Goal: Task Accomplishment & Management: Manage account settings

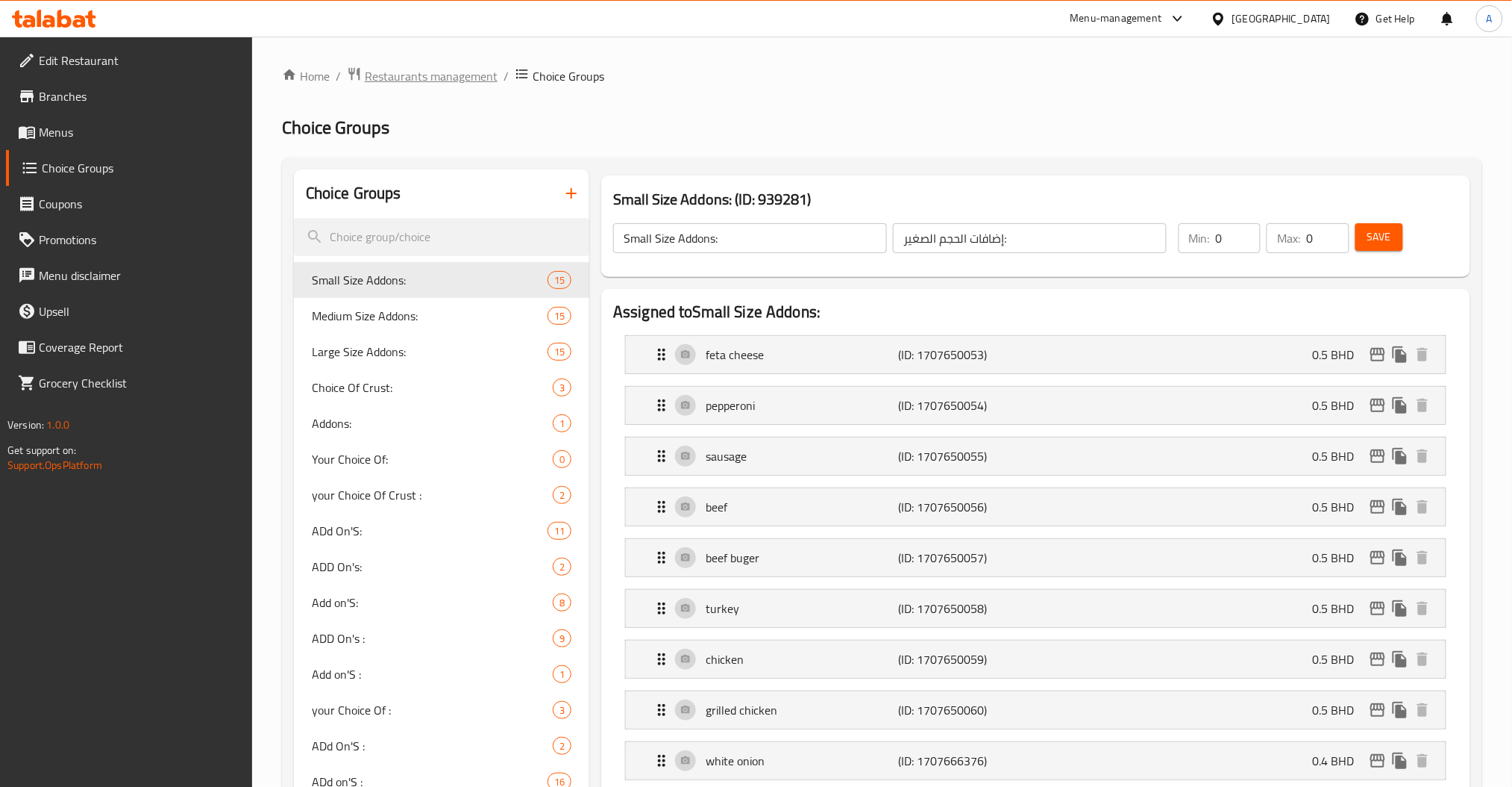
click at [390, 67] on span "Restaurants management" at bounding box center [431, 76] width 133 height 18
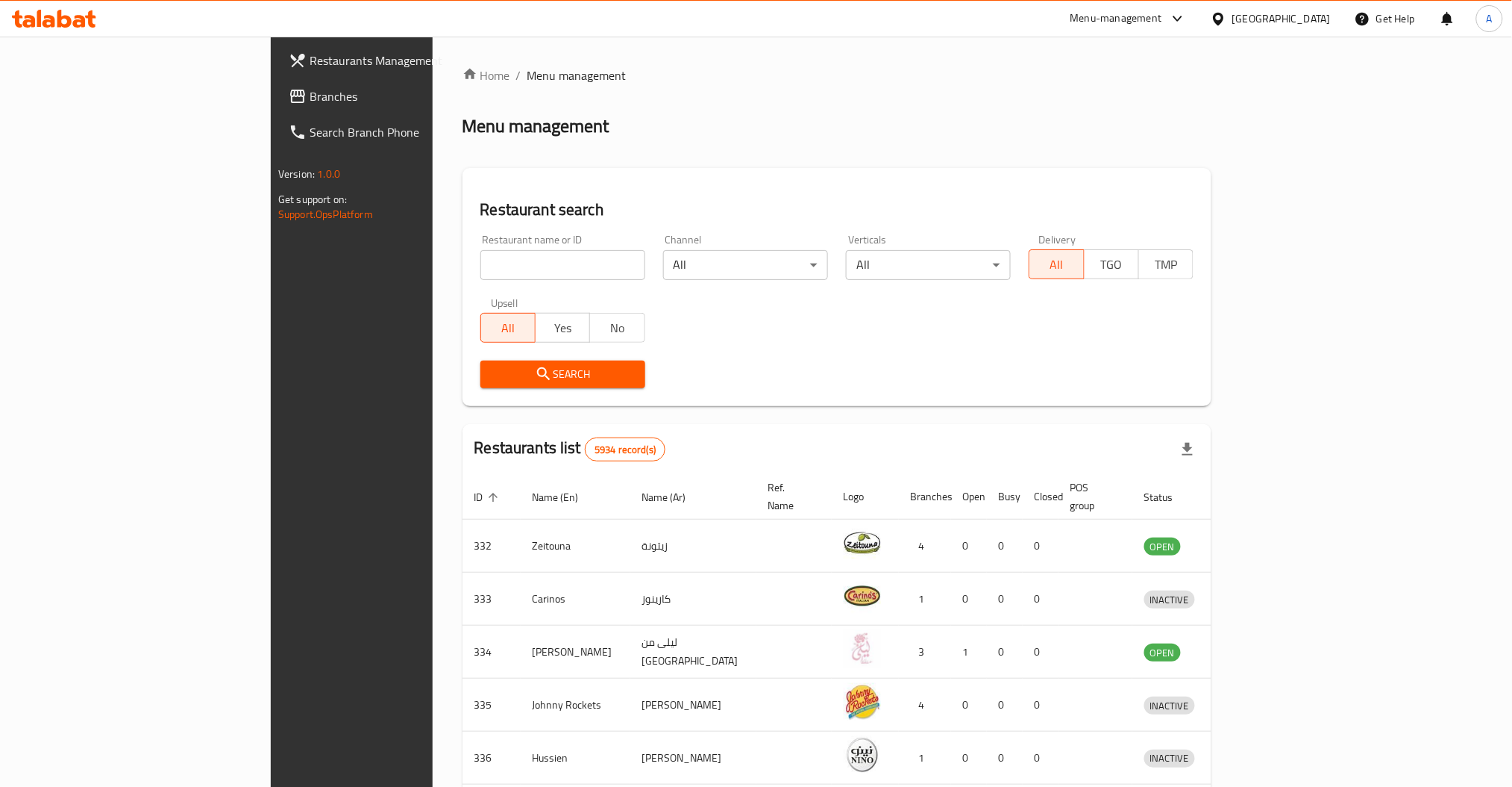
click at [462, 257] on div "Home / Menu management Menu management Restaurant search Restaurant name or ID …" at bounding box center [837, 583] width 750 height 1033
click at [481, 257] on input "search" at bounding box center [563, 265] width 165 height 30
type input "resso"
click button "Search" at bounding box center [563, 374] width 165 height 28
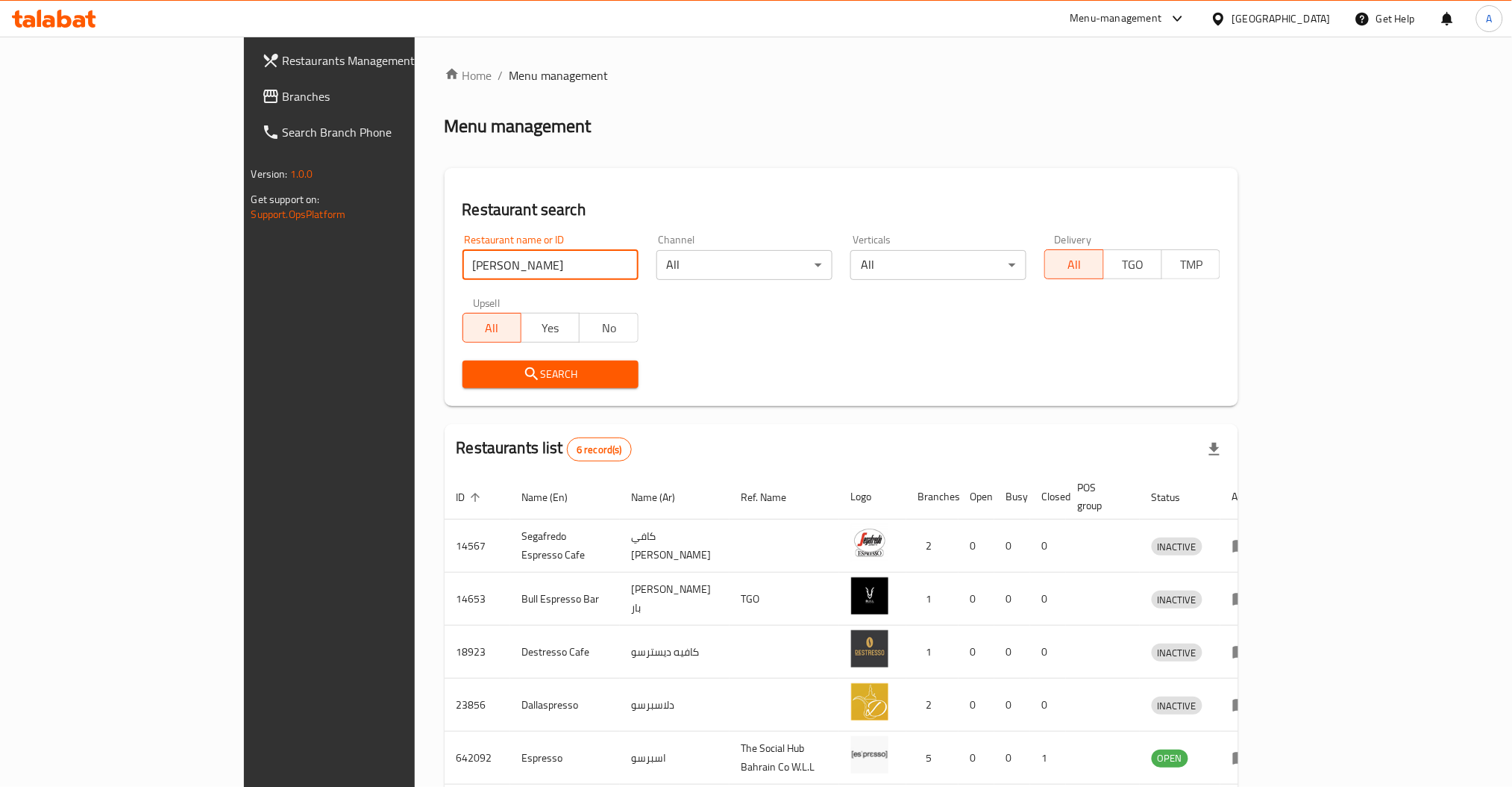
click at [750, 362] on div "Search" at bounding box center [841, 374] width 777 height 46
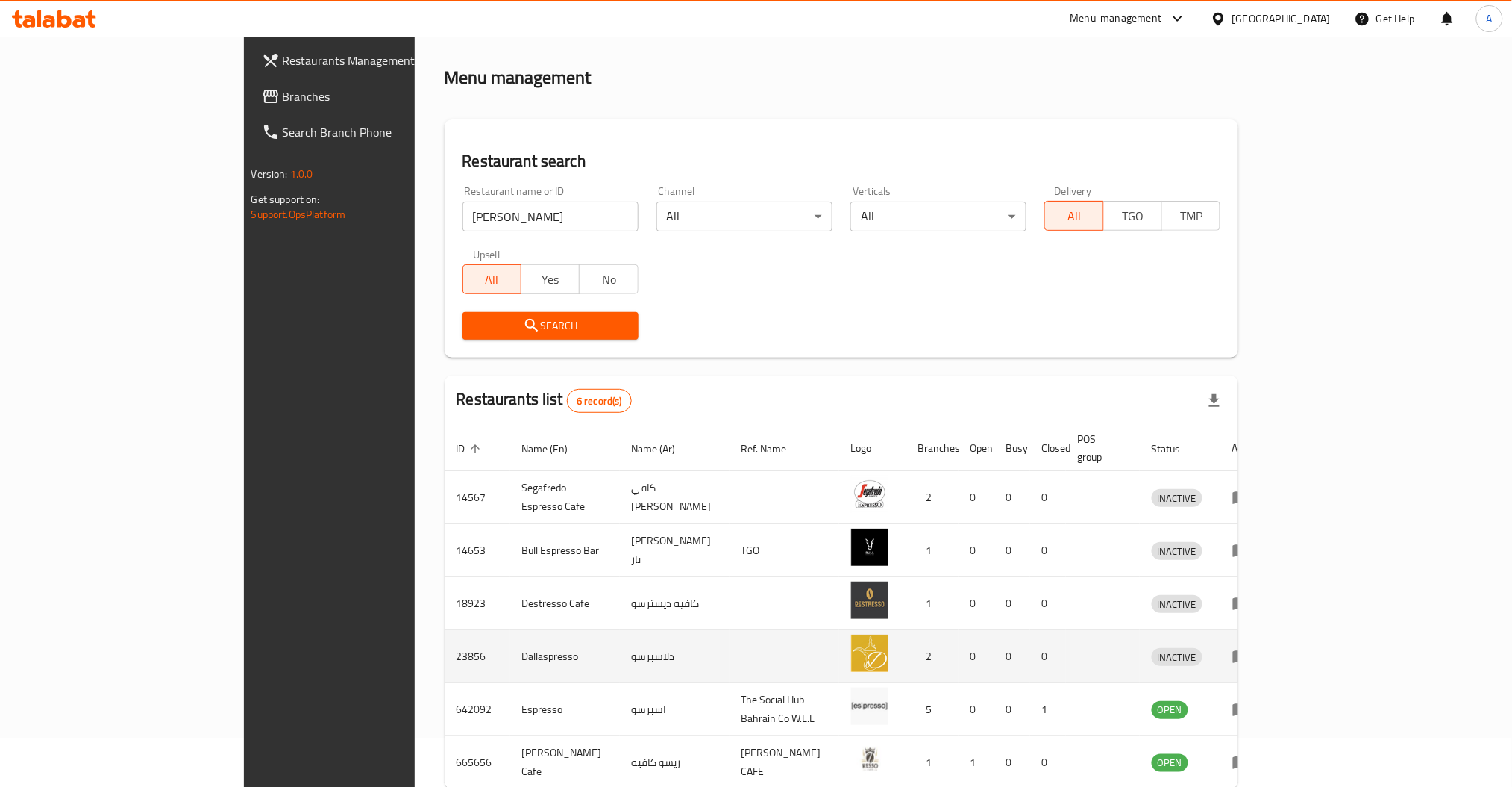
scroll to position [114, 0]
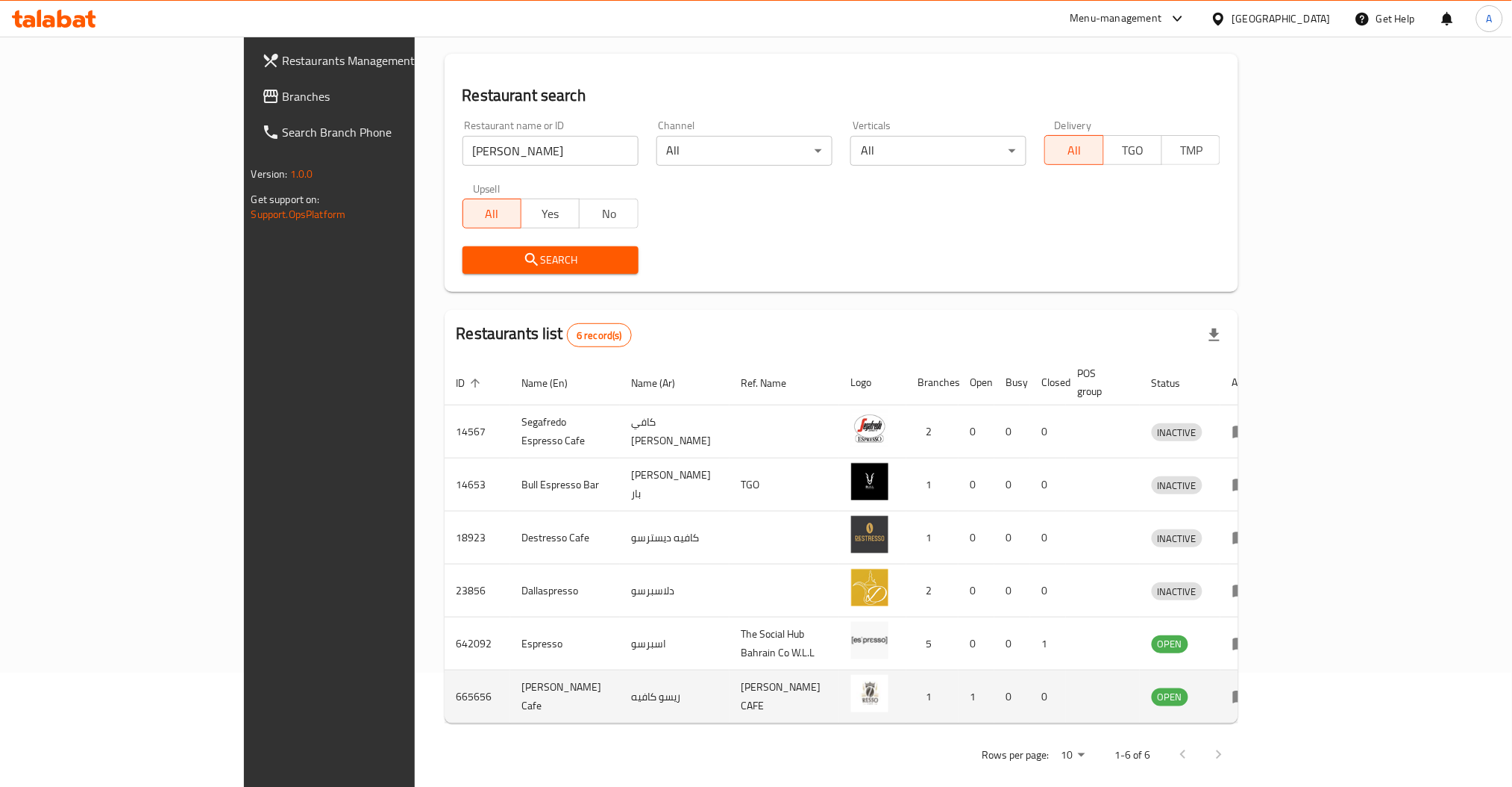
click at [444, 681] on td "665656" at bounding box center [477, 697] width 65 height 53
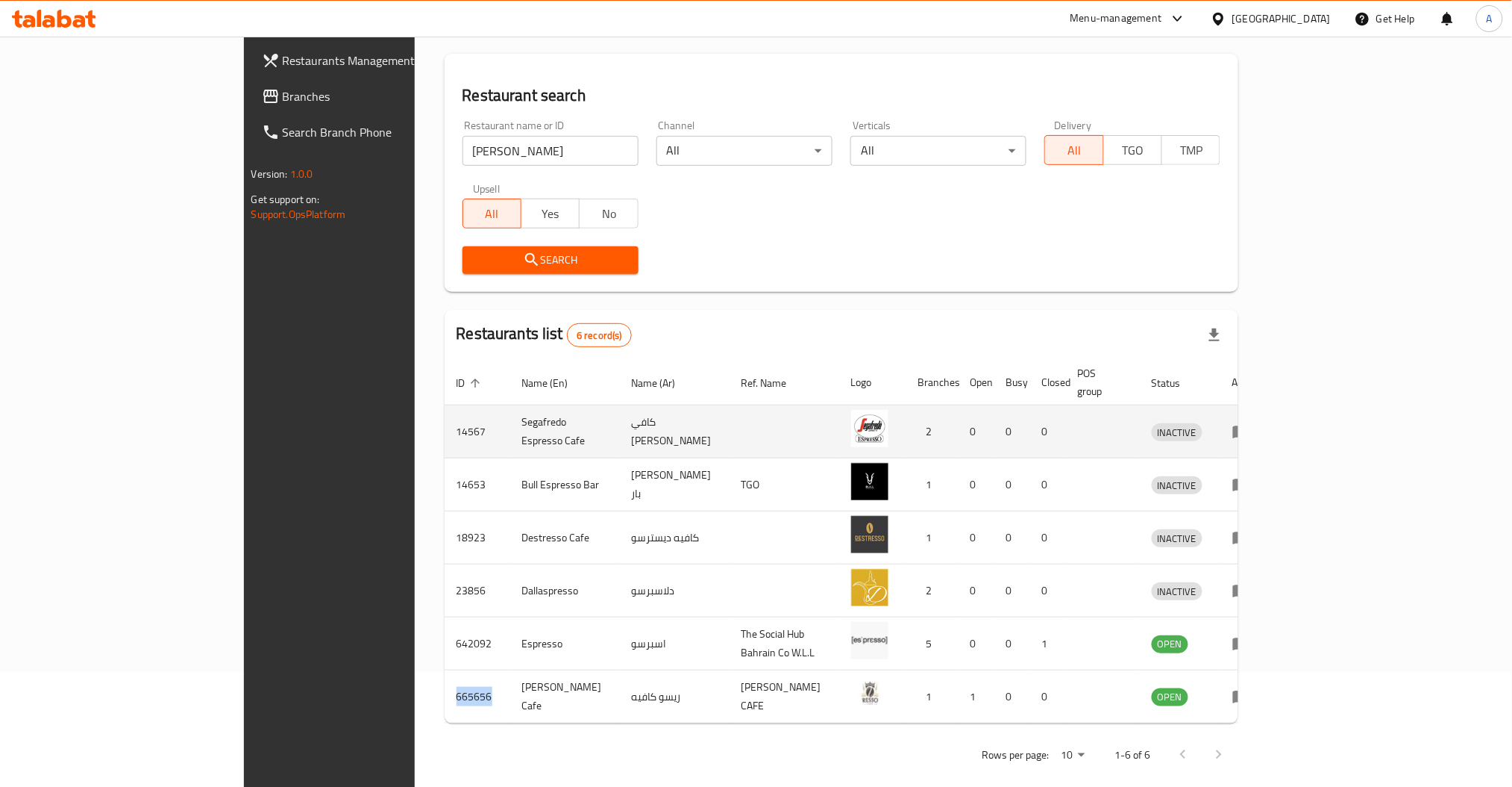
copy td "665656"
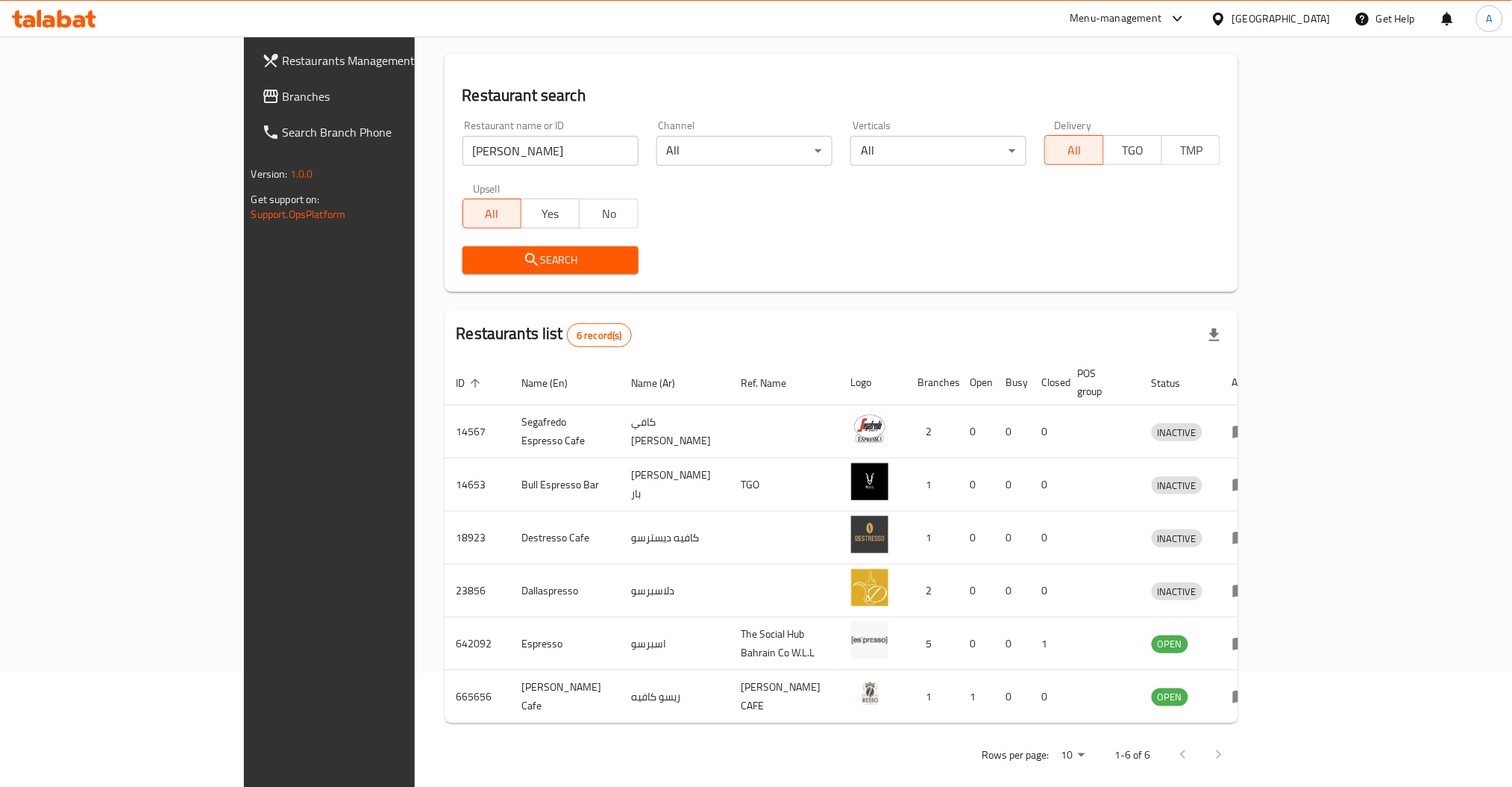
click at [1230, 253] on div "Search" at bounding box center [841, 260] width 777 height 46
click at [462, 149] on input "resso" at bounding box center [550, 151] width 176 height 30
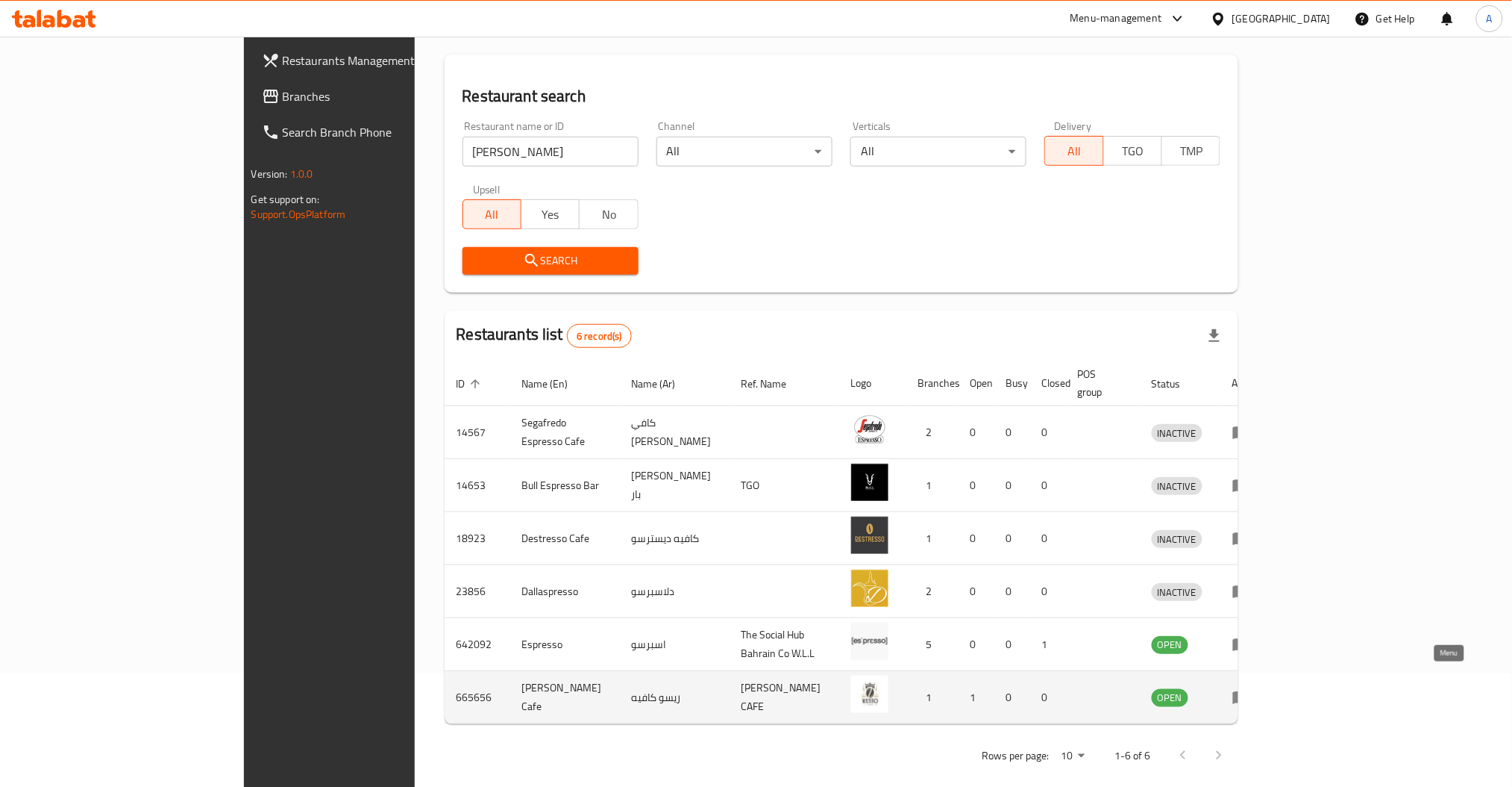
click at [1250, 692] on icon "enhanced table" at bounding box center [1241, 698] width 17 height 13
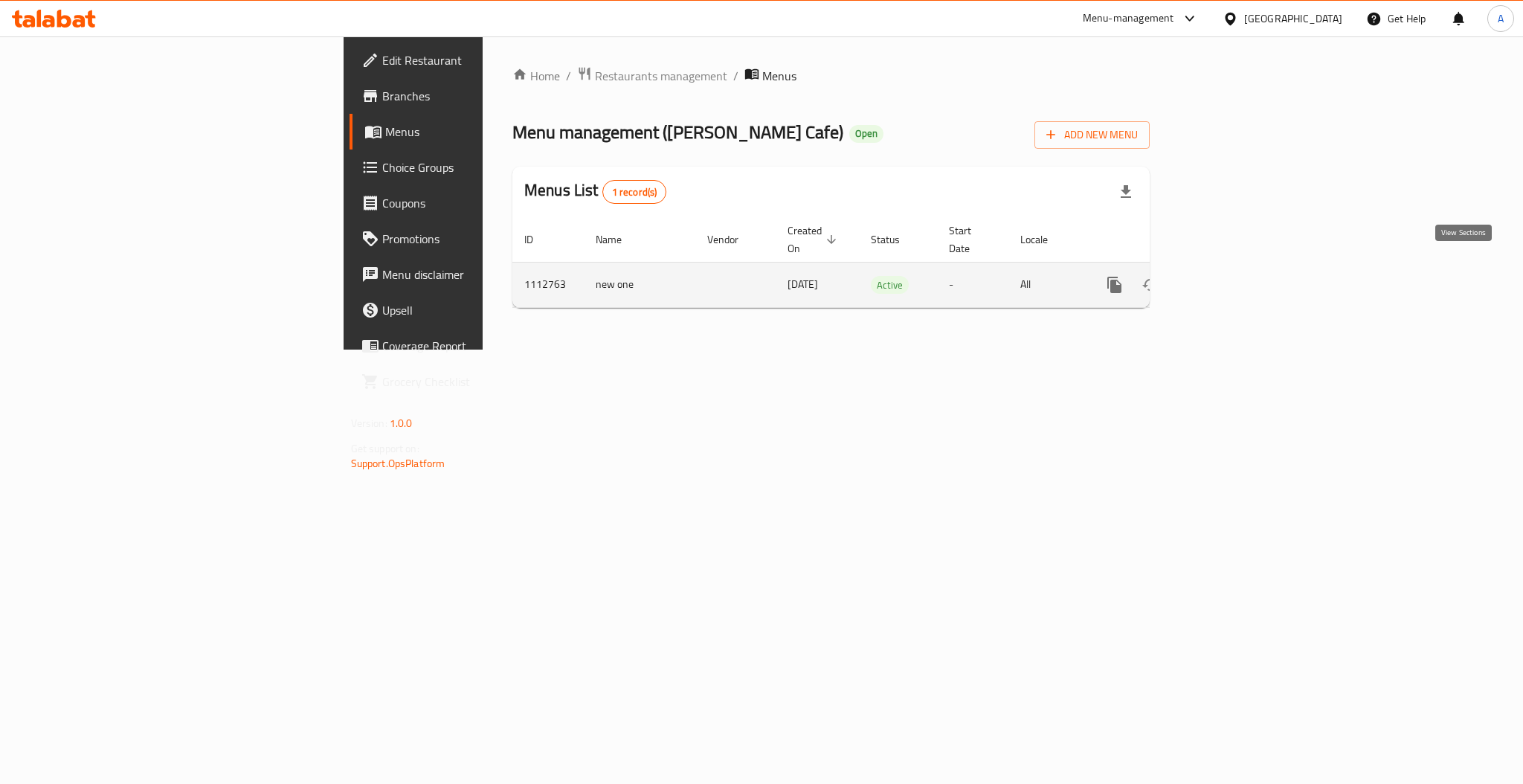
click at [1240, 267] on link "enhanced table" at bounding box center [1222, 285] width 36 height 36
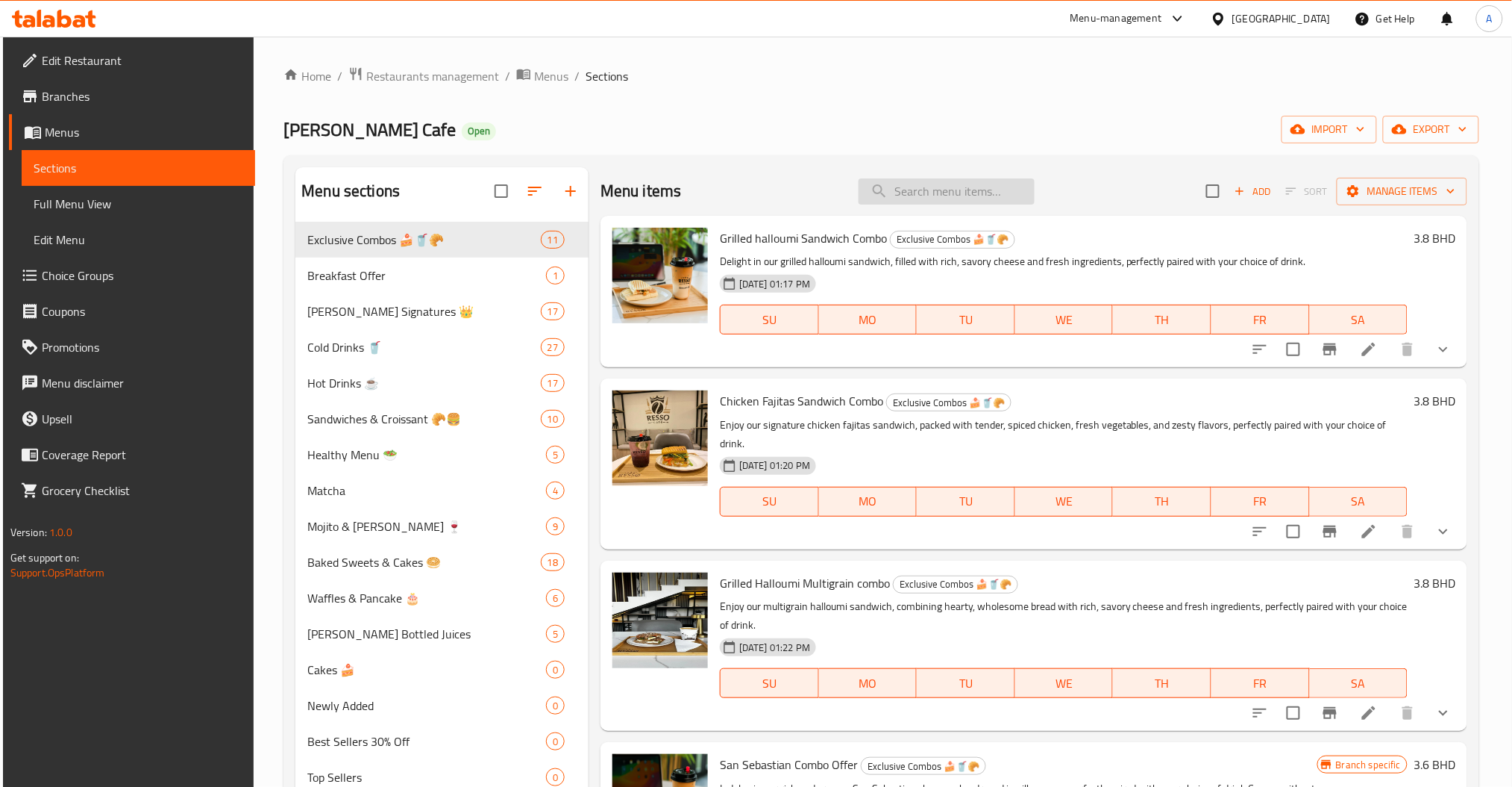
click at [928, 205] on input "search" at bounding box center [947, 191] width 176 height 26
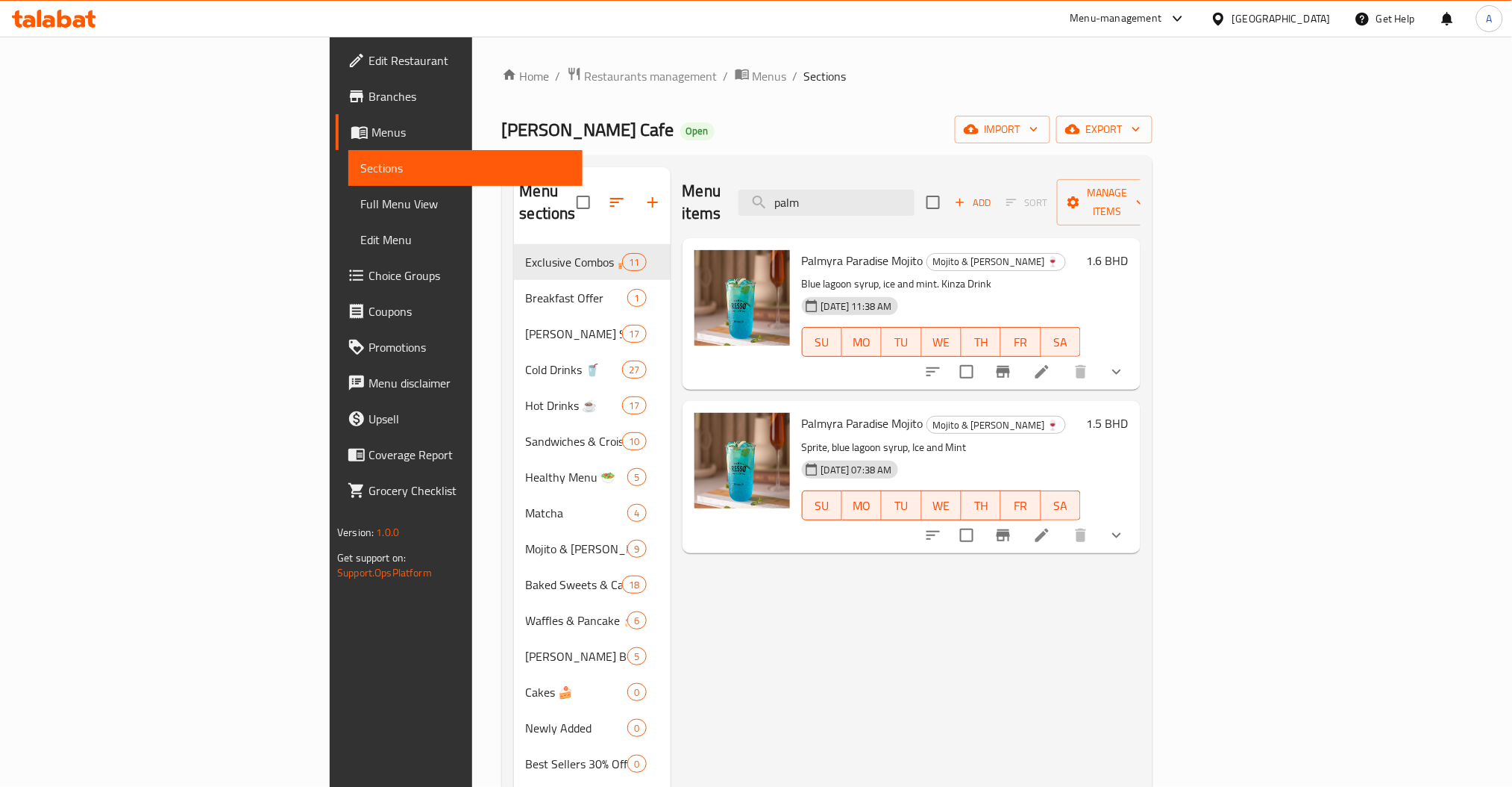
drag, startPoint x: 960, startPoint y: 196, endPoint x: 817, endPoint y: 197, distance: 143.0
click at [830, 199] on div "Menu items palm Add Sort Manage items" at bounding box center [911, 203] width 458 height 71
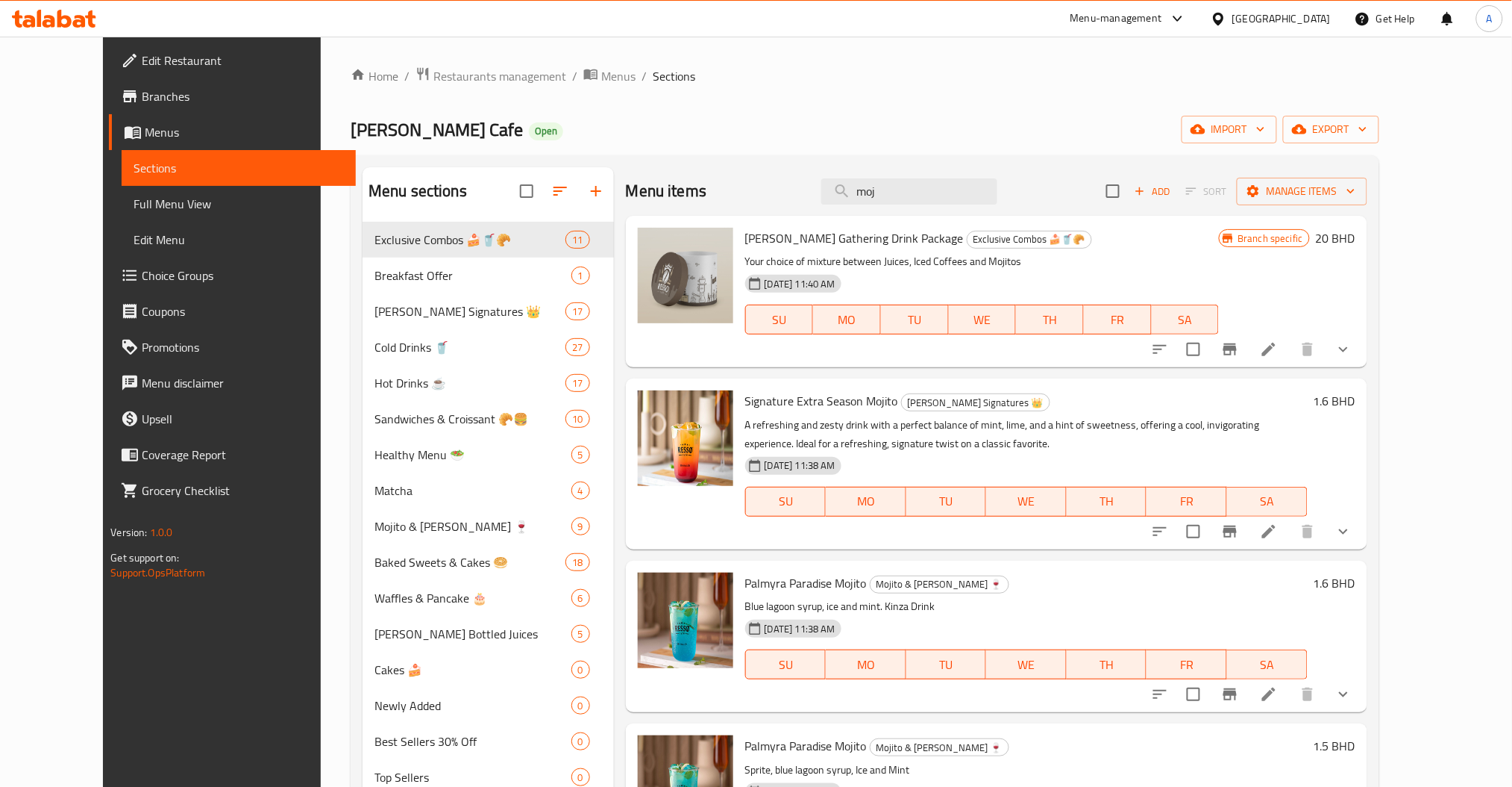
drag, startPoint x: 937, startPoint y: 200, endPoint x: 804, endPoint y: 207, distance: 133.2
click at [848, 201] on div "Menu items moj Add Sort Manage items" at bounding box center [996, 191] width 741 height 49
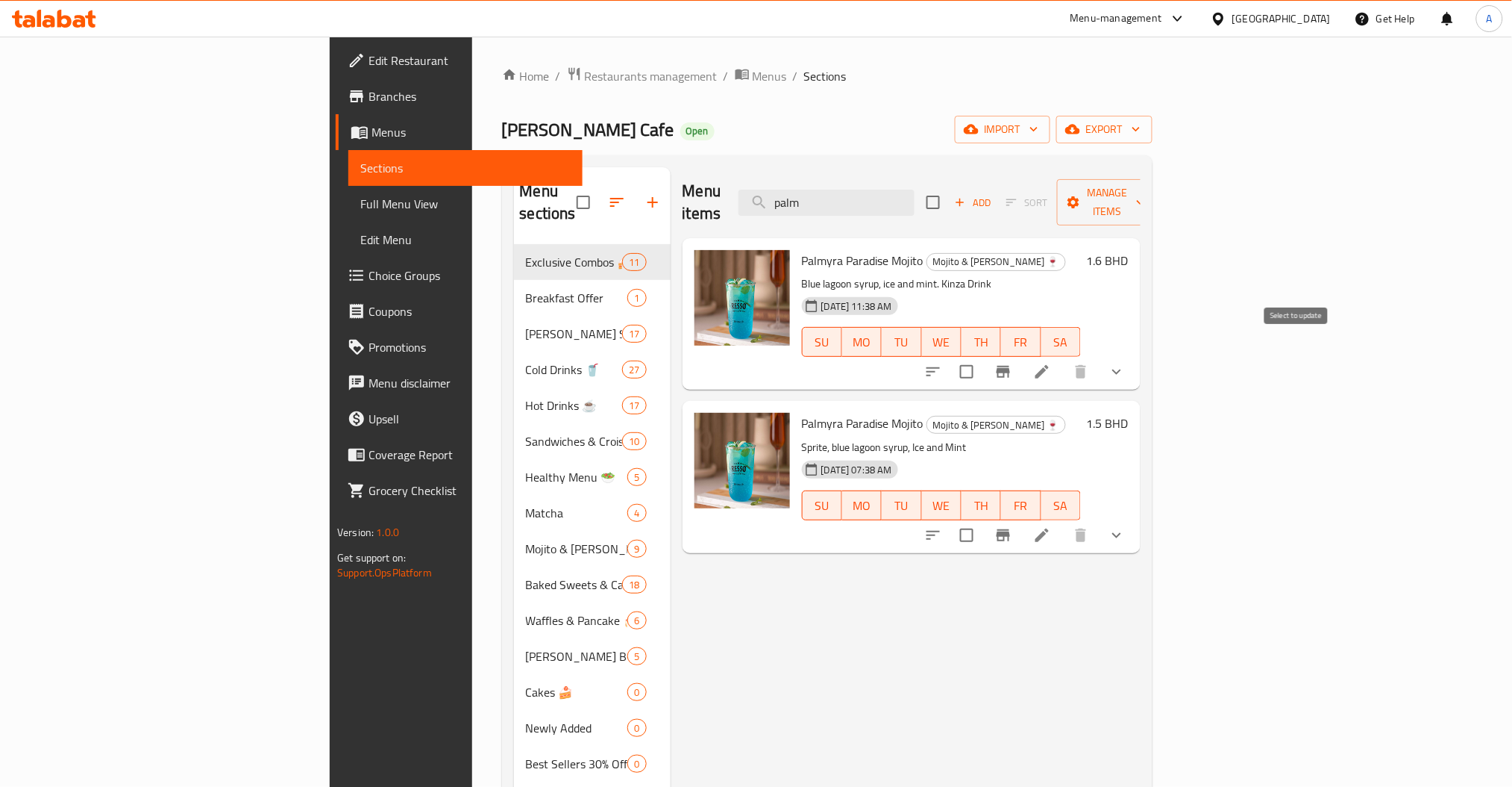
type input "palm"
click at [983, 358] on input "checkbox" at bounding box center [967, 372] width 32 height 32
click at [1157, 207] on div "Add Sort Manage items" at bounding box center [1041, 202] width 231 height 47
click at [1145, 200] on span "Manage items" at bounding box center [1106, 202] width 76 height 38
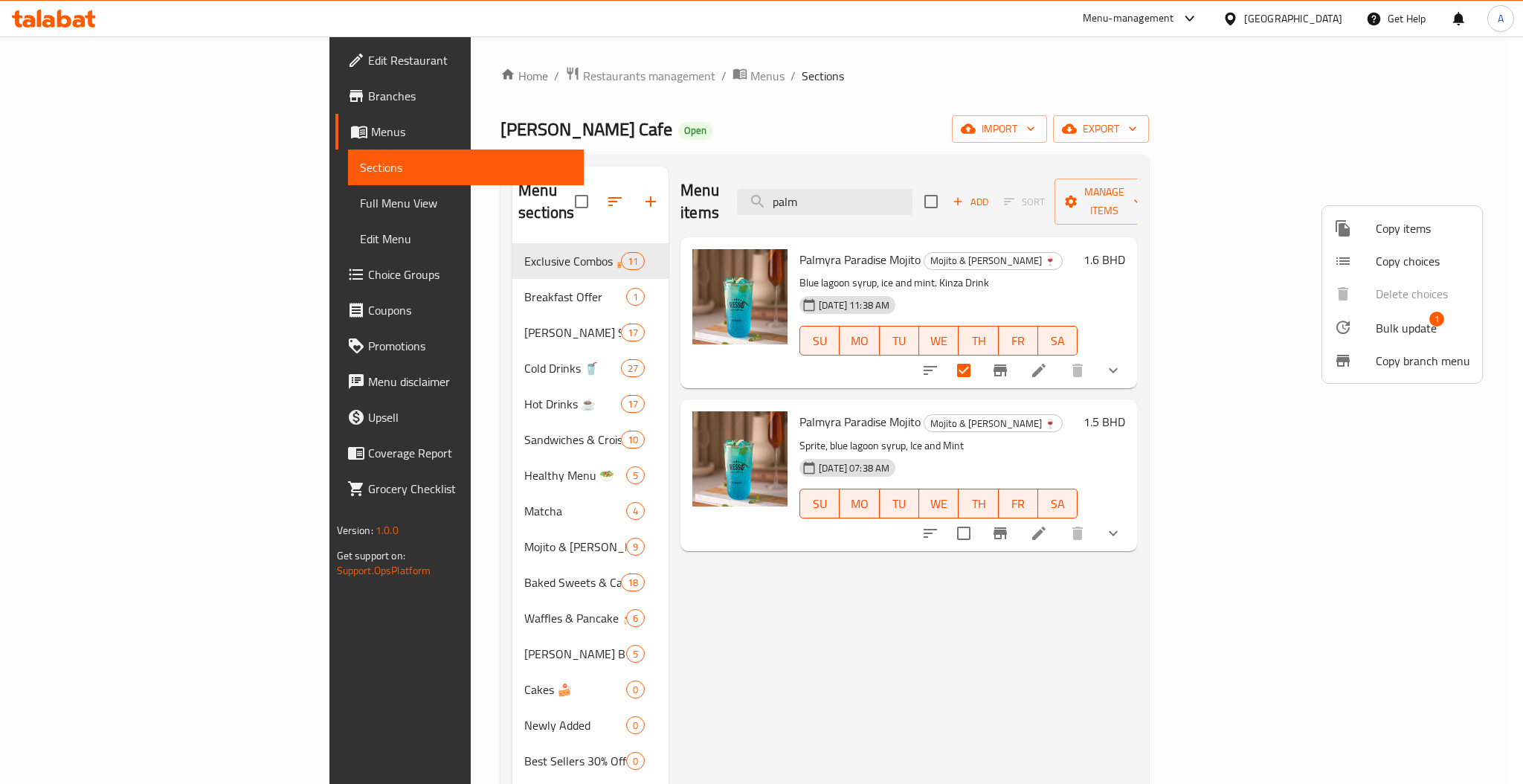
click at [1383, 324] on span "Bulk update" at bounding box center [1407, 327] width 61 height 18
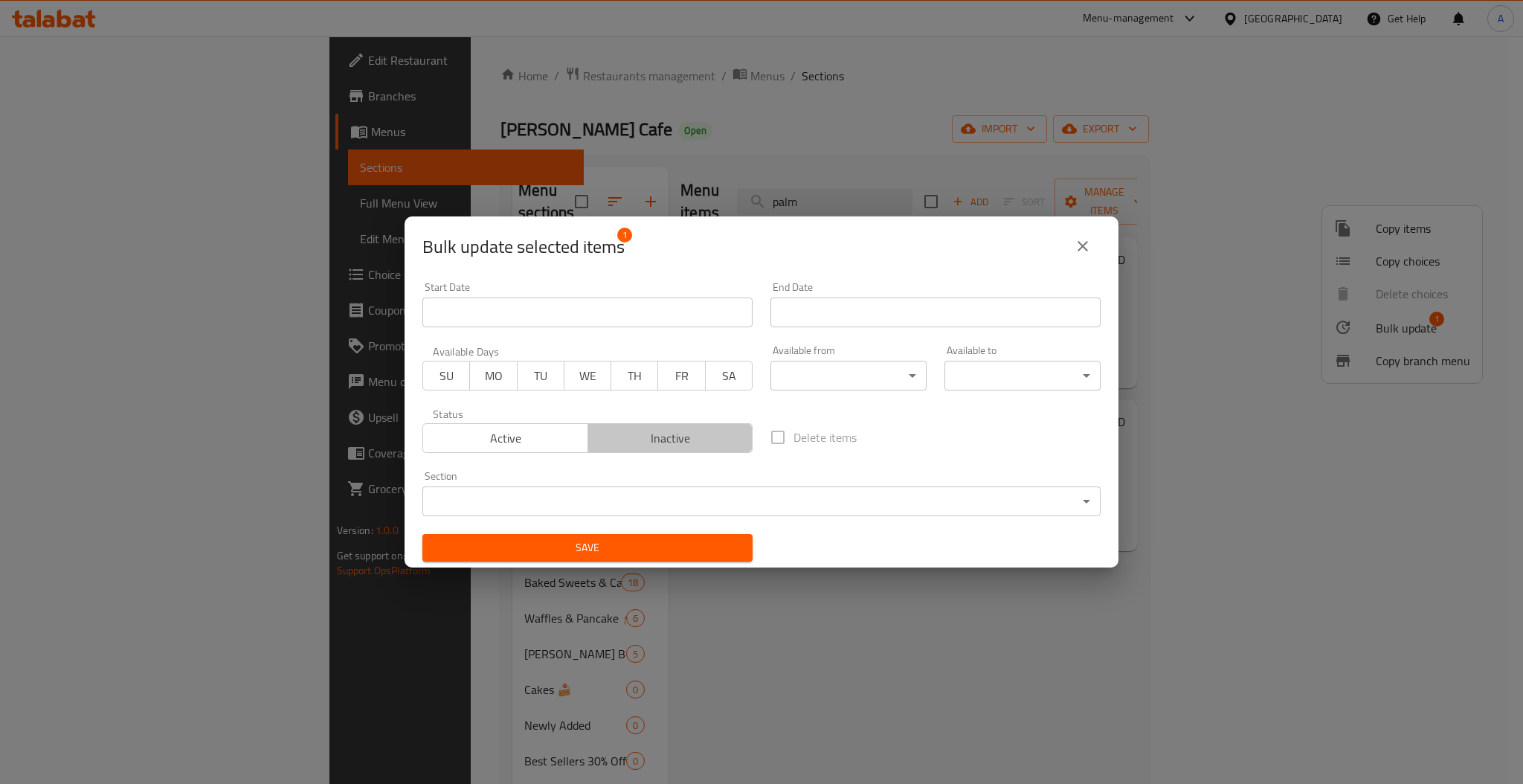
click at [682, 451] on button "Inactive" at bounding box center [671, 438] width 166 height 30
click at [670, 538] on span "Save" at bounding box center [587, 547] width 307 height 19
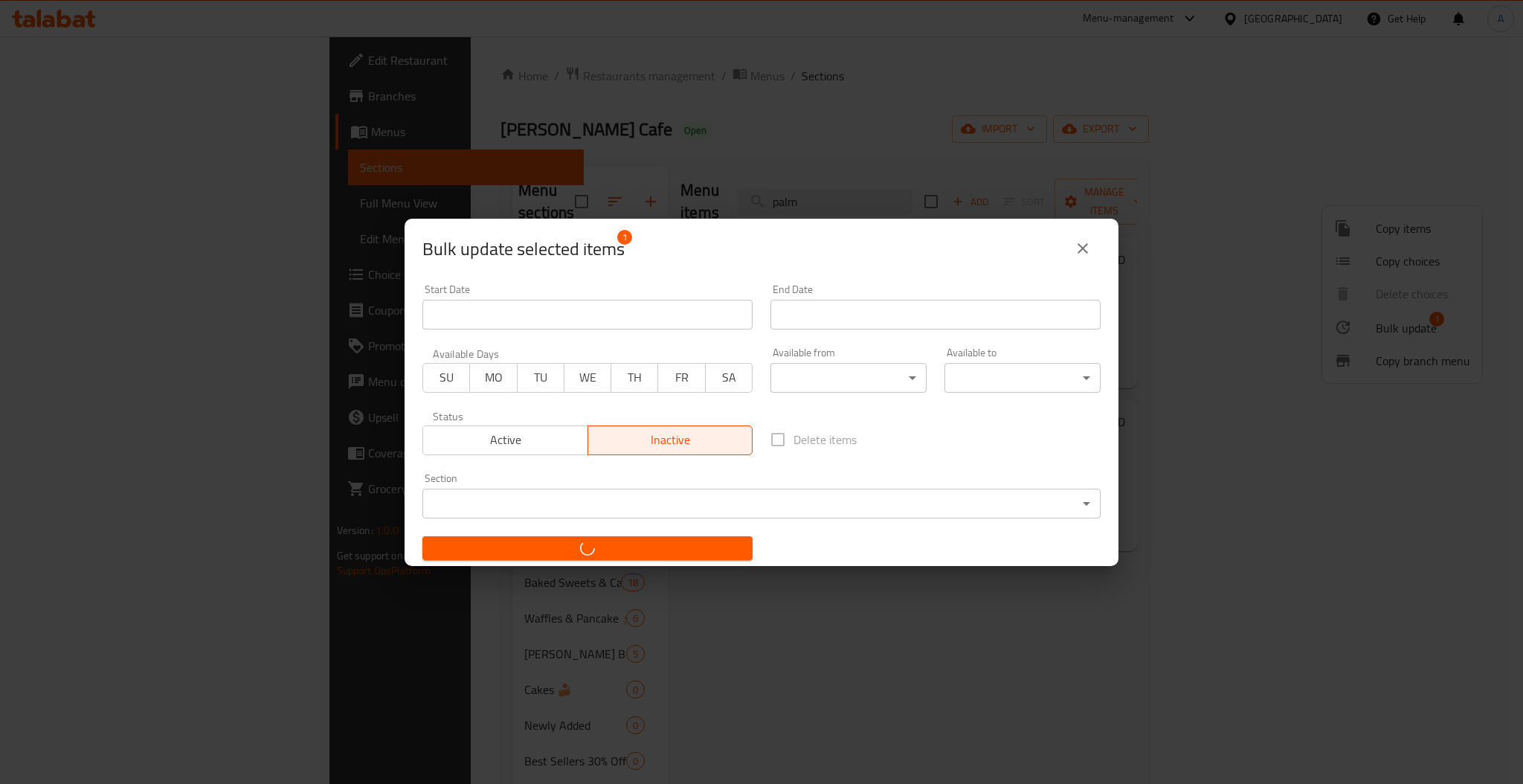
checkbox input "false"
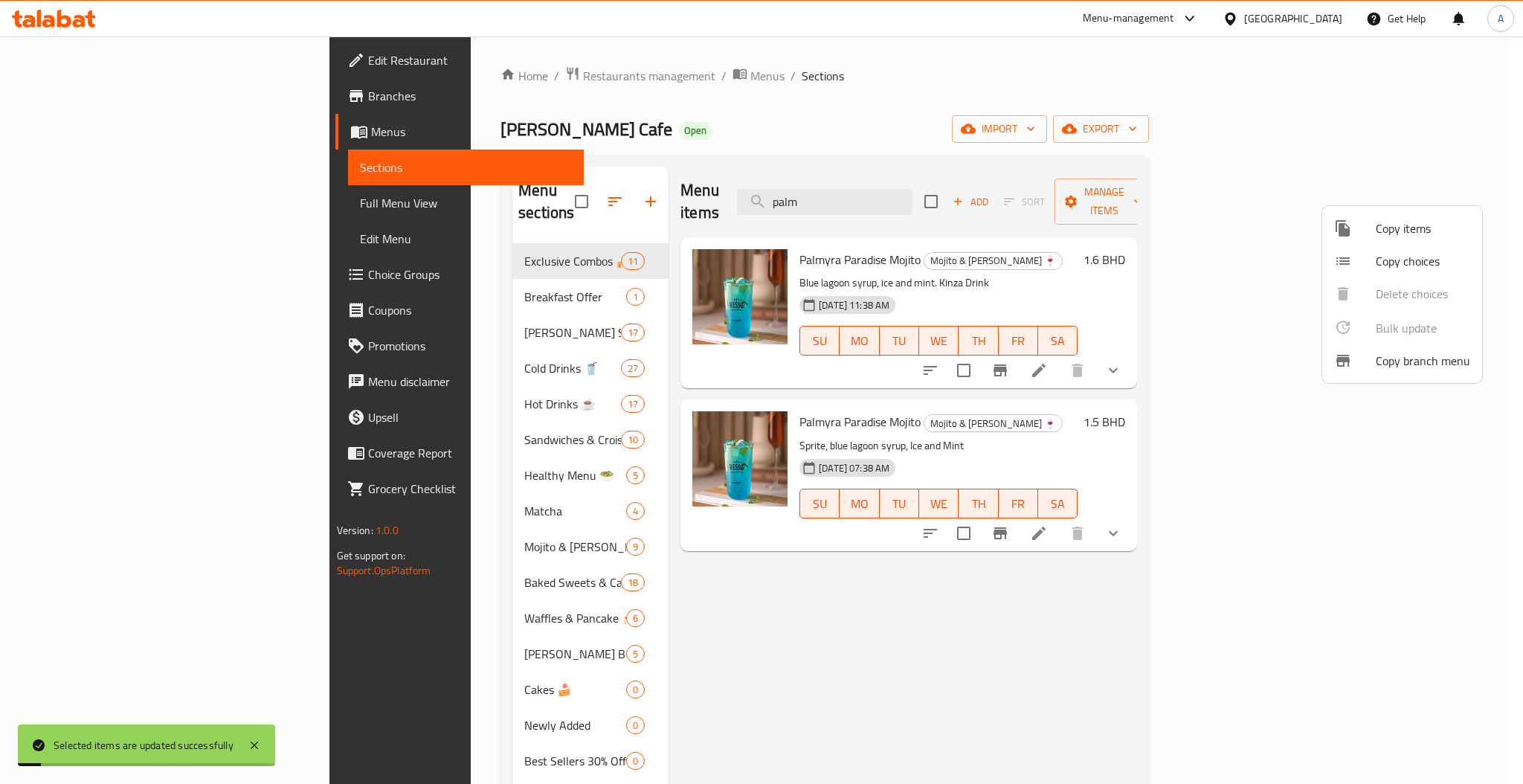
click at [923, 603] on div at bounding box center [762, 392] width 1523 height 784
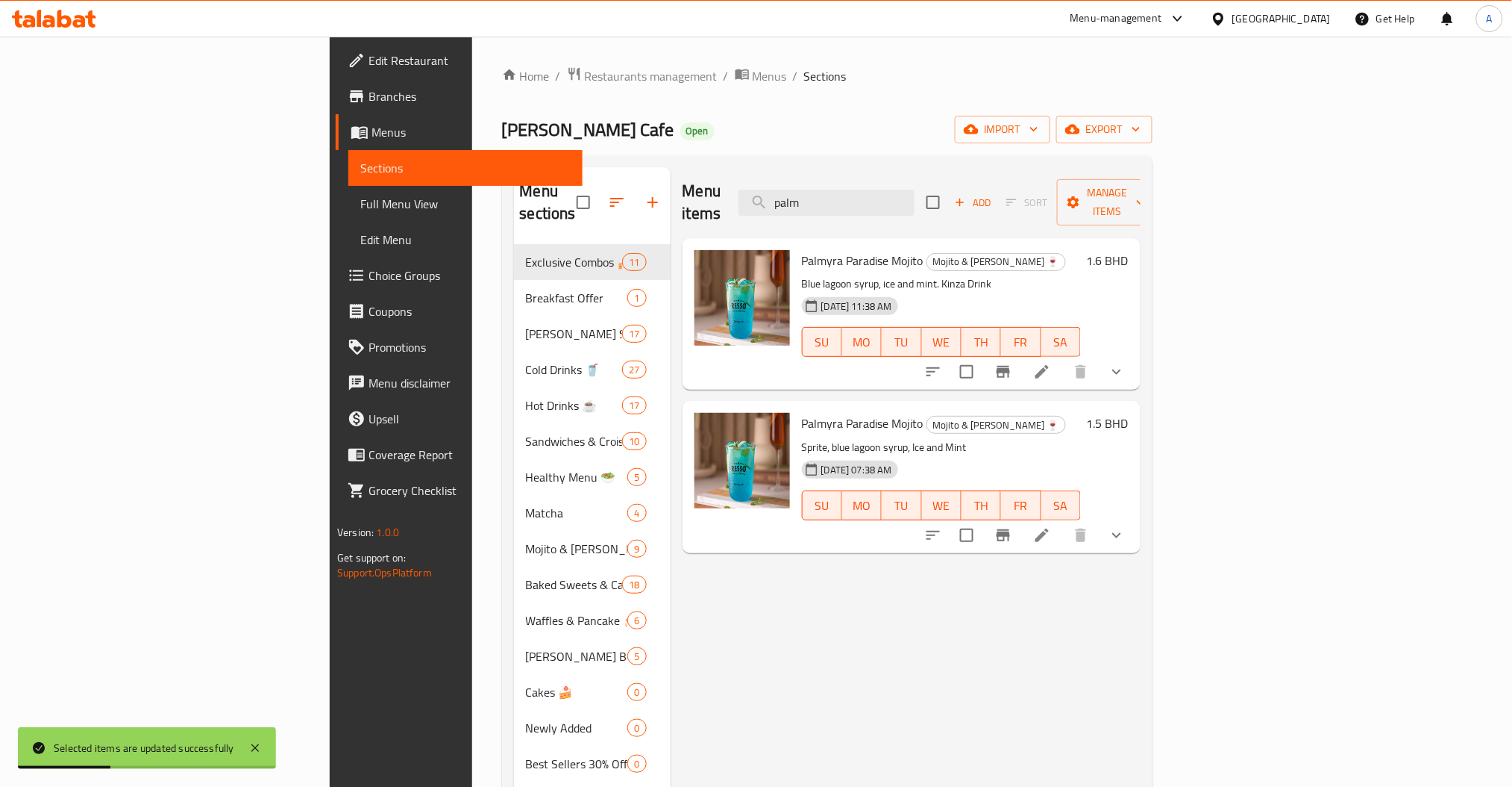
click at [841, 454] on div "06-12-2023 07:38 AM" at bounding box center [832, 469] width 73 height 30
click at [927, 417] on span "Mojito & Boba Drinks 🍷" at bounding box center [995, 425] width 138 height 17
click at [1060, 439] on p "Sprite, blue lagoon syrup, Ice and Mint" at bounding box center [941, 447] width 279 height 19
click at [823, 439] on p "Sprite, blue lagoon syrup, Ice and Mint" at bounding box center [941, 447] width 279 height 19
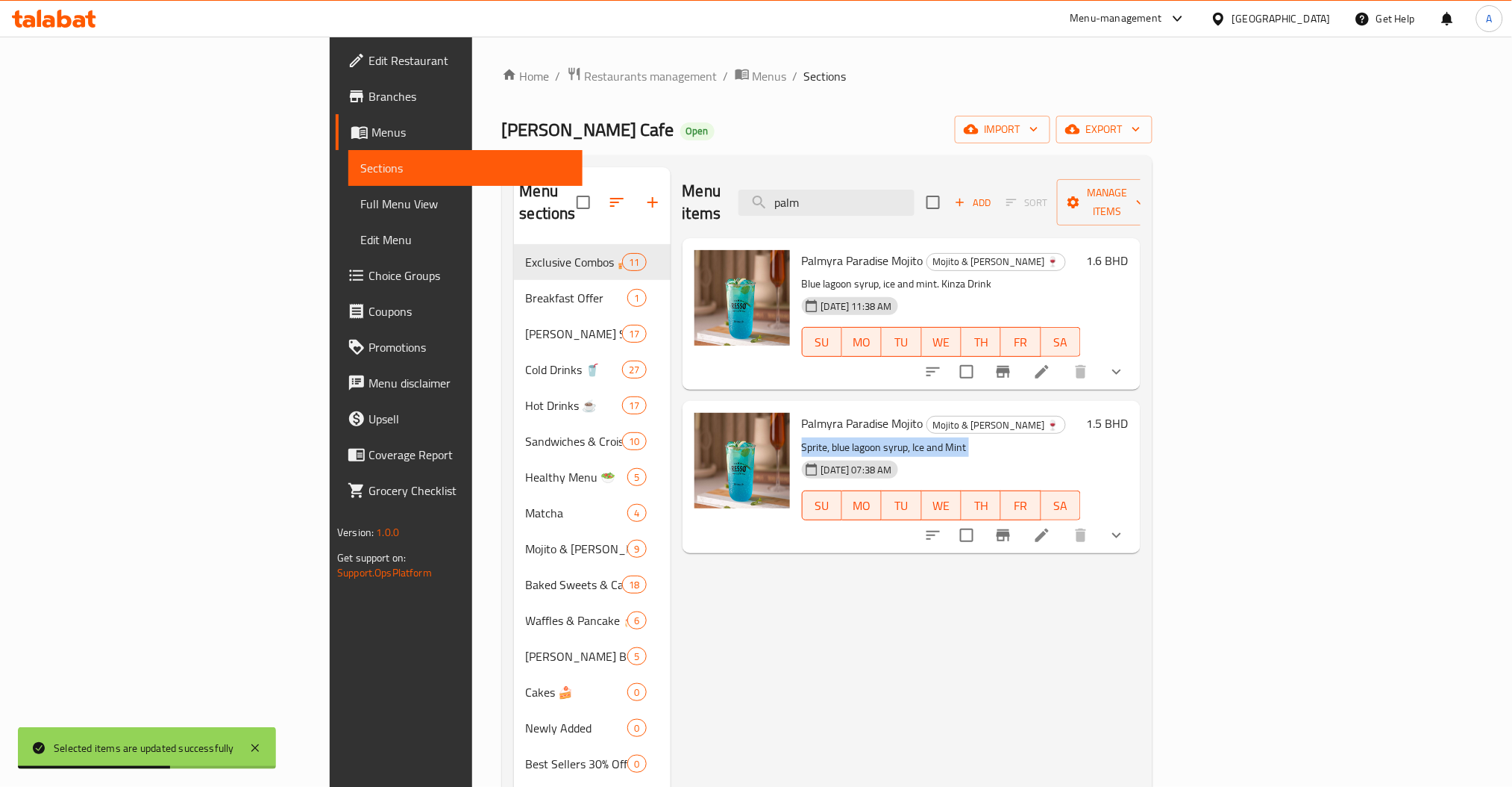
click at [823, 439] on p "Sprite, blue lagoon syrup, Ice and Mint" at bounding box center [941, 447] width 279 height 19
copy div "Sprite, blue lagoon syrup, Ice and Mint"
click at [1087, 454] on div "06-12-2023 07:38 AM SU MO TU WE TH FR SA" at bounding box center [941, 494] width 291 height 80
click at [802, 412] on span "Palmyra Paradise Mojito" at bounding box center [862, 423] width 122 height 23
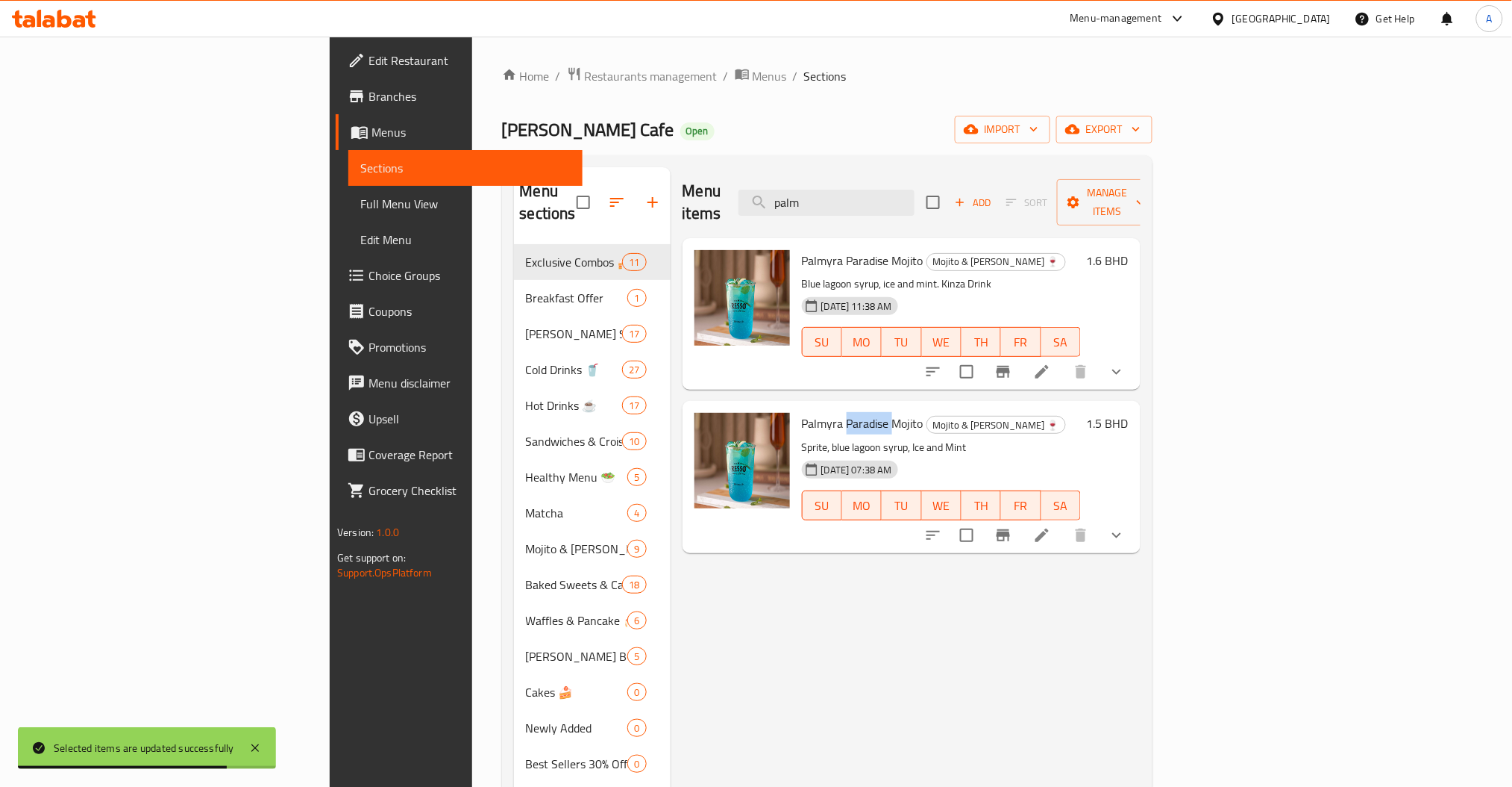
copy span "Paradise"
click at [802, 412] on span "Palmyra Paradise Mojito" at bounding box center [862, 423] width 122 height 23
click at [894, 564] on div "Menu items palm Add Sort Manage items Palmyra Paradise Mojito Mojito & Boba Dri…" at bounding box center [905, 585] width 470 height 836
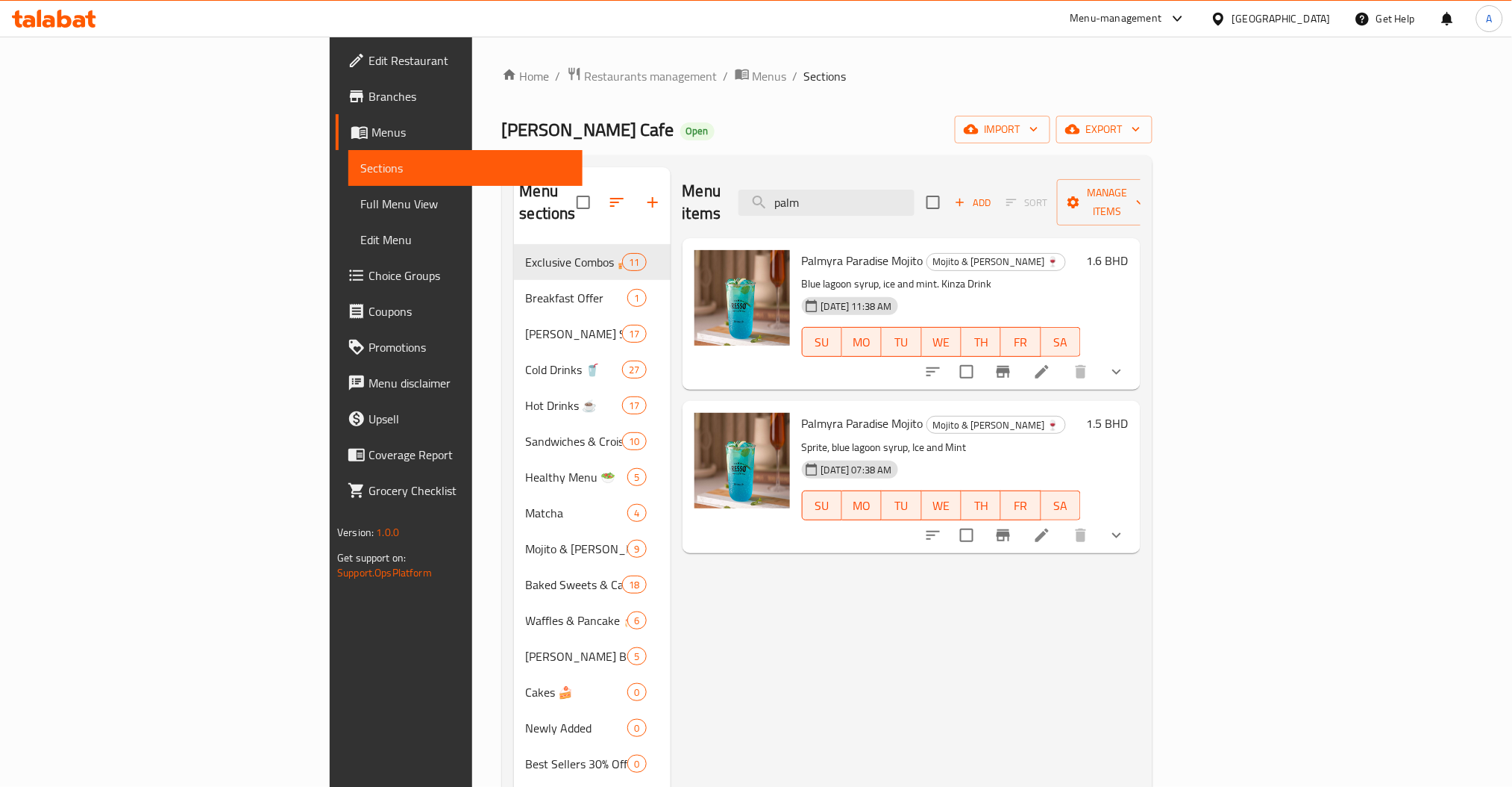
click at [802, 412] on span "Palmyra Paradise Mojito" at bounding box center [862, 423] width 122 height 23
copy h6 "Palmyra Paradise Mojito"
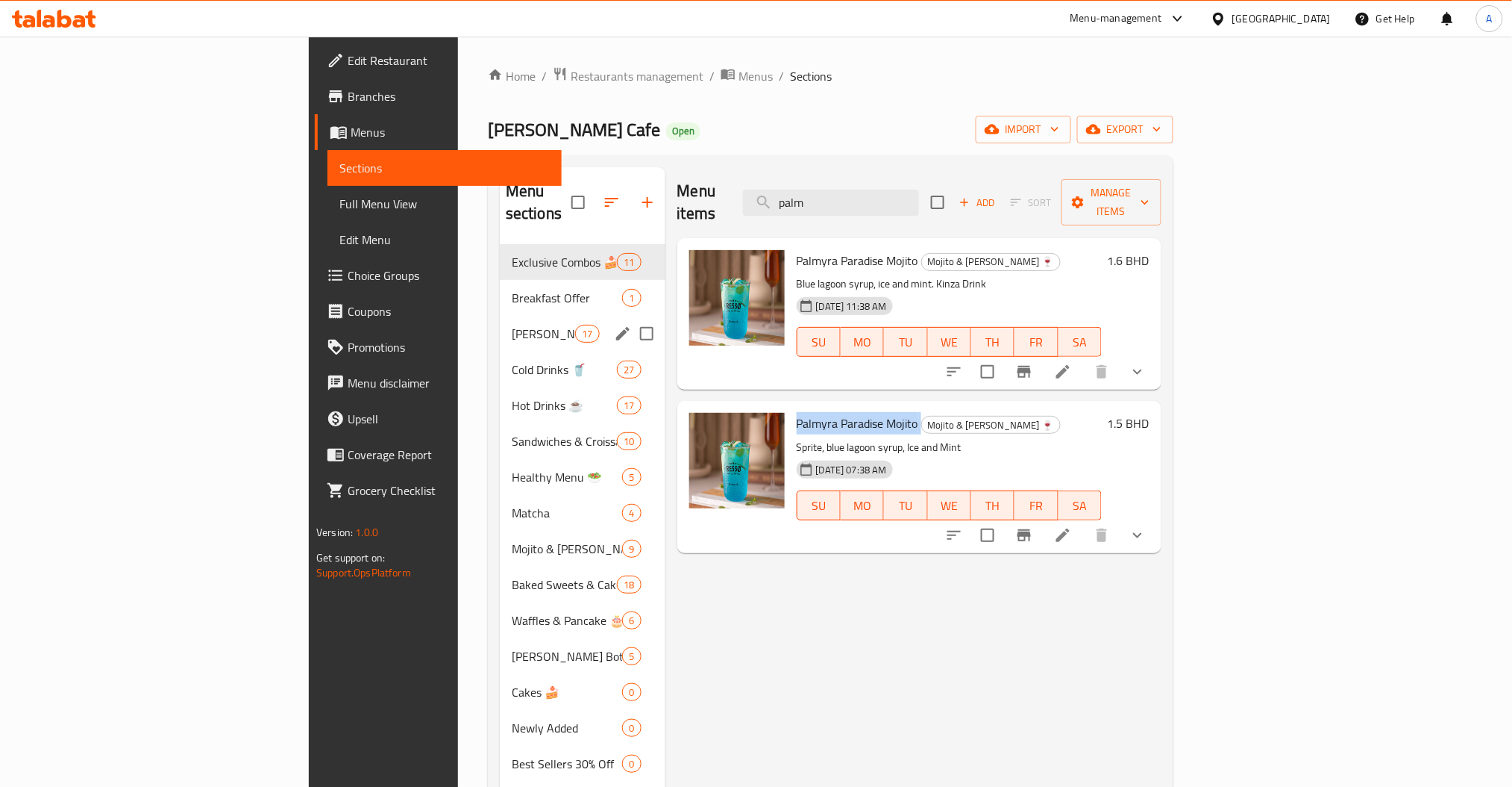
click at [500, 322] on div "Resso's Signatures 👑 17" at bounding box center [582, 334] width 165 height 36
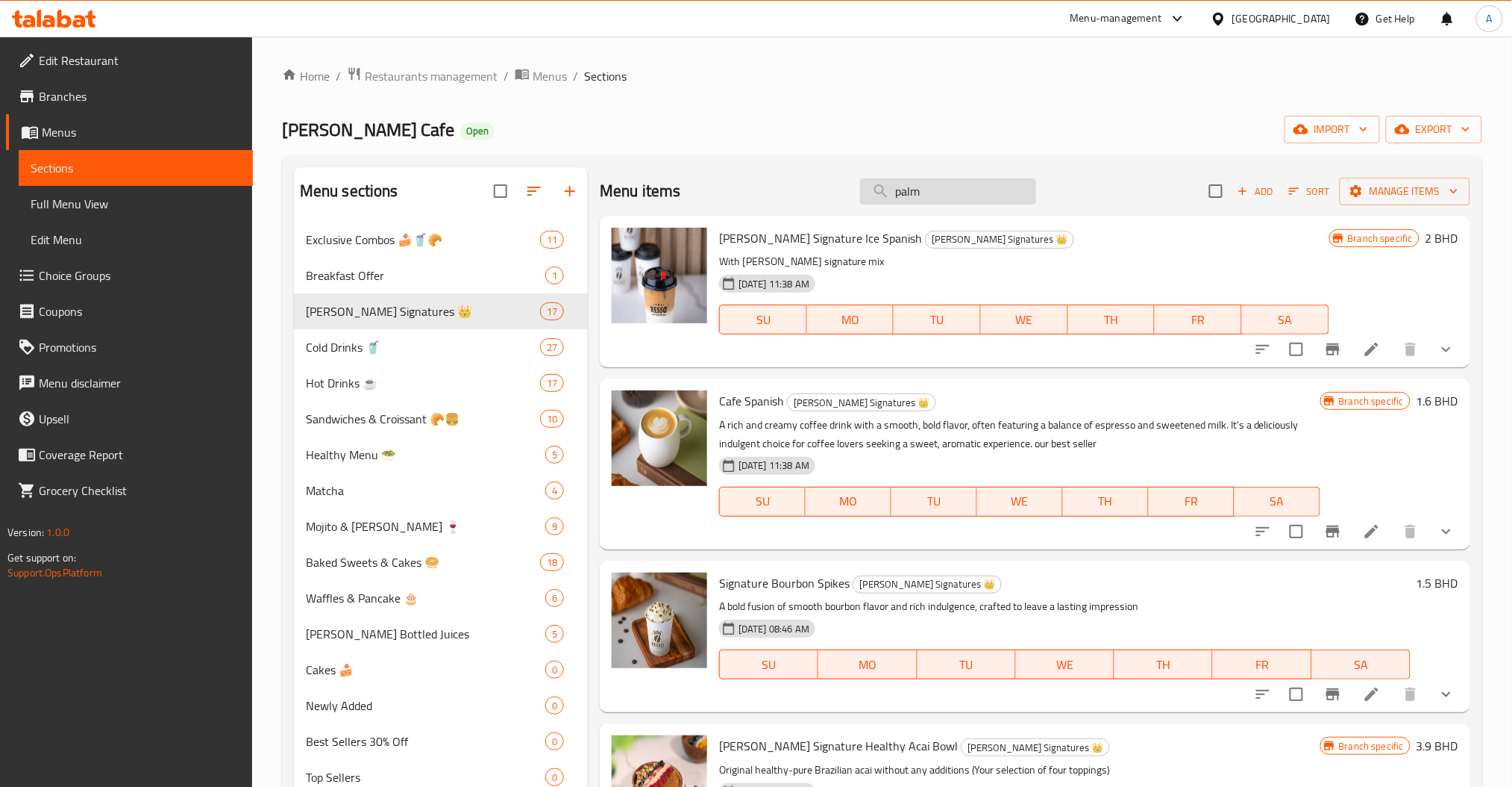
click at [935, 187] on input "palm" at bounding box center [948, 191] width 176 height 26
click at [59, 22] on icon at bounding box center [64, 19] width 14 height 18
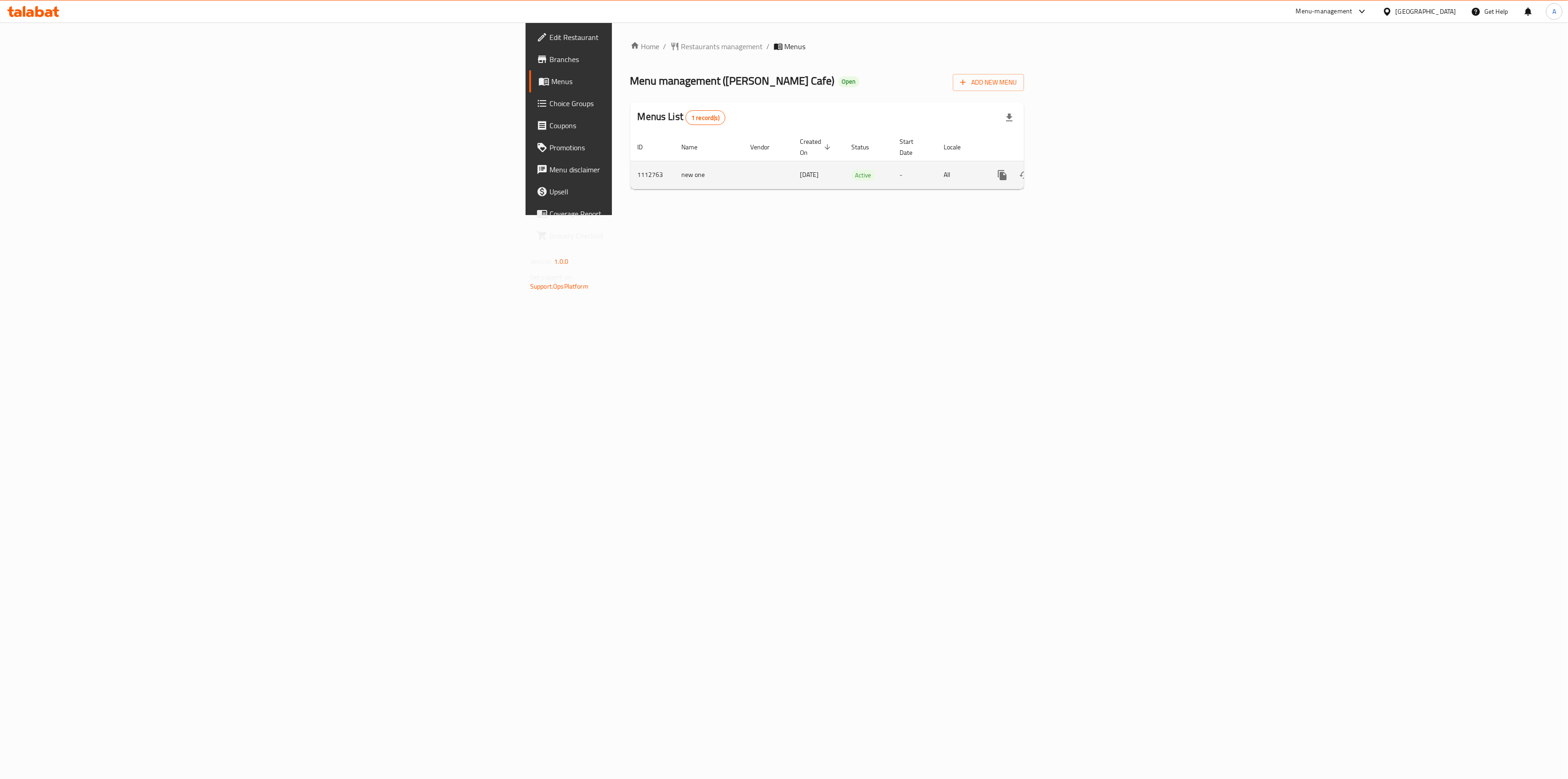
click at [1080, 164] on link "enhanced table" at bounding box center [1069, 175] width 22 height 22
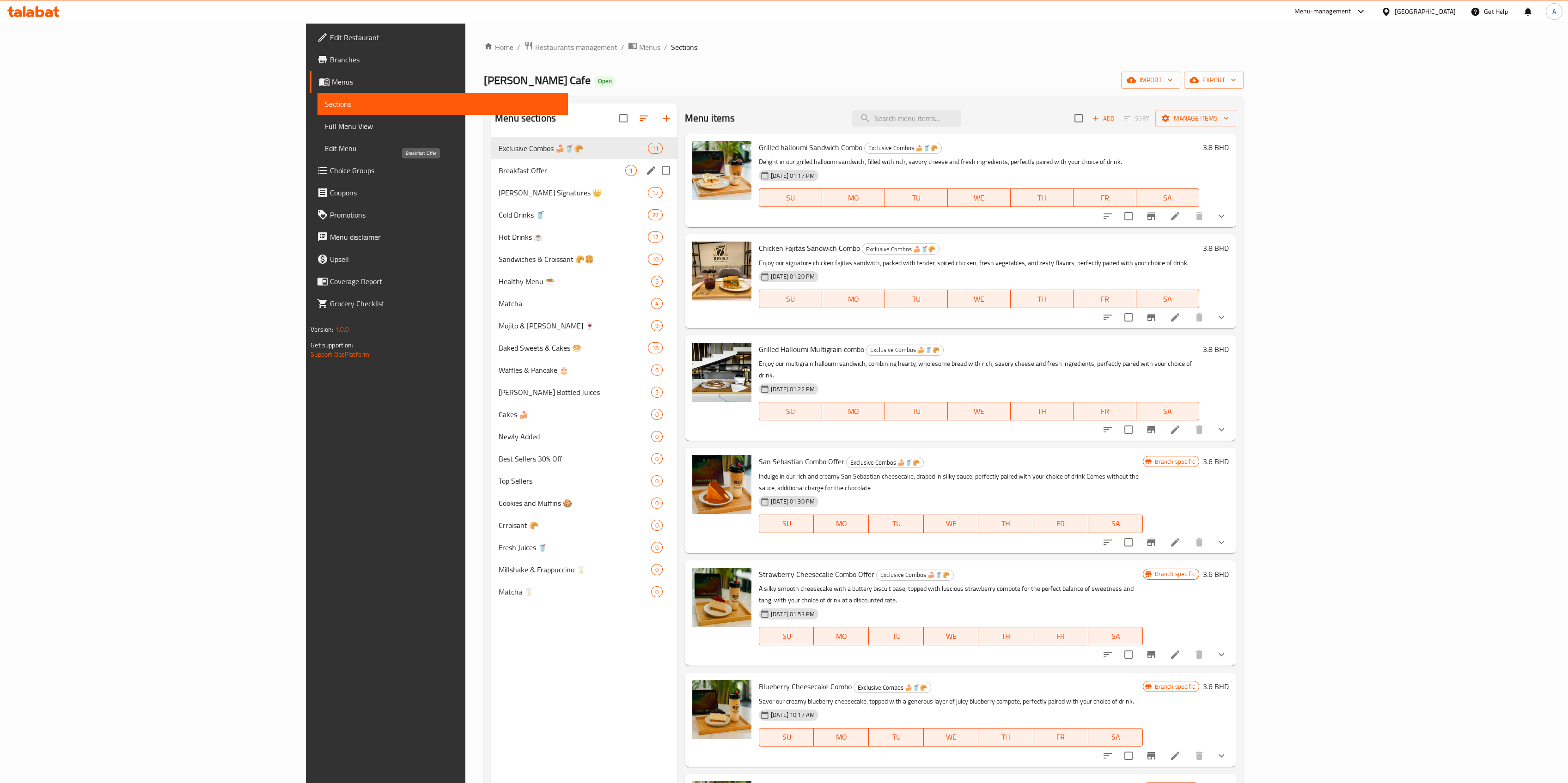
click at [498, 168] on span "Breakfast Offer" at bounding box center [561, 170] width 127 height 11
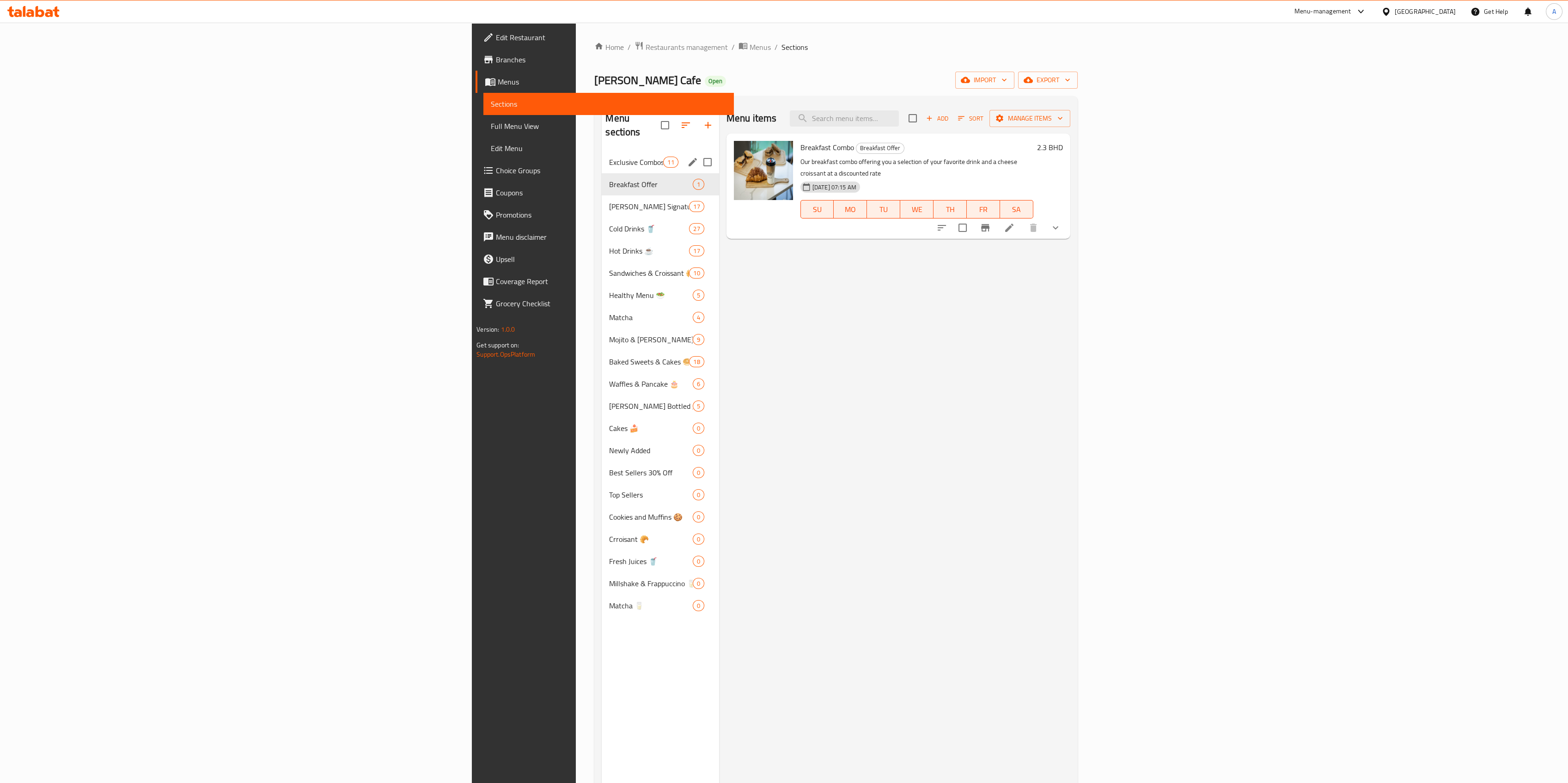
click at [609, 157] on span "Exclusive Combos 🍰🥤🥐" at bounding box center [636, 162] width 54 height 11
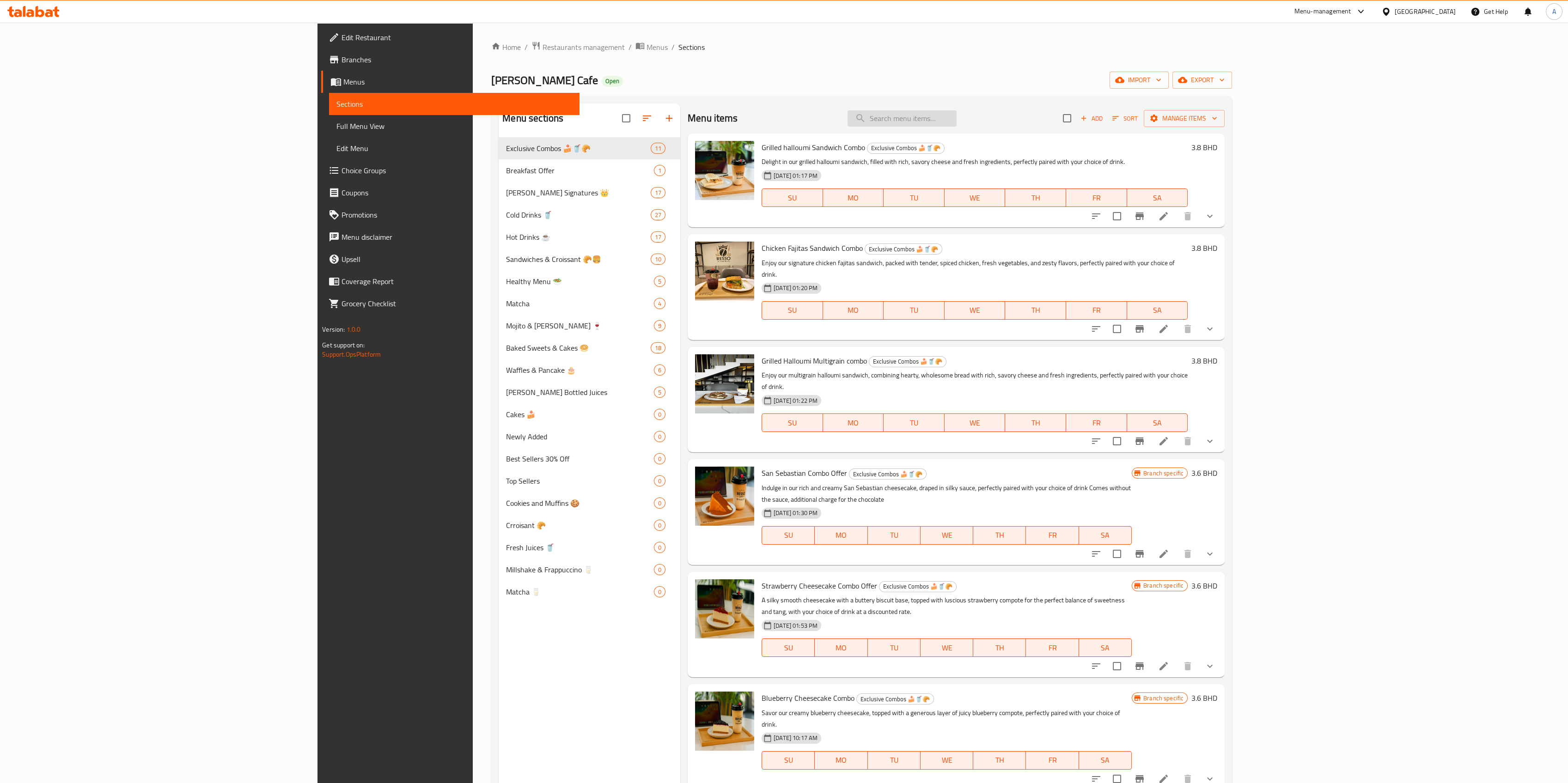
click at [957, 116] on input "search" at bounding box center [902, 118] width 109 height 16
click at [1011, 127] on div "Menu items Add Sort Manage items" at bounding box center [956, 118] width 537 height 30
click at [957, 114] on input "search" at bounding box center [902, 118] width 109 height 16
click at [856, 83] on div "Resso Cafe Open import export" at bounding box center [861, 80] width 741 height 17
click at [491, 90] on div "Home / Restaurants management / Menus / Sections Resso Cafe Open import export …" at bounding box center [861, 467] width 741 height 853
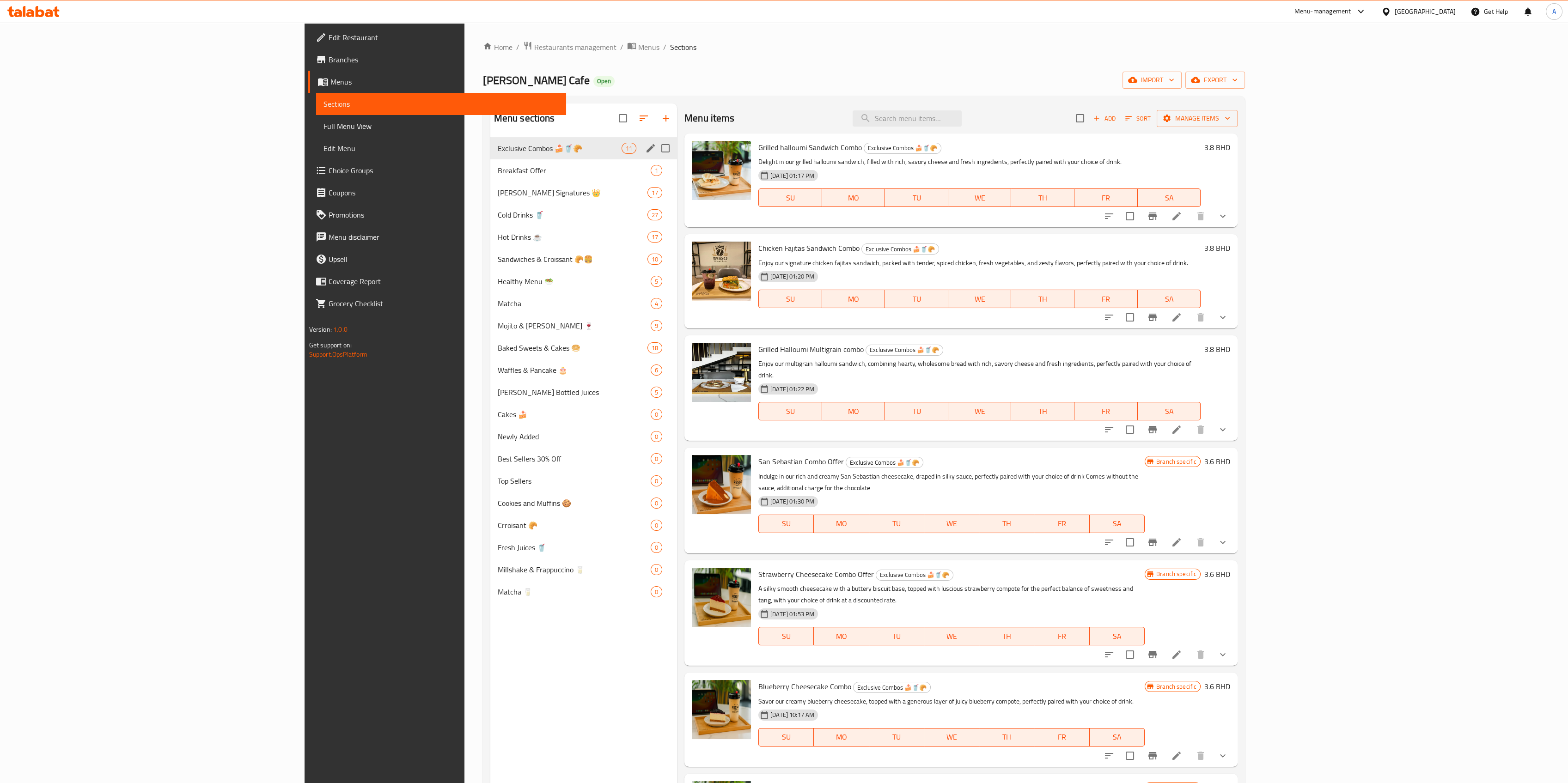
click at [498, 148] on span "Exclusive Combos 🍰🥤🥐" at bounding box center [560, 148] width 124 height 11
click at [498, 170] on span "Breakfast Offer" at bounding box center [574, 170] width 153 height 11
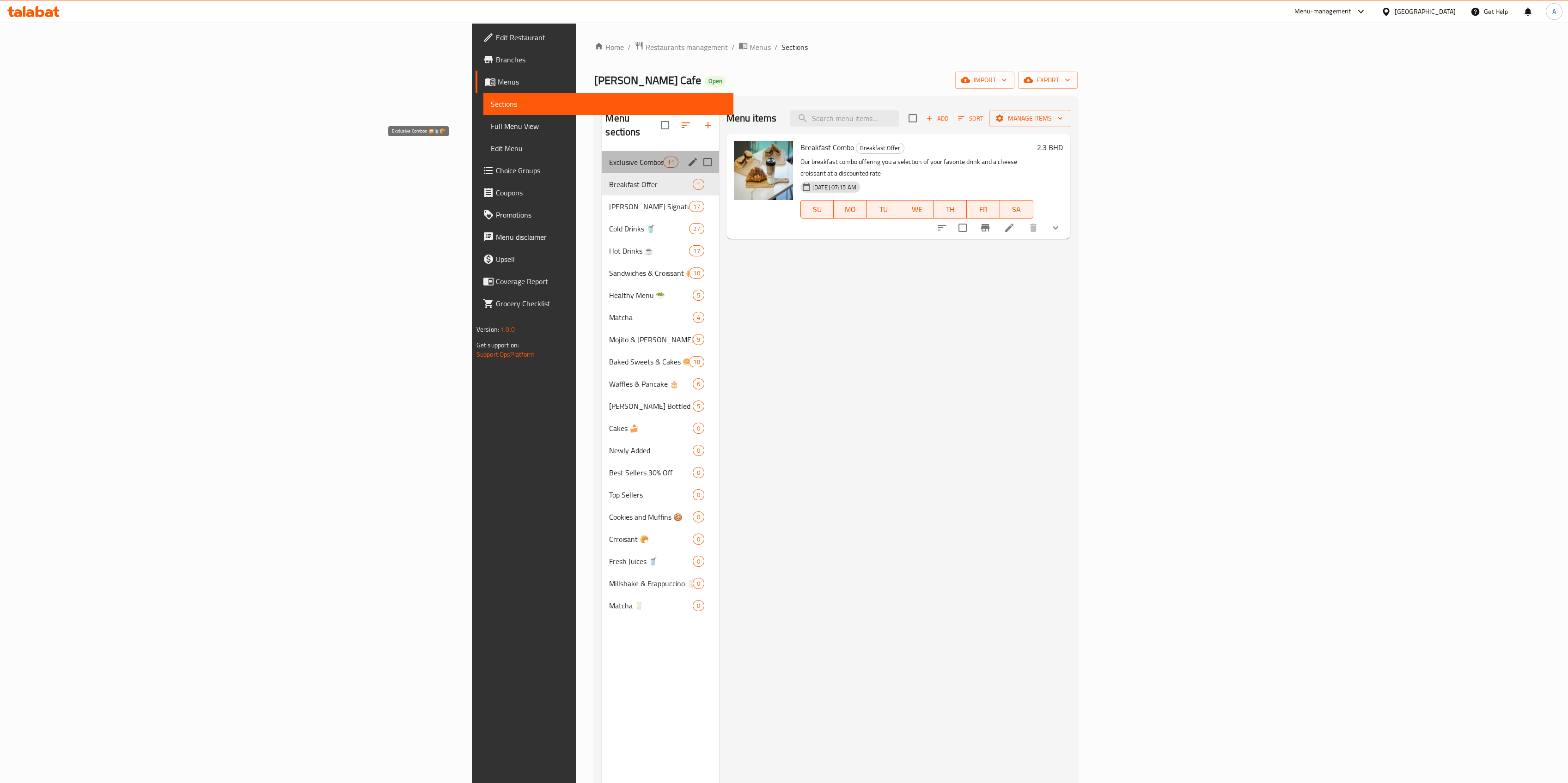
click at [609, 157] on span "Exclusive Combos 🍰🥤🥐" at bounding box center [636, 162] width 54 height 11
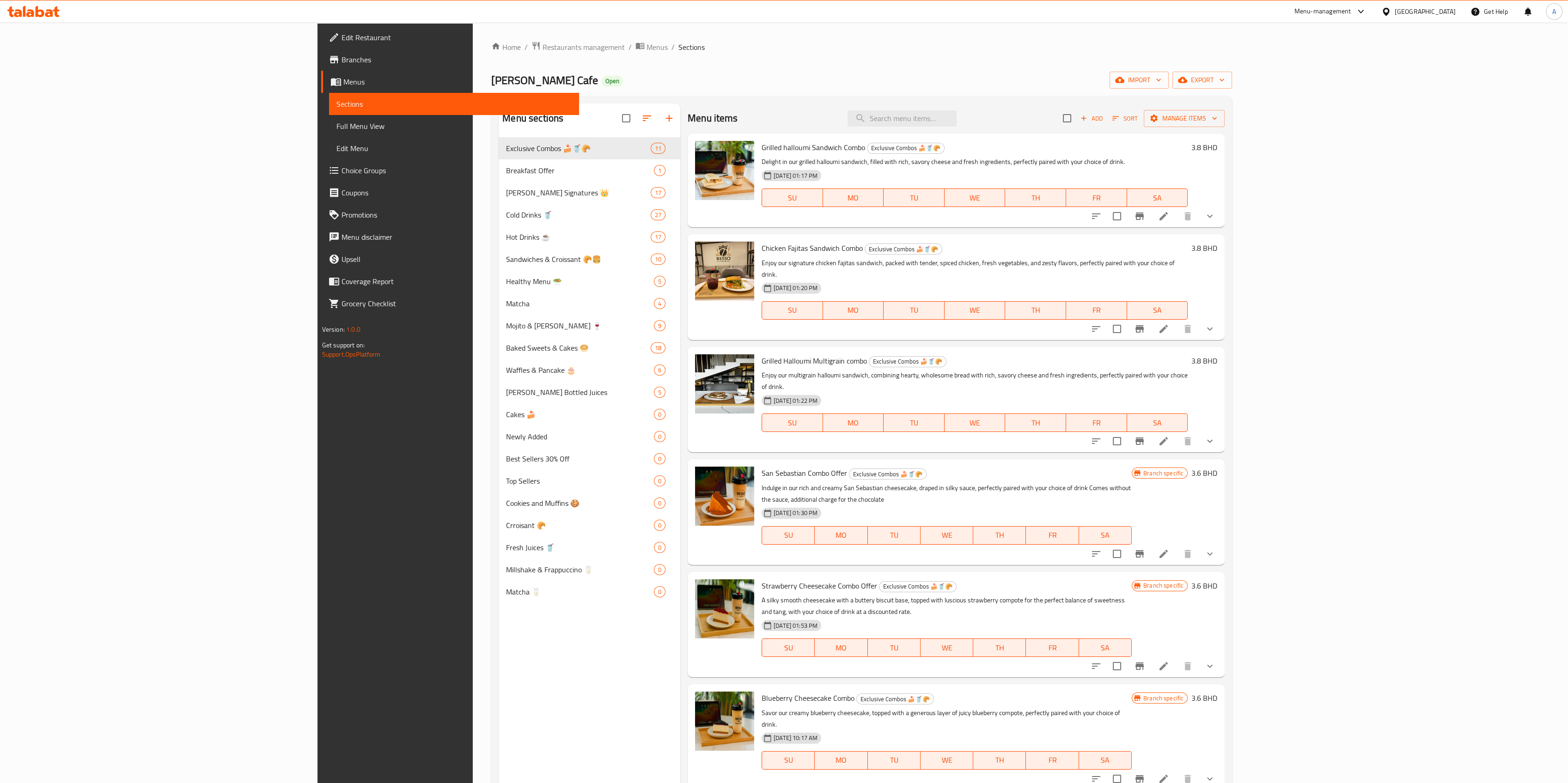
click at [491, 80] on div "Resso Cafe Open import export" at bounding box center [861, 80] width 741 height 17
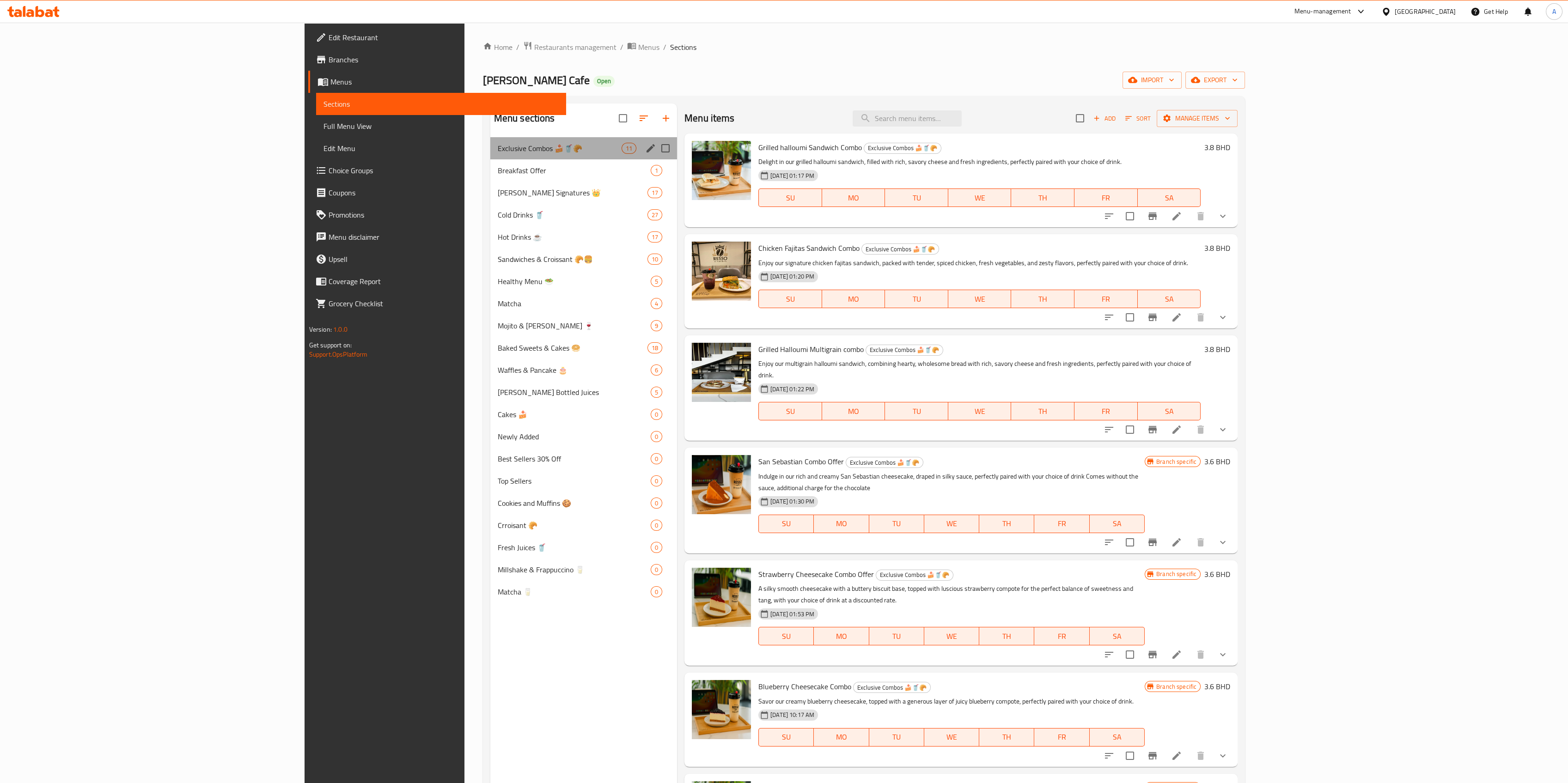
click at [490, 142] on div "Exclusive Combos 🍰🥤🥐 11" at bounding box center [584, 148] width 187 height 22
click at [498, 165] on span "Breakfast Offer" at bounding box center [574, 170] width 153 height 11
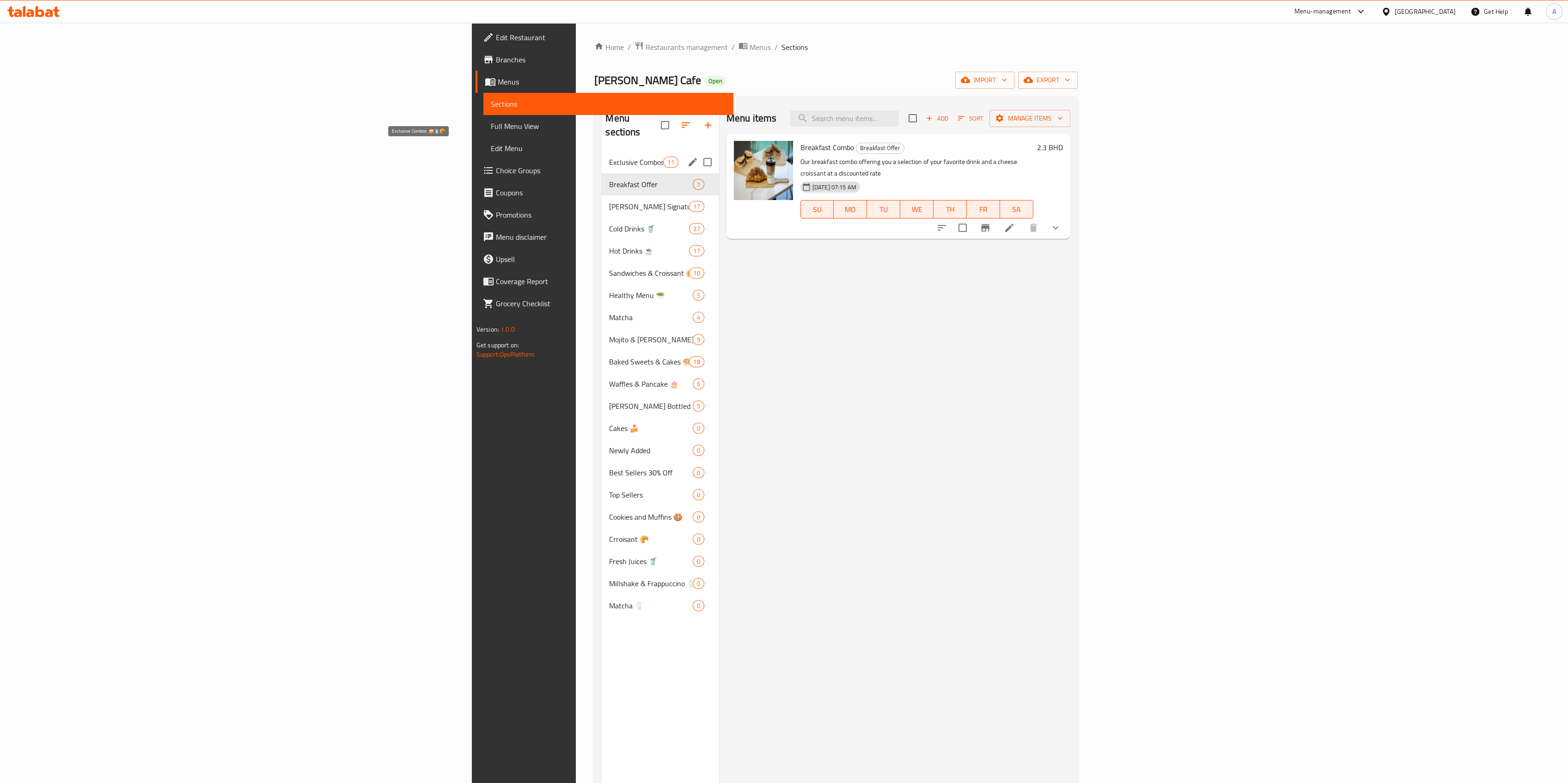
click at [609, 157] on span "Exclusive Combos 🍰🥤🥐" at bounding box center [636, 162] width 54 height 11
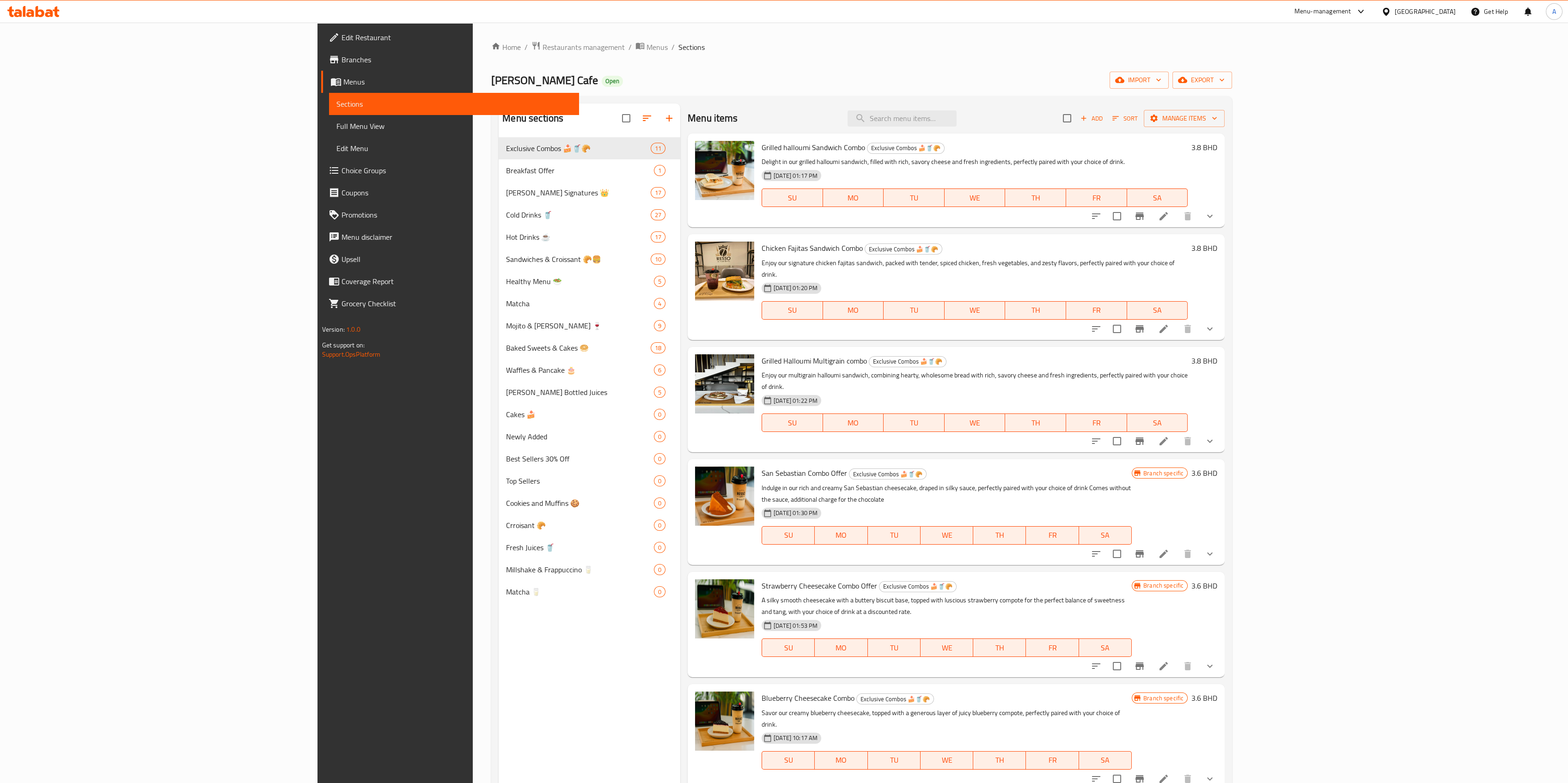
click at [491, 77] on div "Resso Cafe Open import export" at bounding box center [861, 80] width 741 height 17
click at [491, 69] on div "Home / Restaurants management / Menus / Sections Resso Cafe Open import export …" at bounding box center [861, 467] width 741 height 853
click at [602, 78] on span "Open" at bounding box center [612, 81] width 21 height 8
click at [491, 78] on div "Resso Cafe Open import export" at bounding box center [861, 80] width 741 height 17
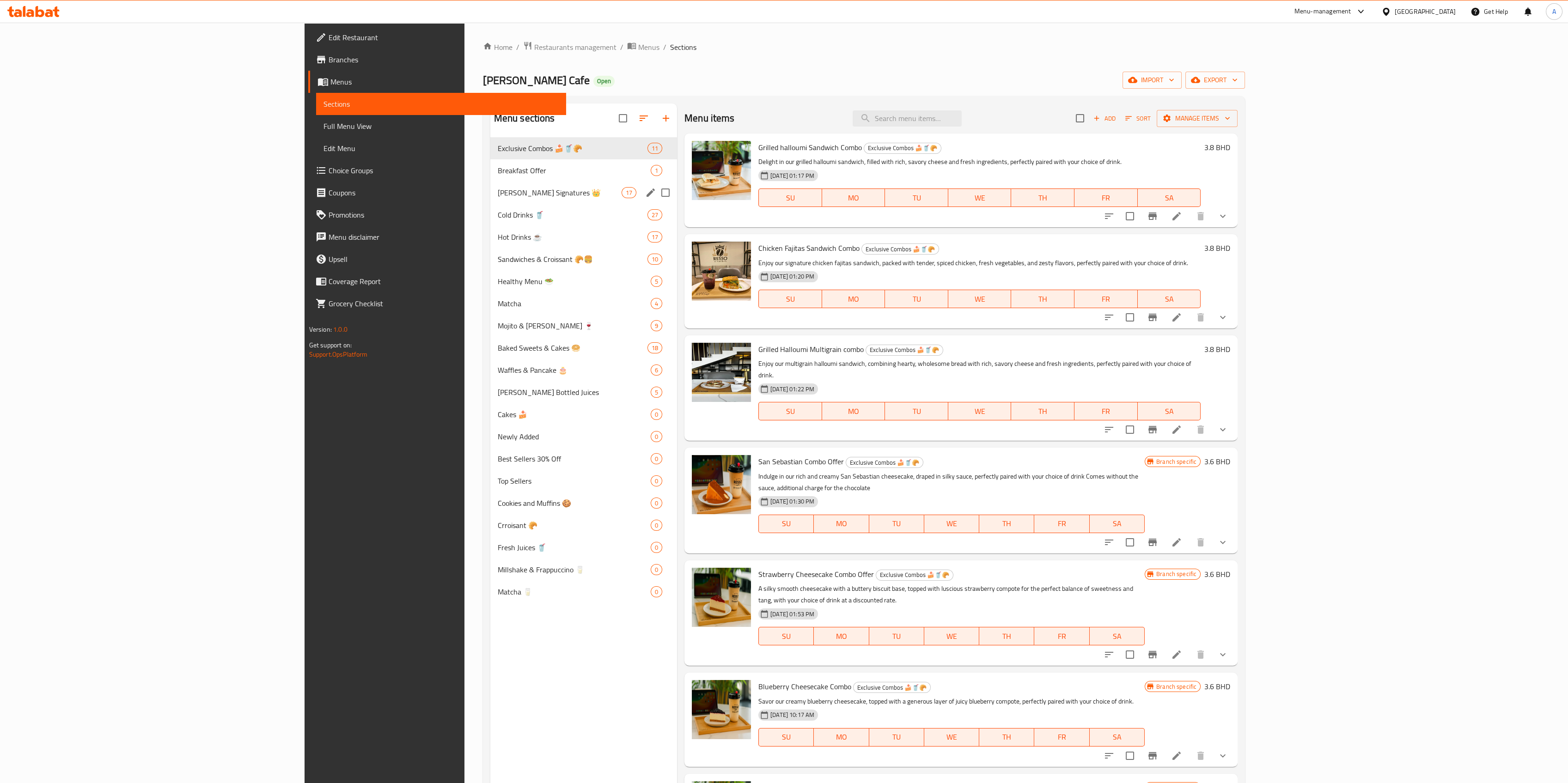
click at [498, 191] on span "Resso's Signatures 👑" at bounding box center [560, 192] width 124 height 11
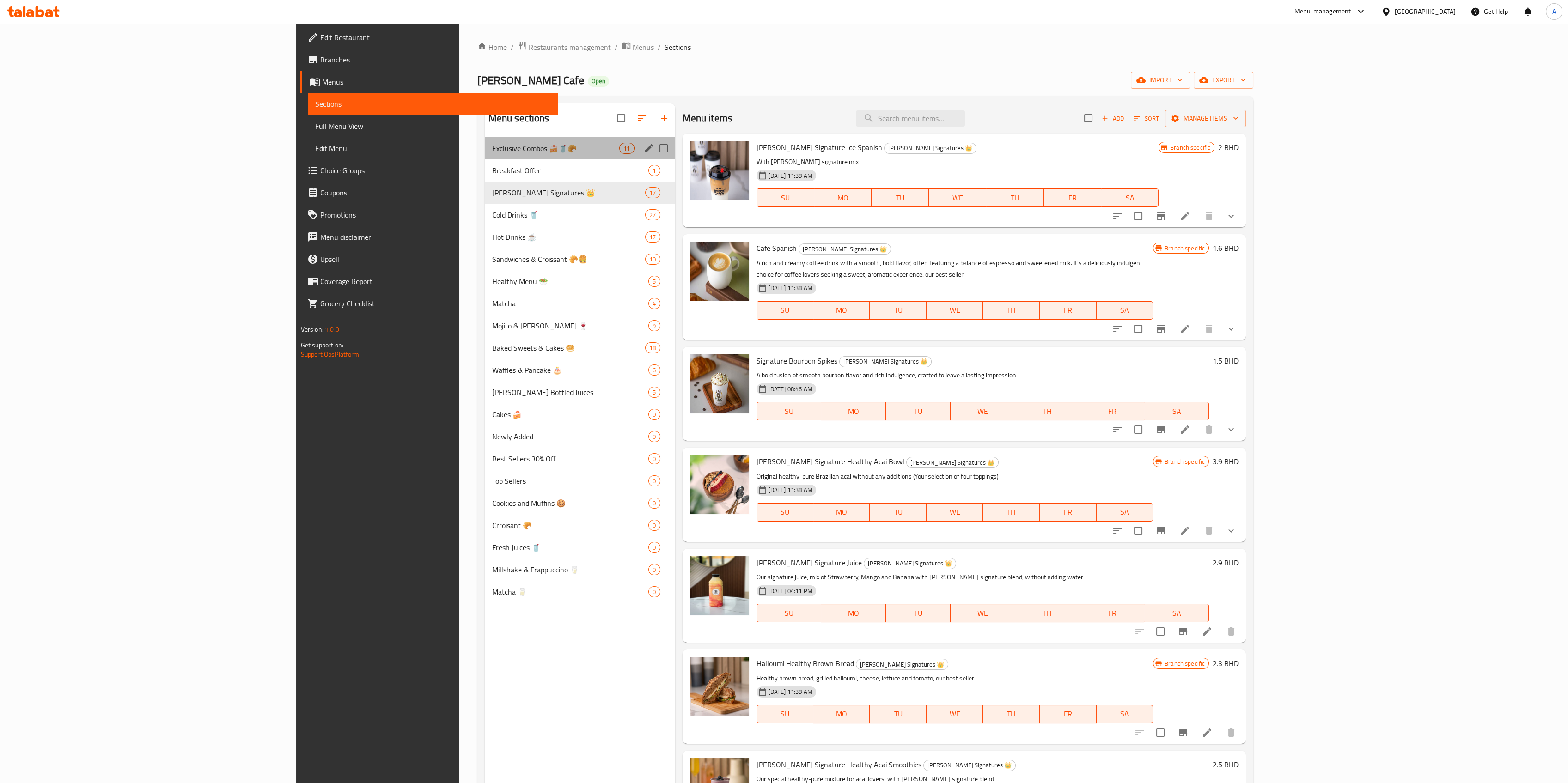
click at [485, 155] on div "Exclusive Combos 🍰🥤🥐 11" at bounding box center [580, 148] width 191 height 22
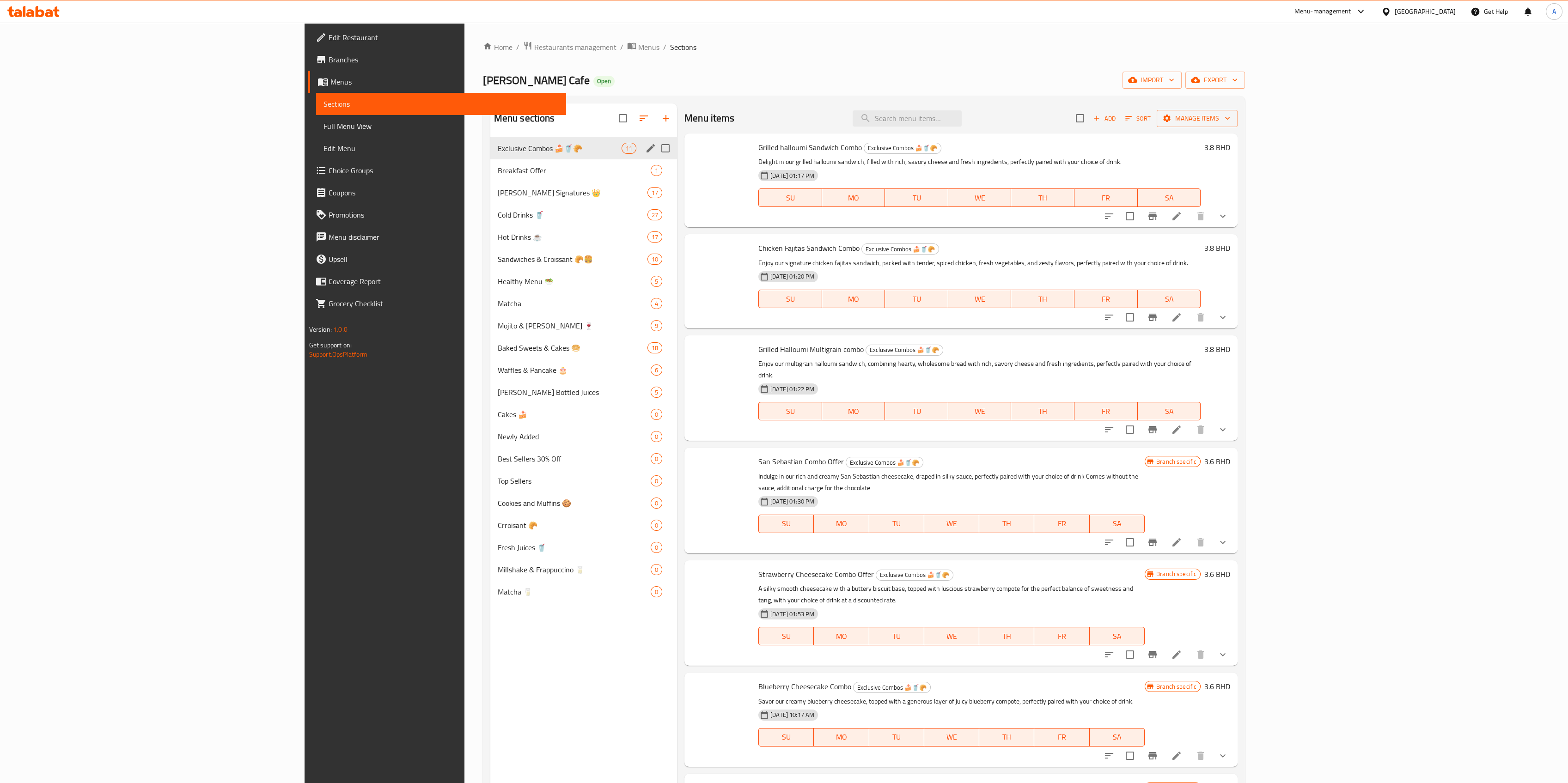
click at [490, 162] on div "Breakfast Offer 1" at bounding box center [584, 170] width 187 height 22
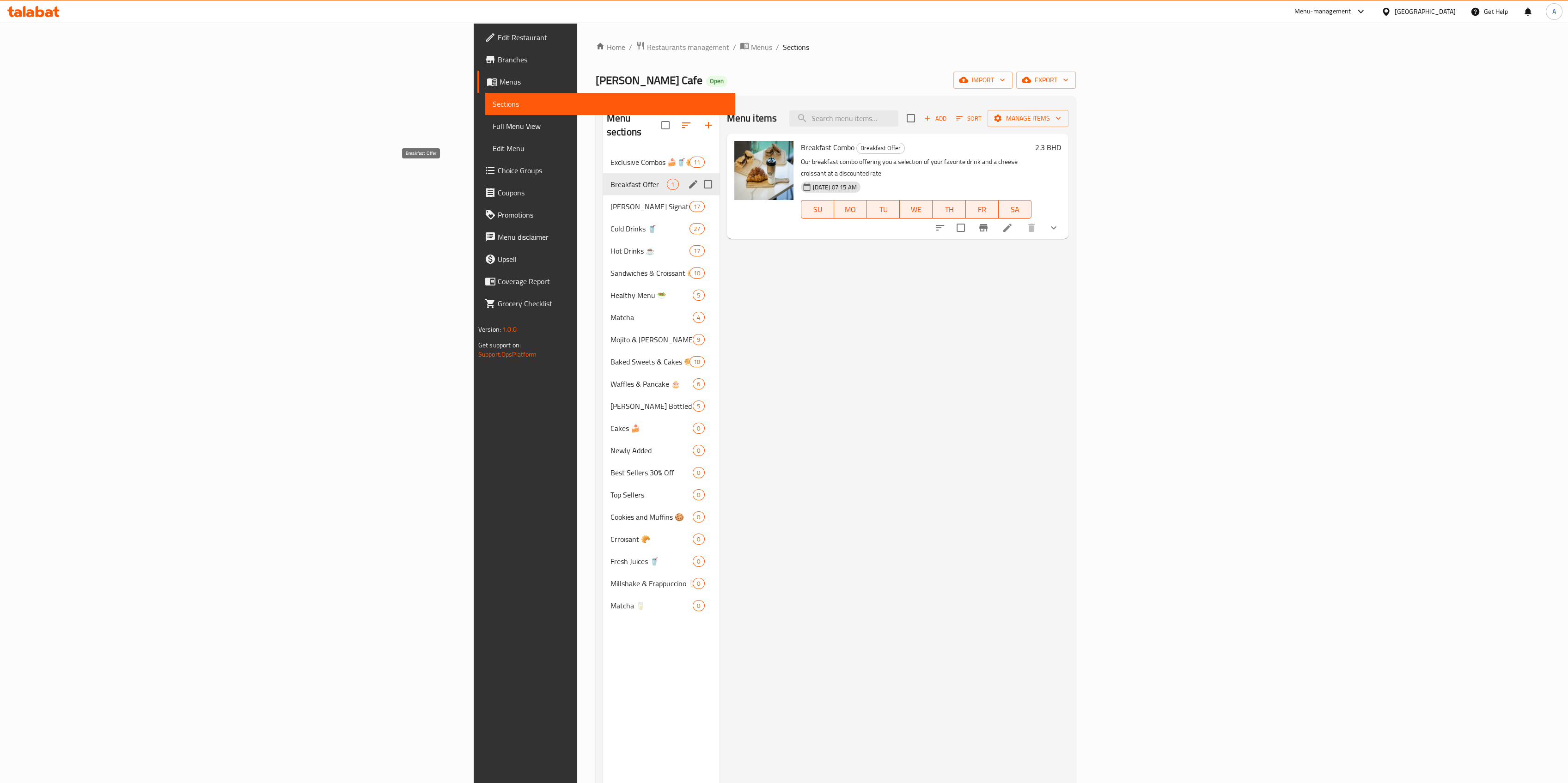
click at [603, 195] on div "Resso's Signatures 👑 17" at bounding box center [661, 206] width 116 height 22
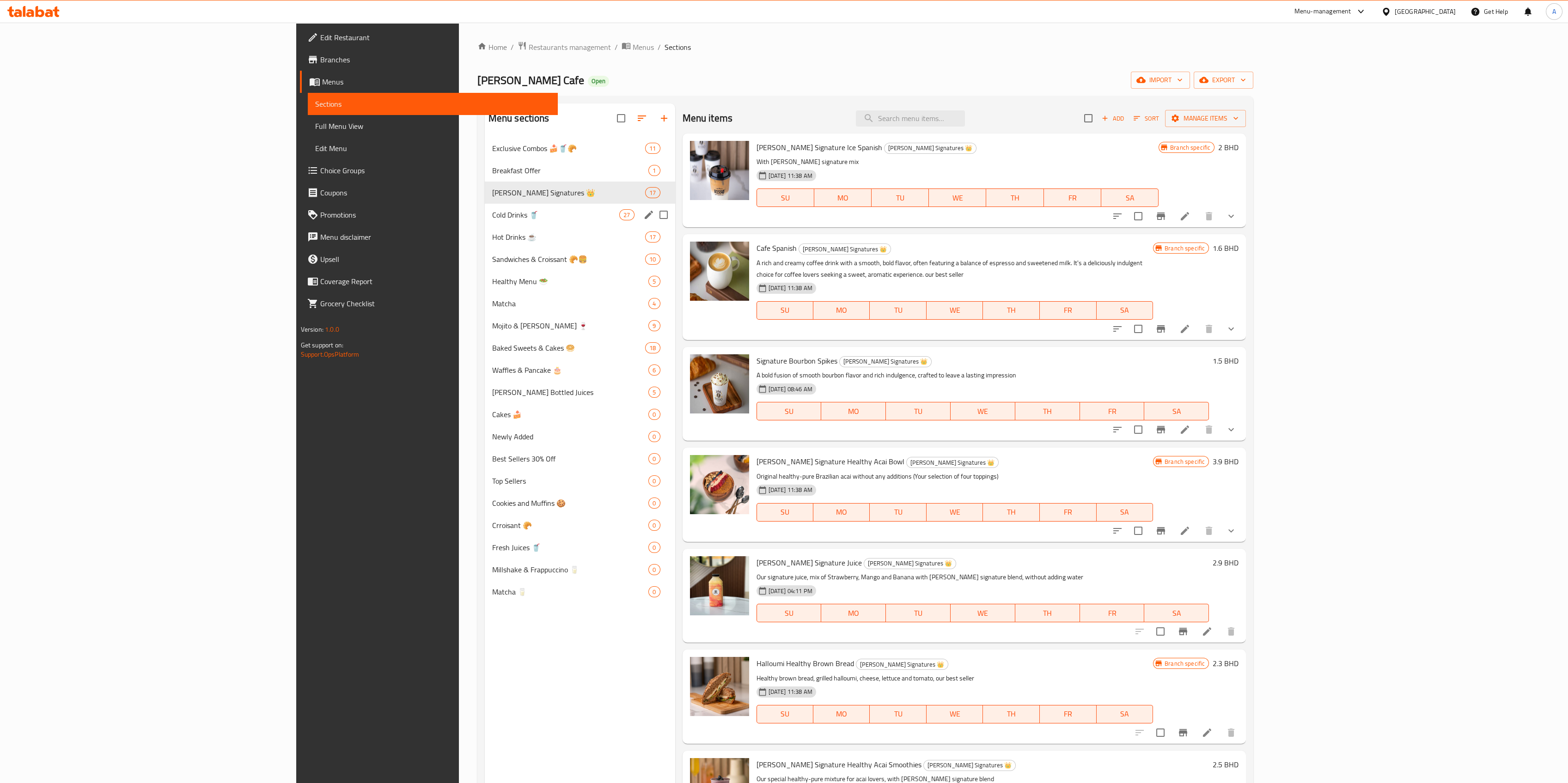
click at [492, 210] on span "Cold Drinks 🥤" at bounding box center [556, 215] width 127 height 11
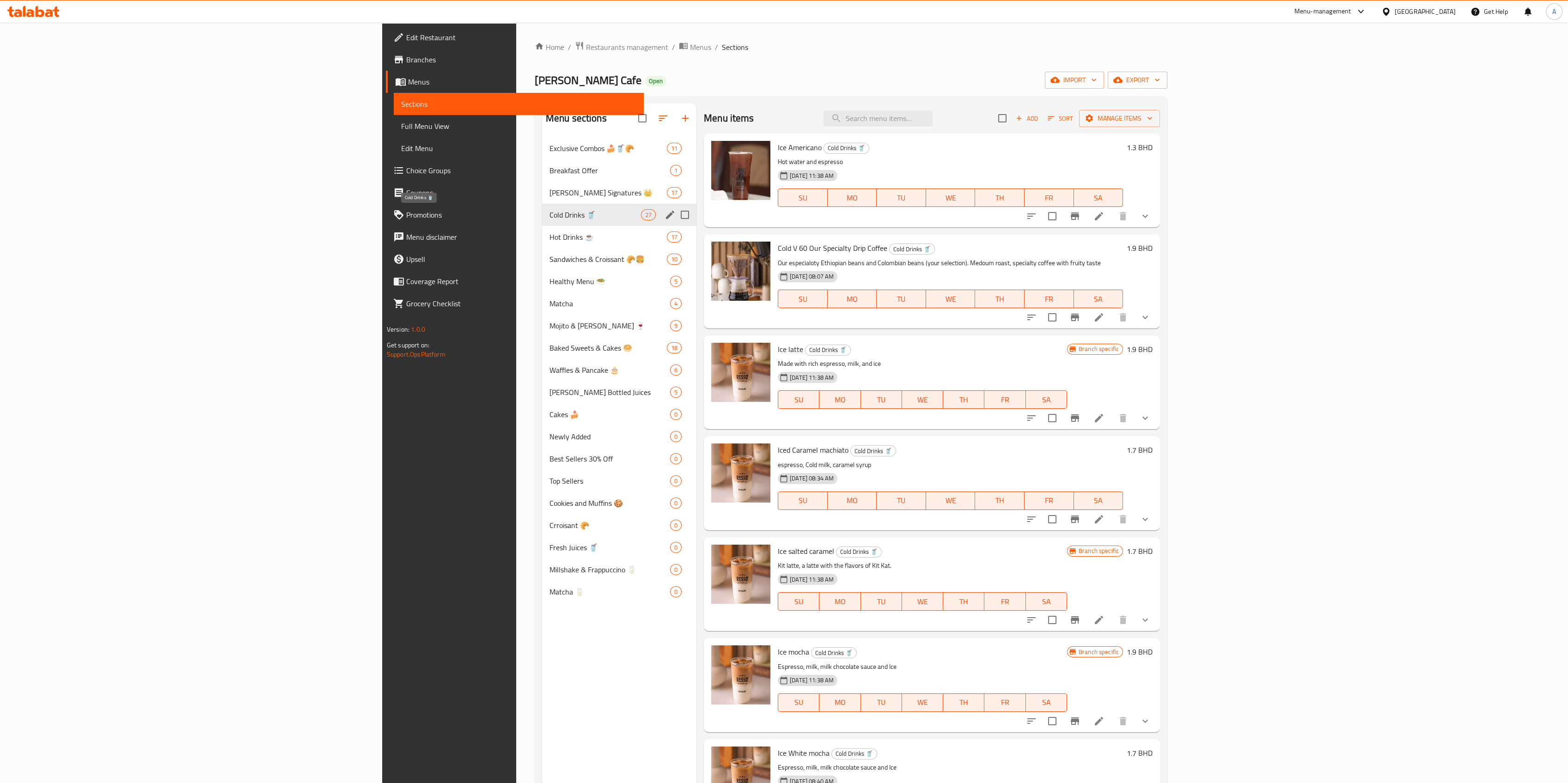
click at [542, 205] on div "Cold Drinks 🥤 27" at bounding box center [619, 214] width 154 height 22
click at [549, 197] on span "Resso's Signatures 👑" at bounding box center [607, 192] width 117 height 11
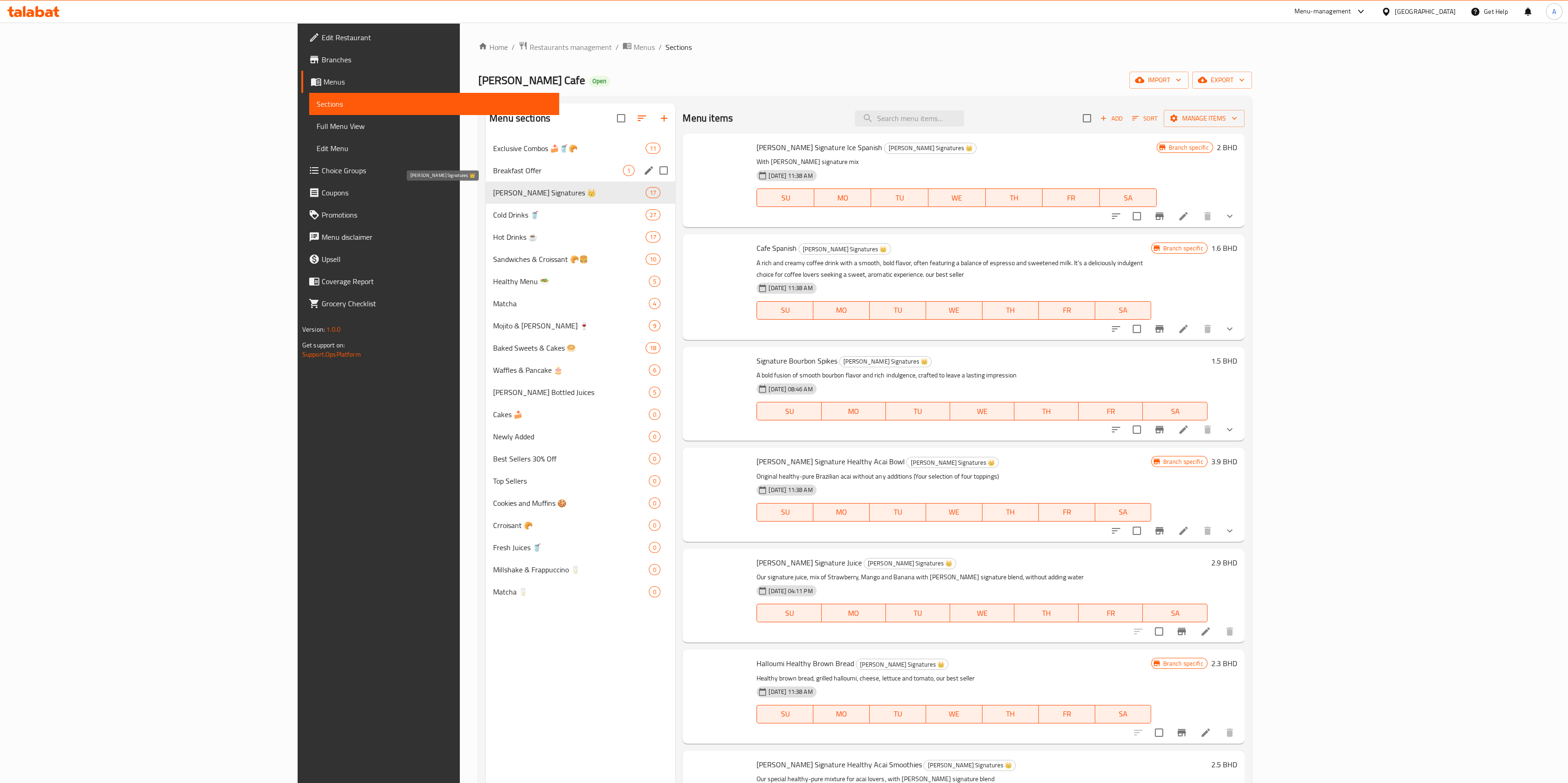
click at [493, 143] on span "Exclusive Combos 🍰🥤🥐" at bounding box center [569, 148] width 153 height 11
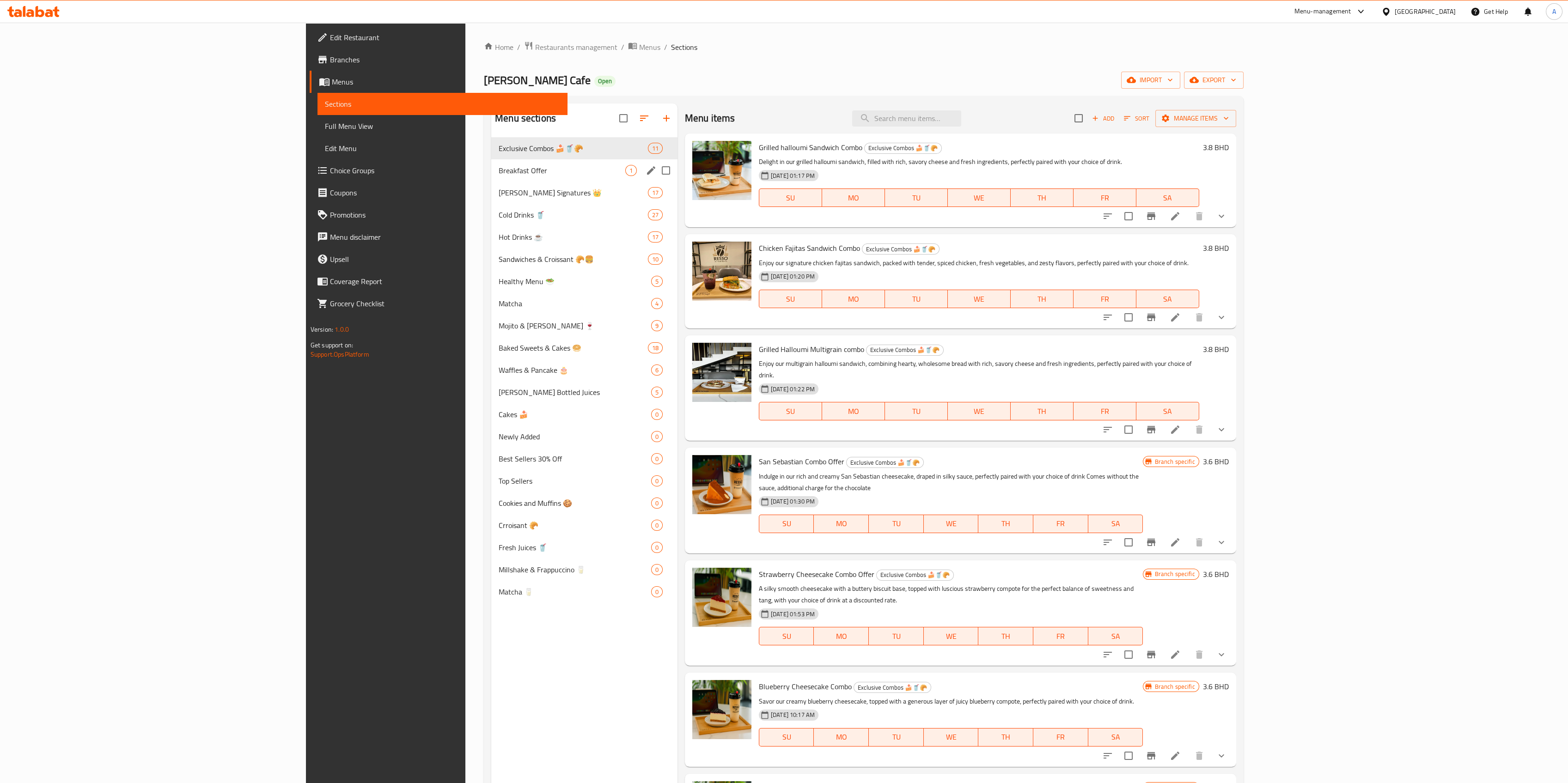
click at [498, 173] on span "Breakfast Offer" at bounding box center [561, 170] width 127 height 11
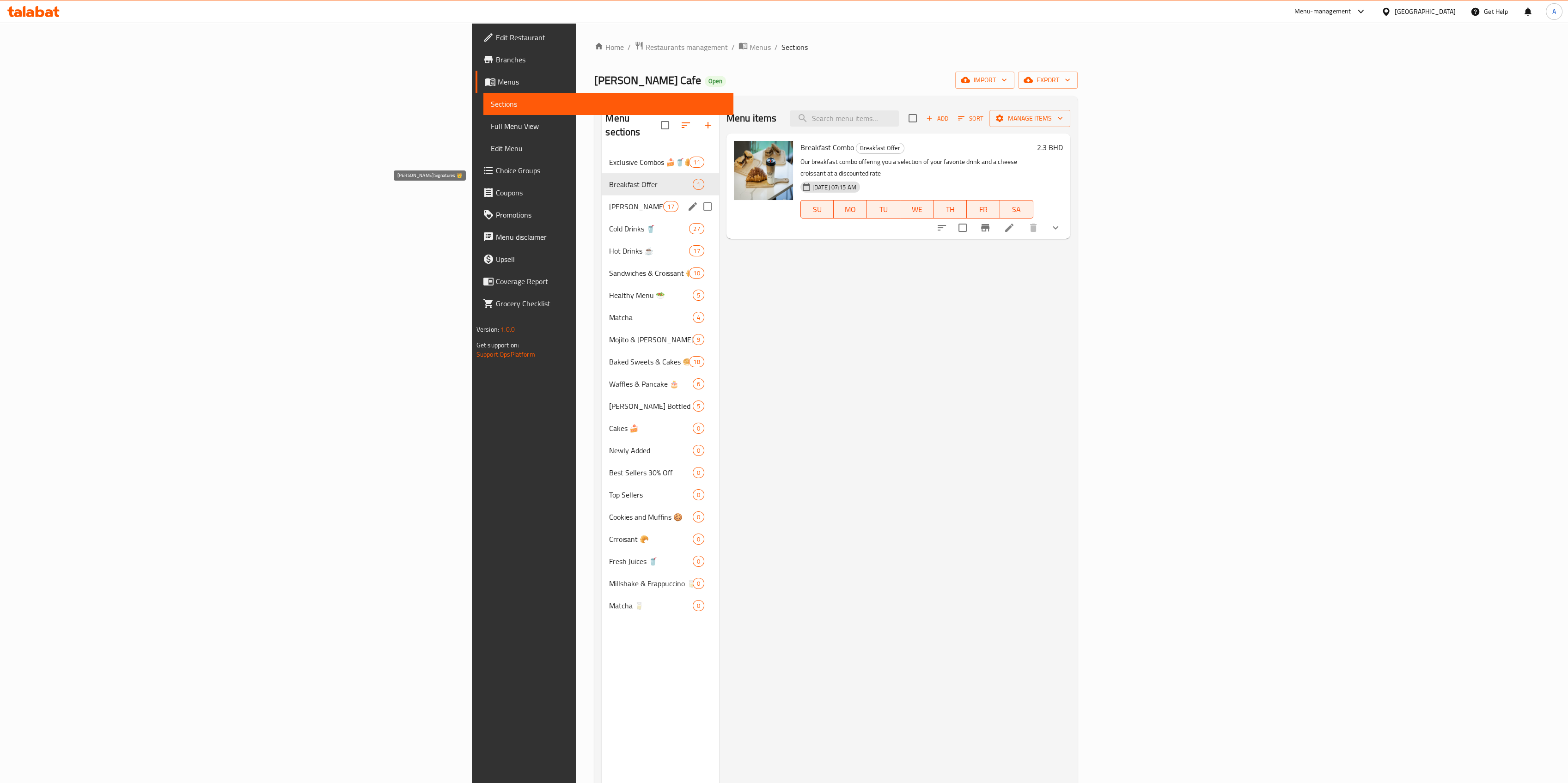
click at [609, 201] on span "Resso's Signatures 👑" at bounding box center [636, 206] width 54 height 11
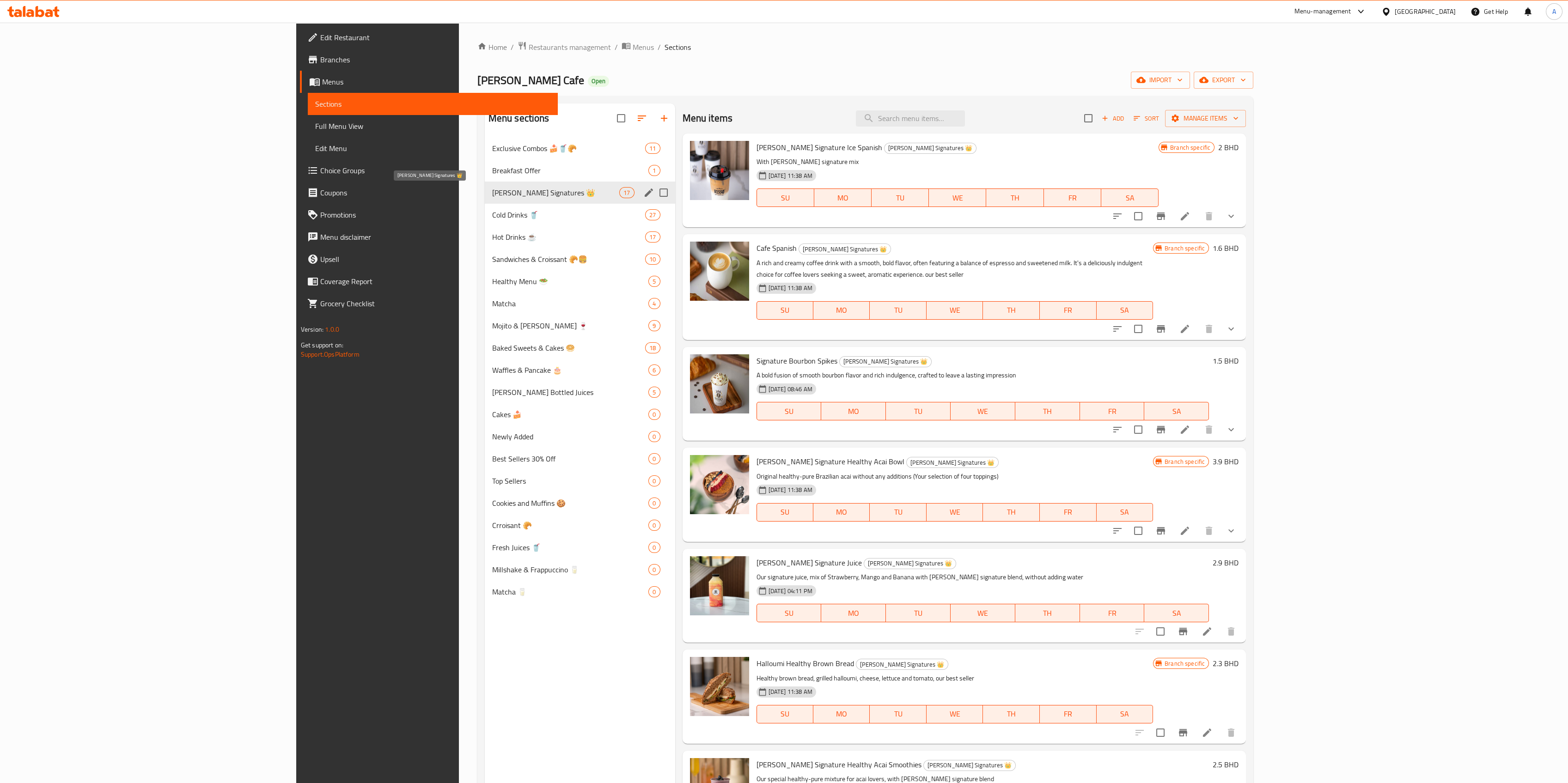
click at [492, 146] on span "Exclusive Combos 🍰🥤🥐" at bounding box center [569, 148] width 153 height 11
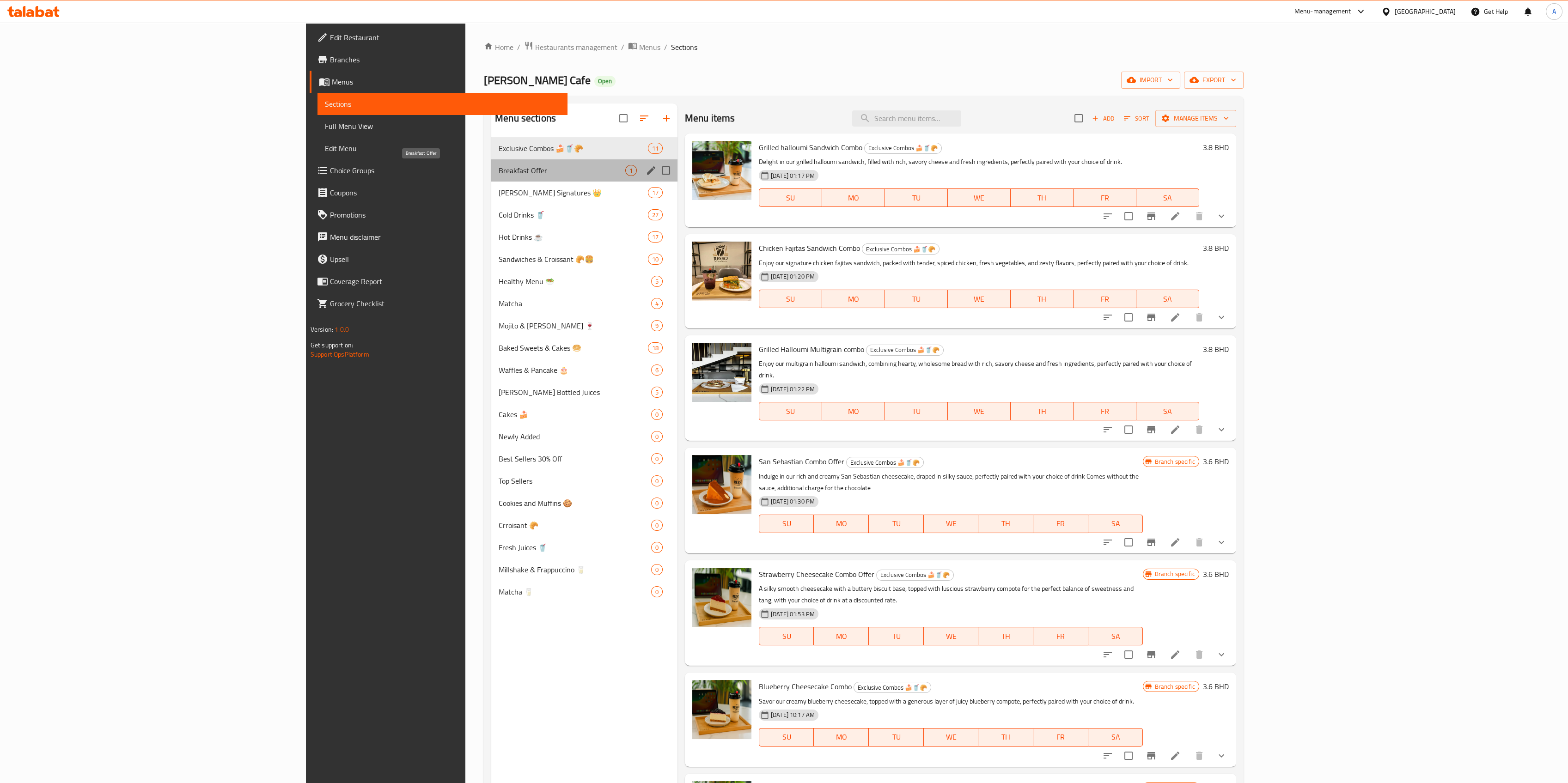
click at [498, 172] on span "Breakfast Offer" at bounding box center [561, 170] width 127 height 11
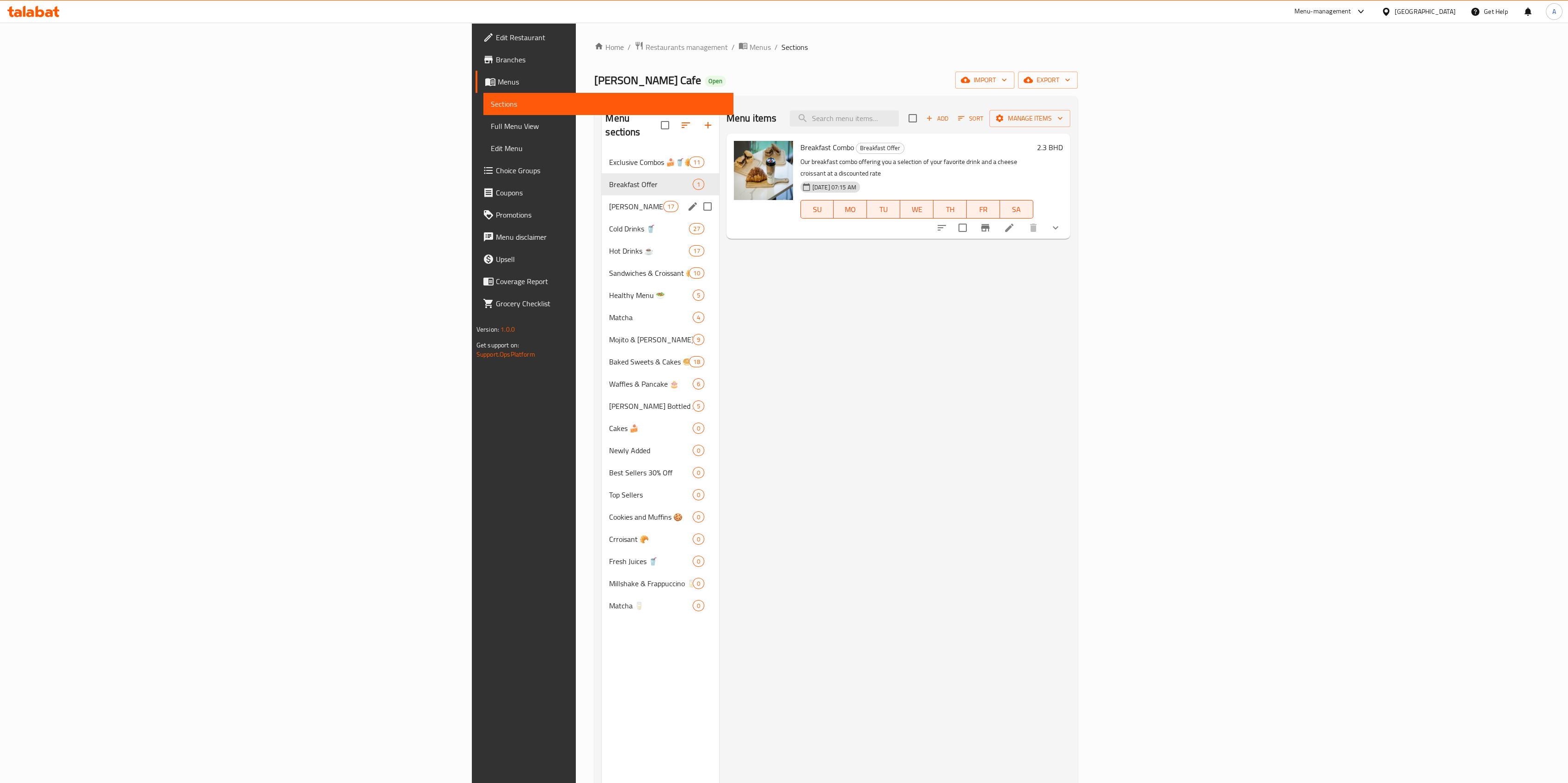
click at [602, 200] on div "Resso's Signatures 👑 17" at bounding box center [660, 206] width 117 height 22
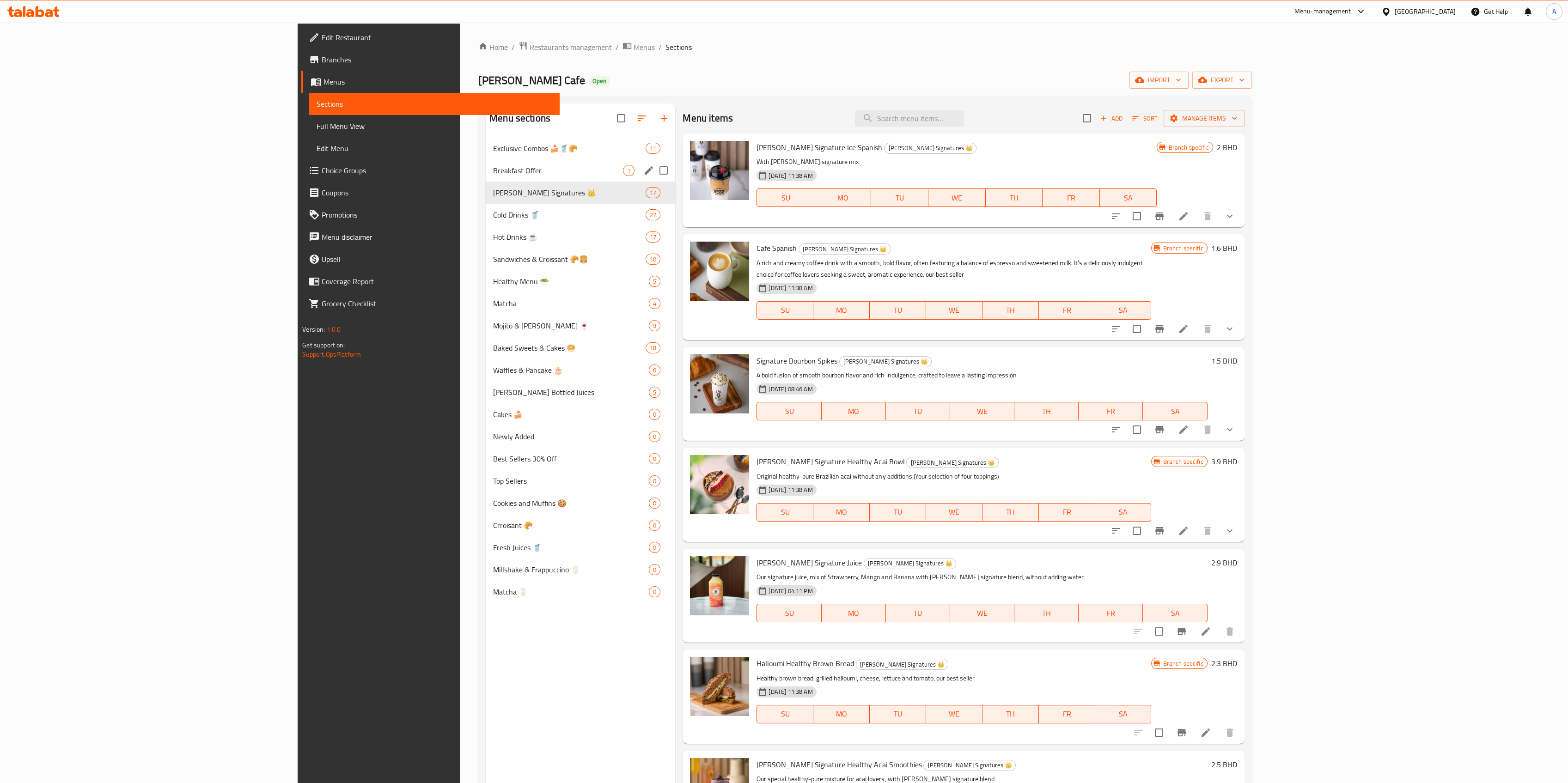
click at [485, 178] on div "Breakfast Offer 1" at bounding box center [580, 170] width 189 height 22
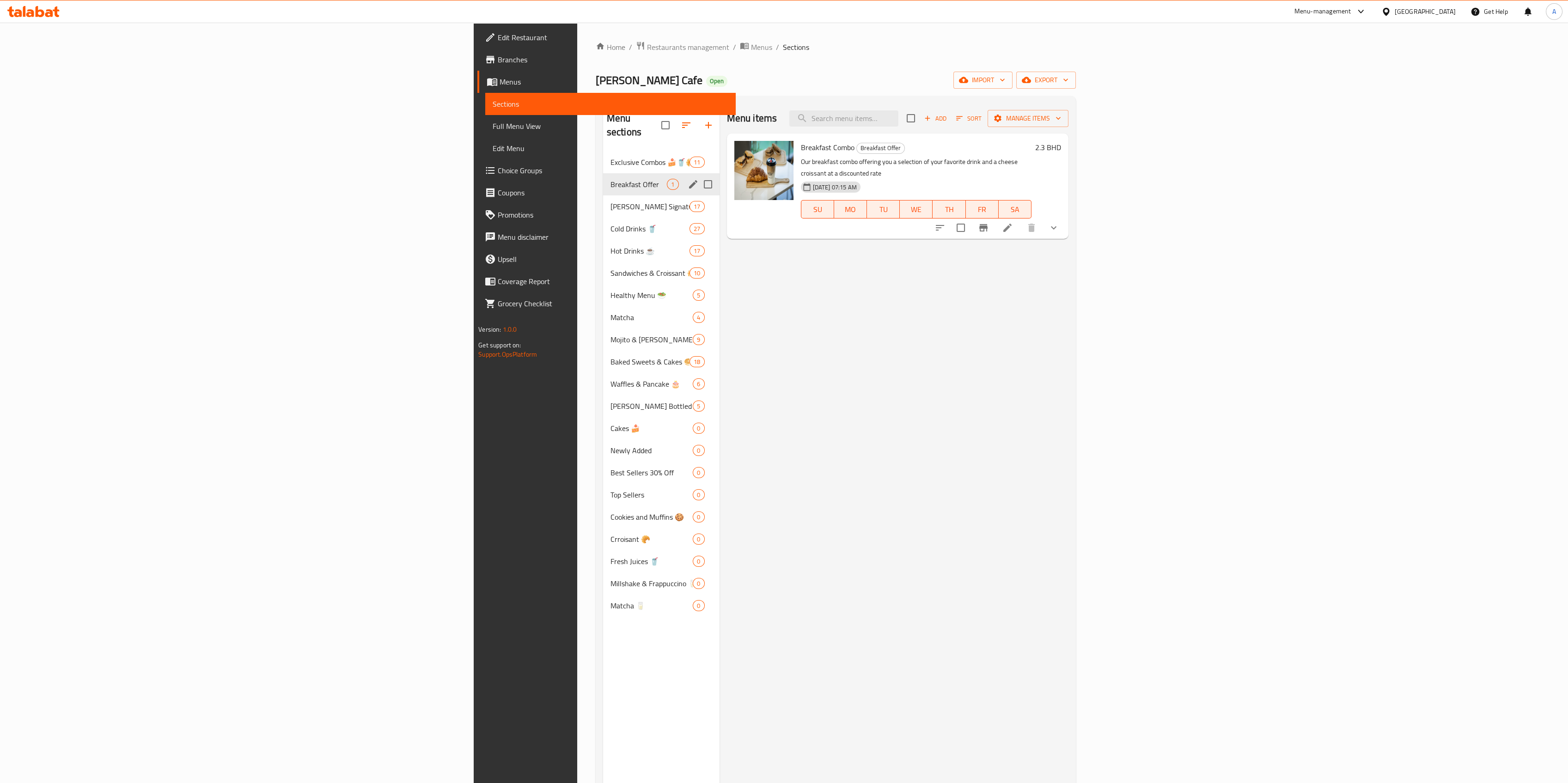
click at [611, 157] on span "Exclusive Combos 🍰🥤🥐" at bounding box center [650, 162] width 80 height 11
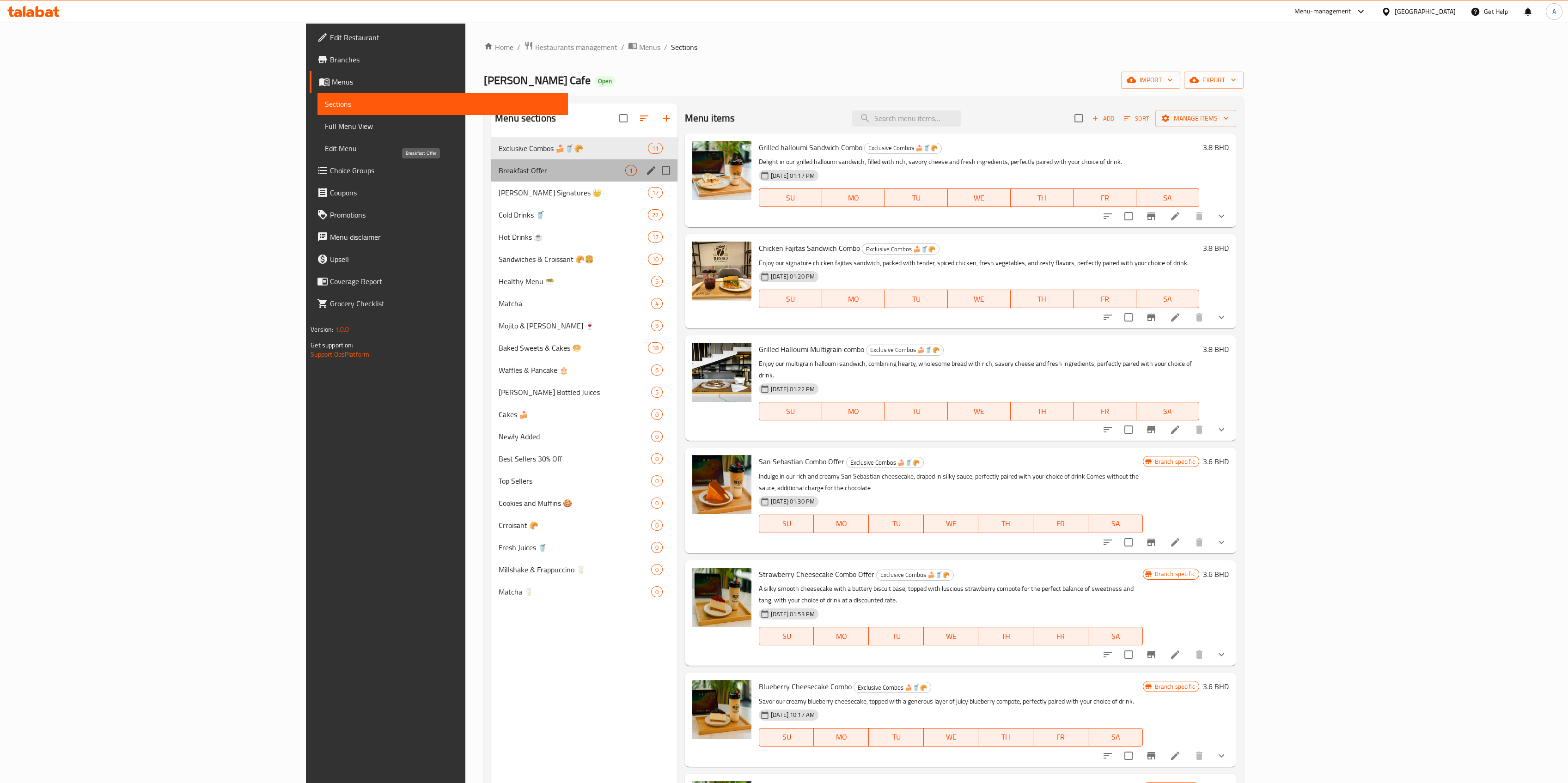
click at [498, 169] on span "Breakfast Offer" at bounding box center [561, 170] width 127 height 11
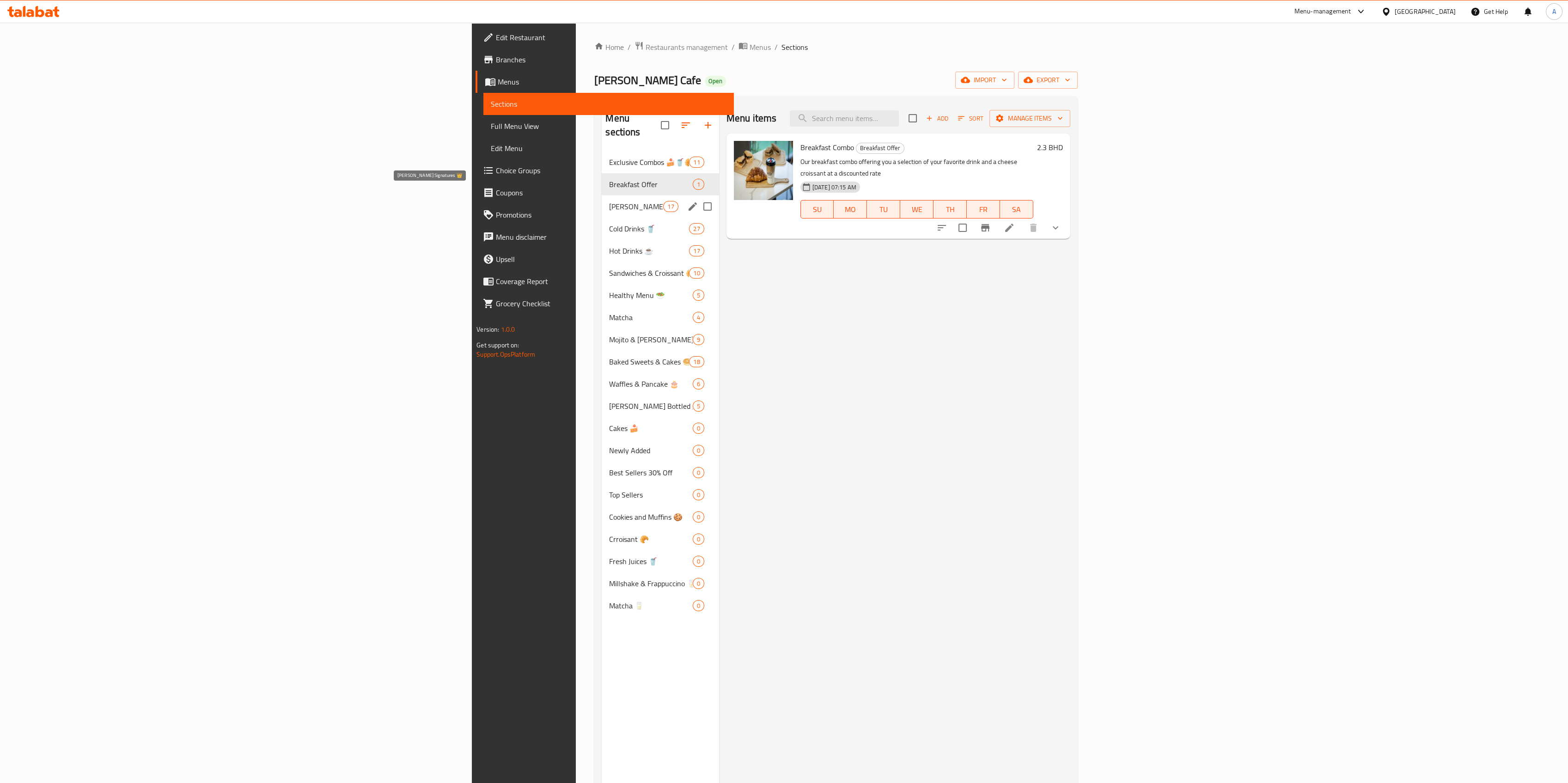
click at [609, 201] on span "Resso's Signatures 👑" at bounding box center [636, 206] width 54 height 11
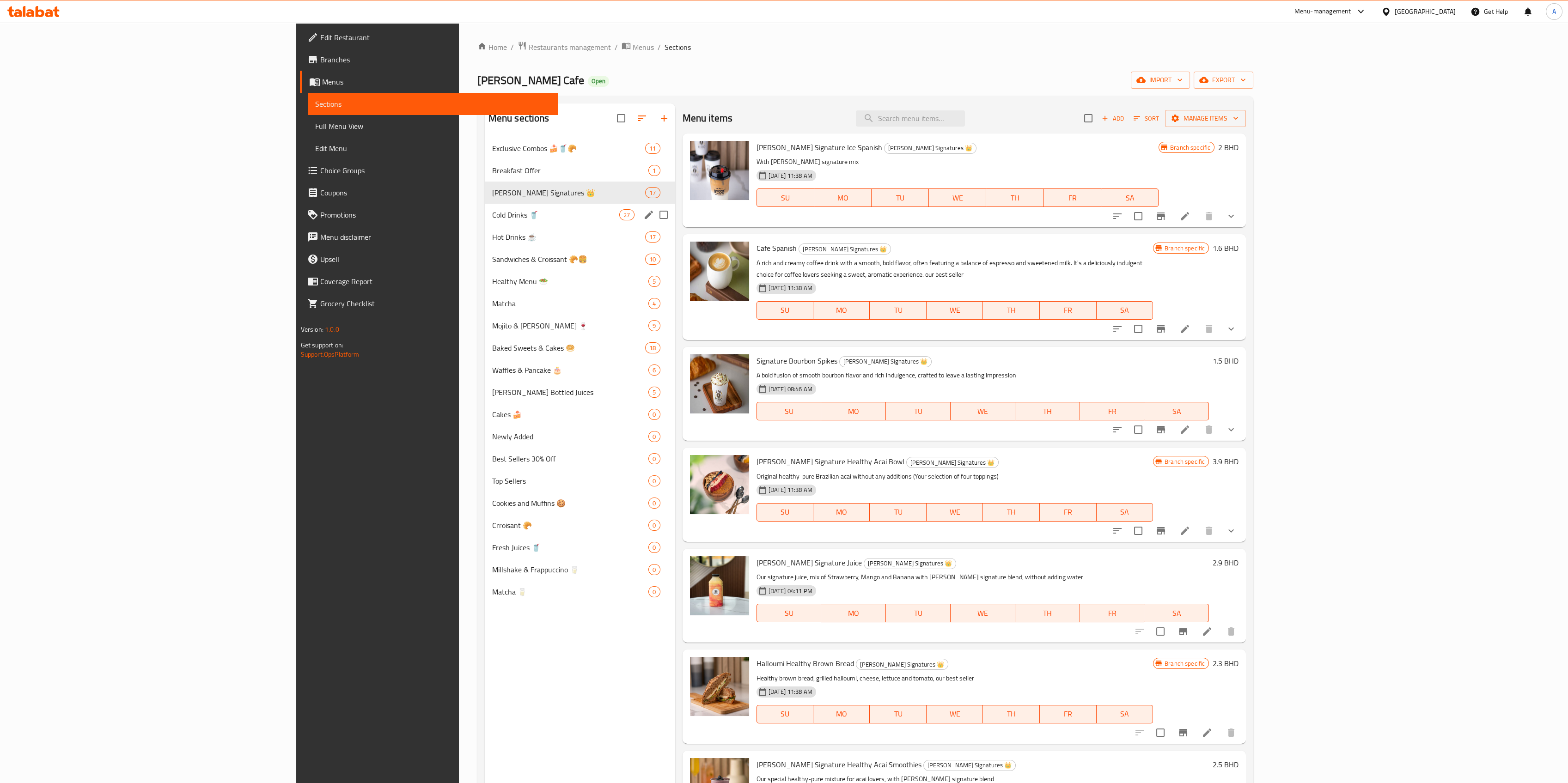
click at [485, 208] on div "Cold Drinks 🥤 27" at bounding box center [580, 214] width 191 height 22
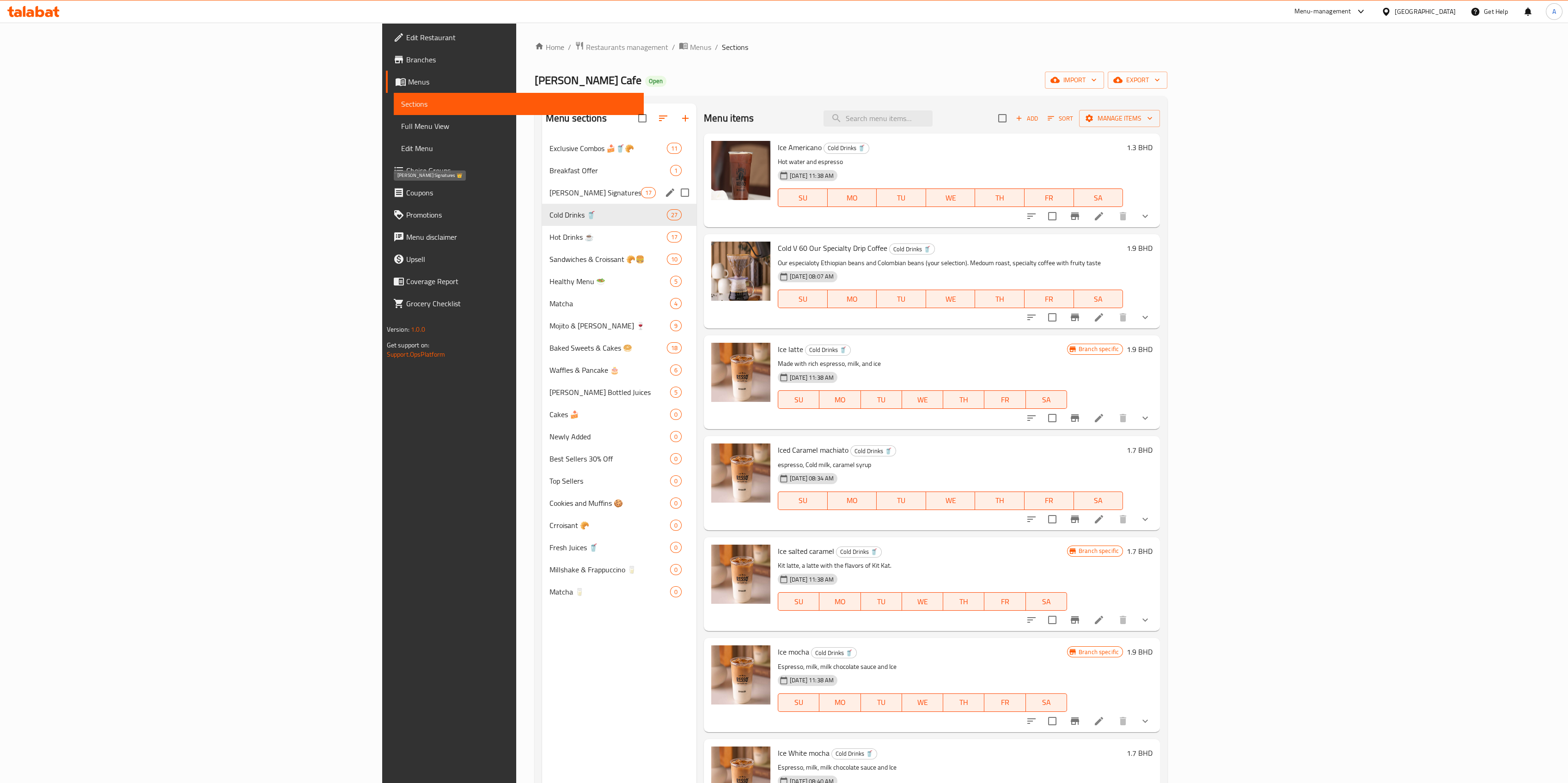
click at [549, 191] on span "Resso's Signatures 👑" at bounding box center [595, 192] width 91 height 11
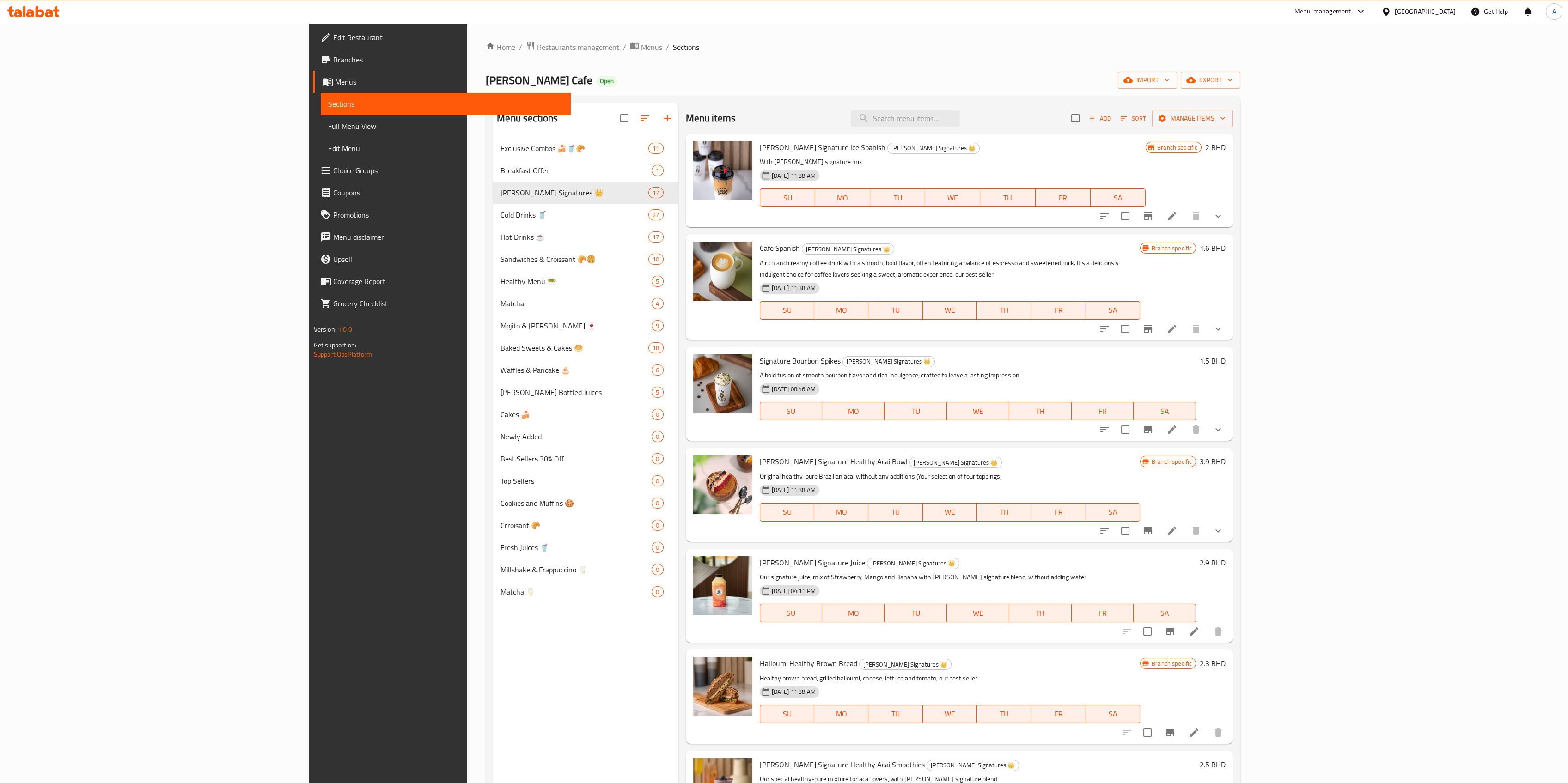
click at [493, 134] on nav "Exclusive Combos 🍰🥤🥐 11 Breakfast Offer 1 Resso's Signatures 👑 17 Cold Drinks 🥤…" at bounding box center [585, 370] width 185 height 473
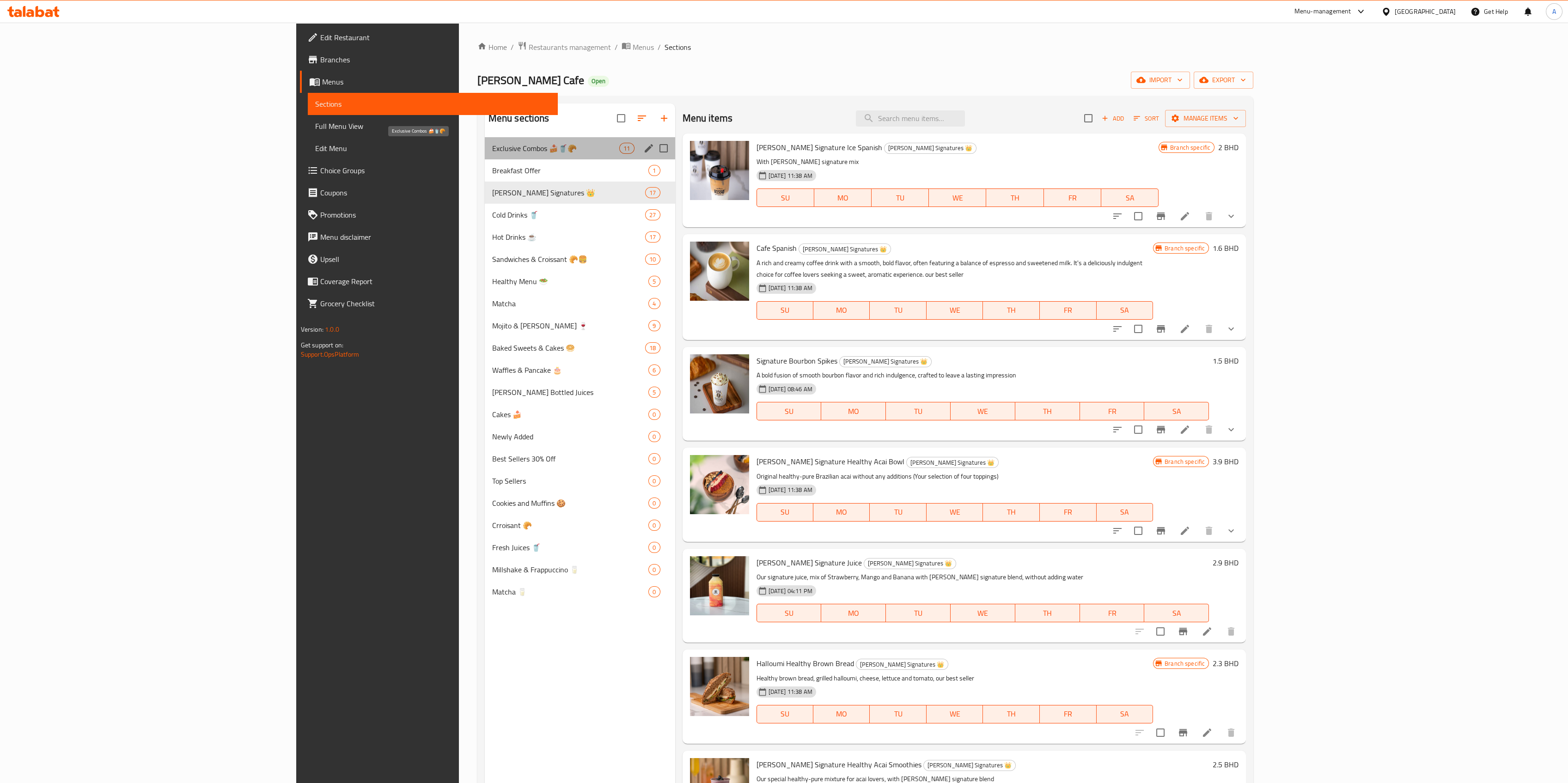
click at [492, 145] on span "Exclusive Combos 🍰🥤🥐" at bounding box center [556, 148] width 127 height 11
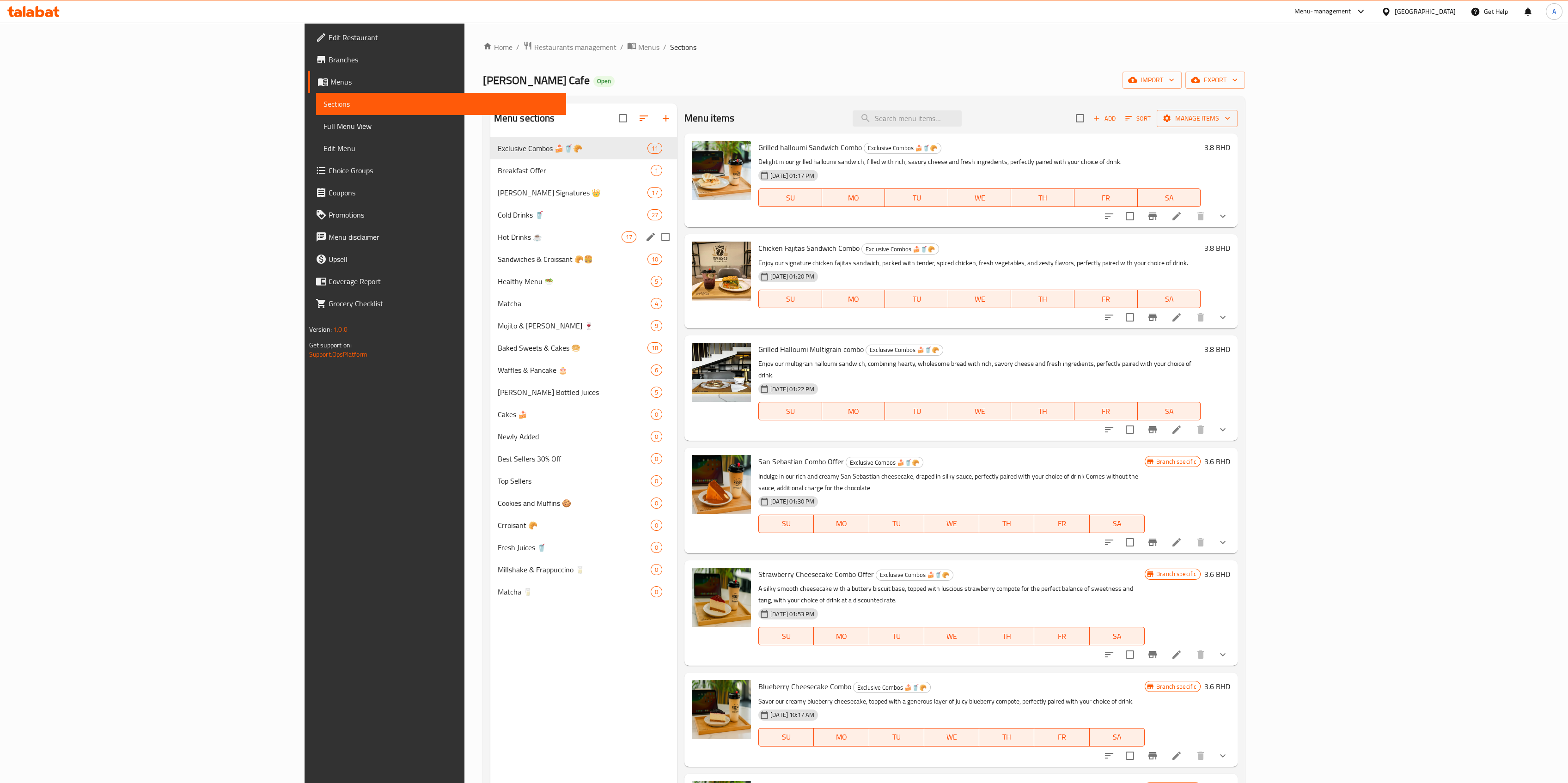
click at [498, 197] on span "Resso's Signatures 👑" at bounding box center [573, 192] width 150 height 11
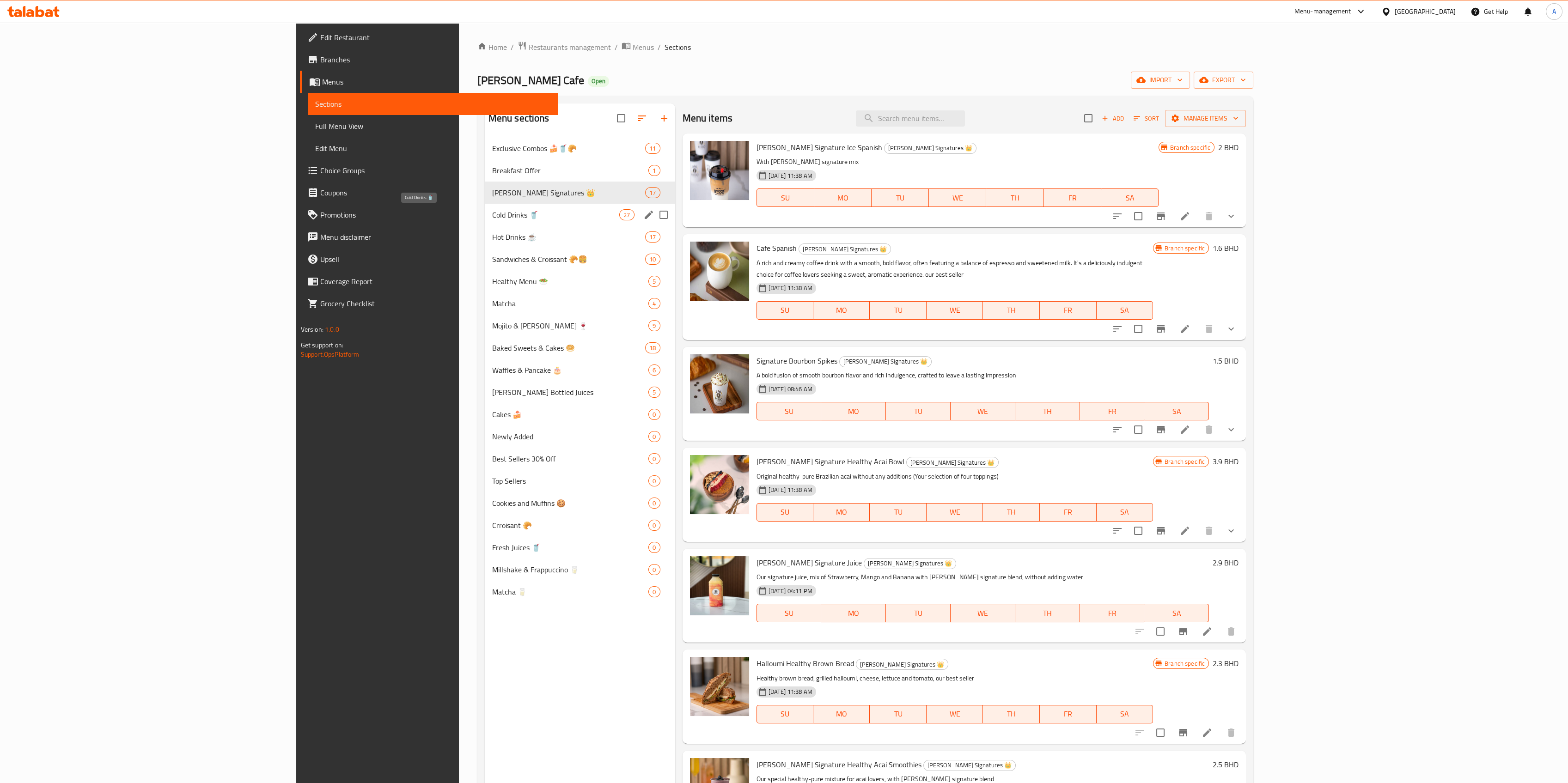
click at [492, 219] on span "Cold Drinks 🥤" at bounding box center [556, 215] width 127 height 11
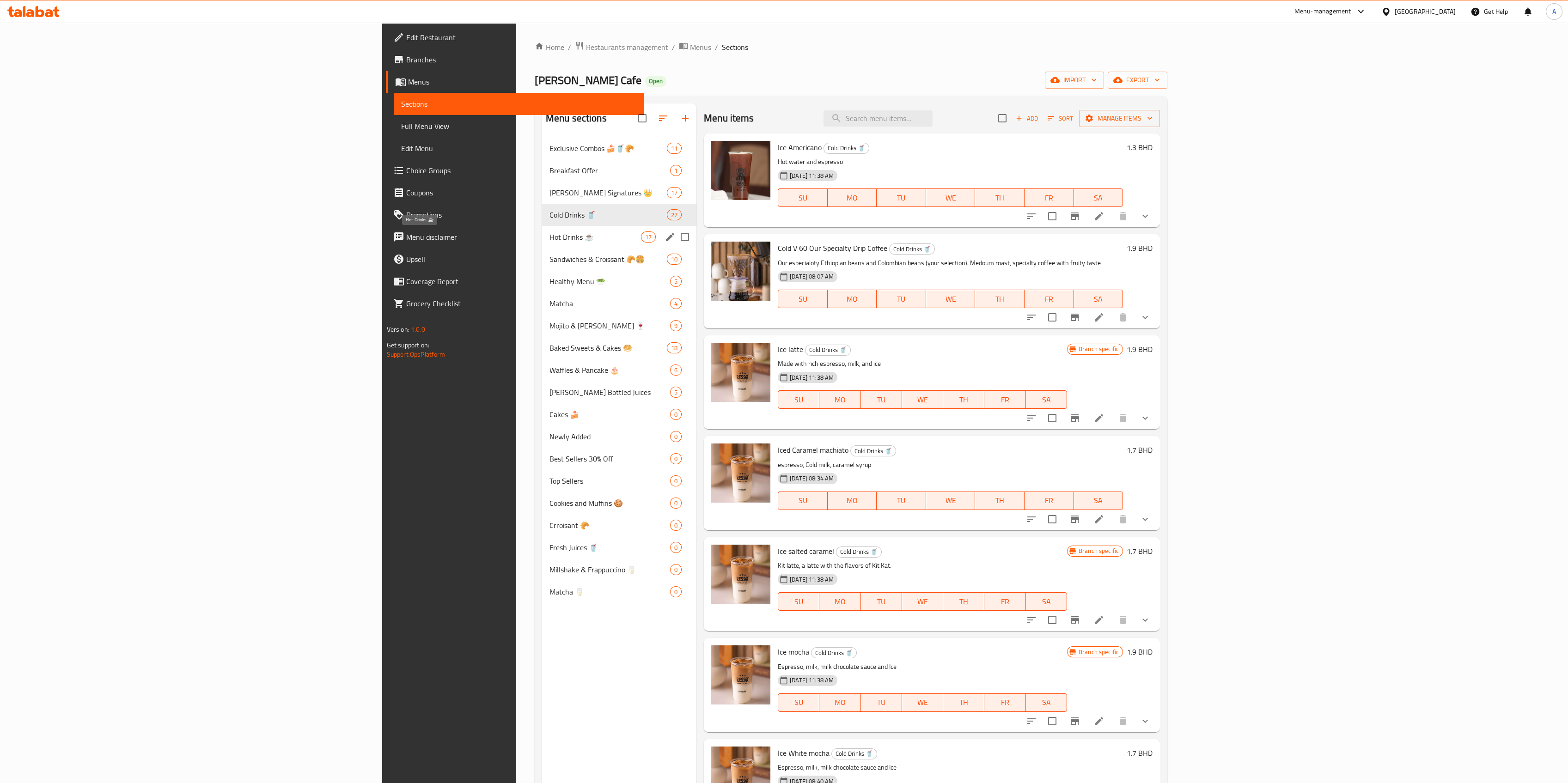
click at [549, 238] on span "Hot Drinks ☕" at bounding box center [595, 237] width 91 height 11
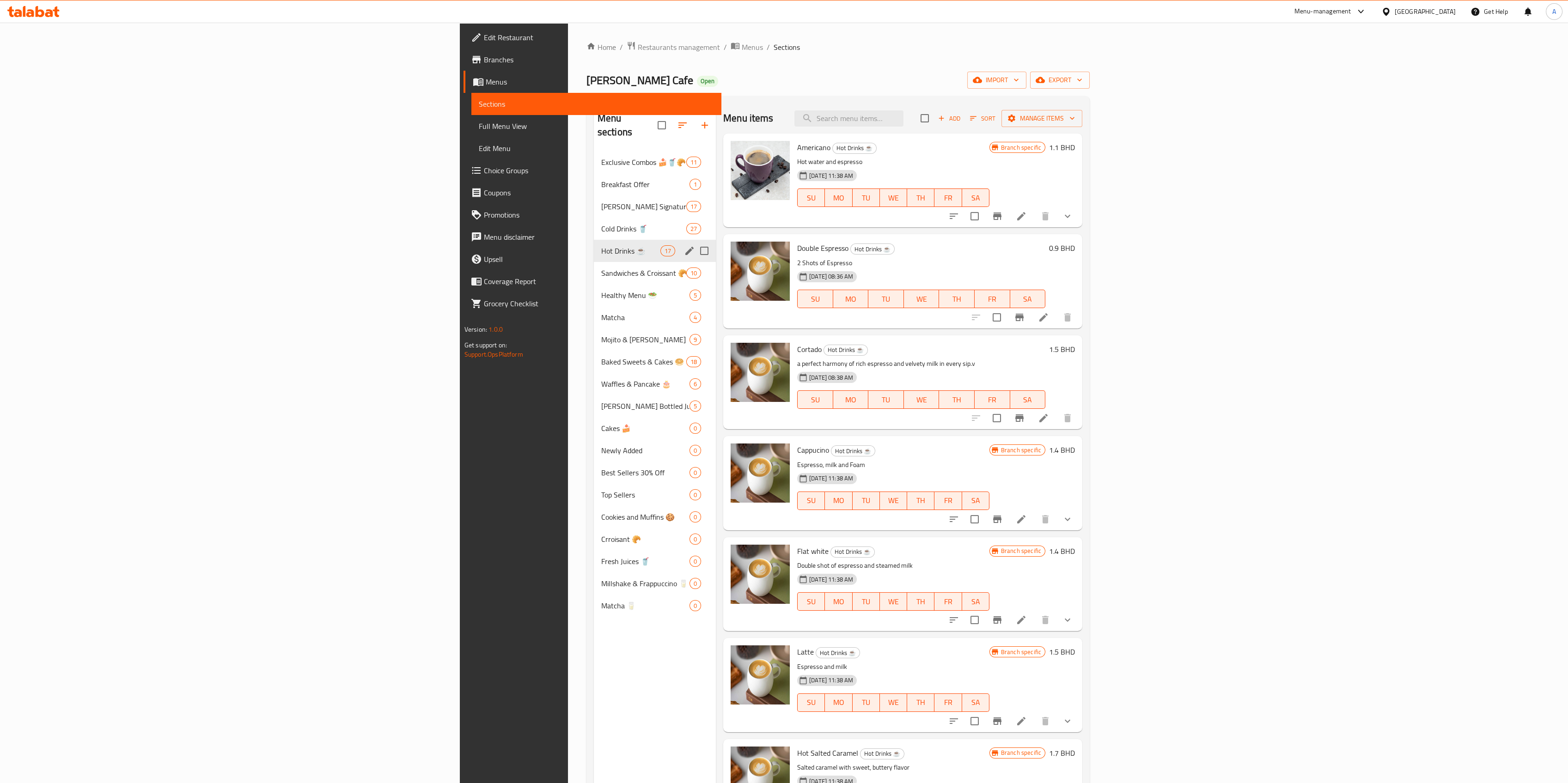
click at [601, 268] on span "Sandwiches & Croissant 🥐🍔" at bounding box center [644, 273] width 85 height 11
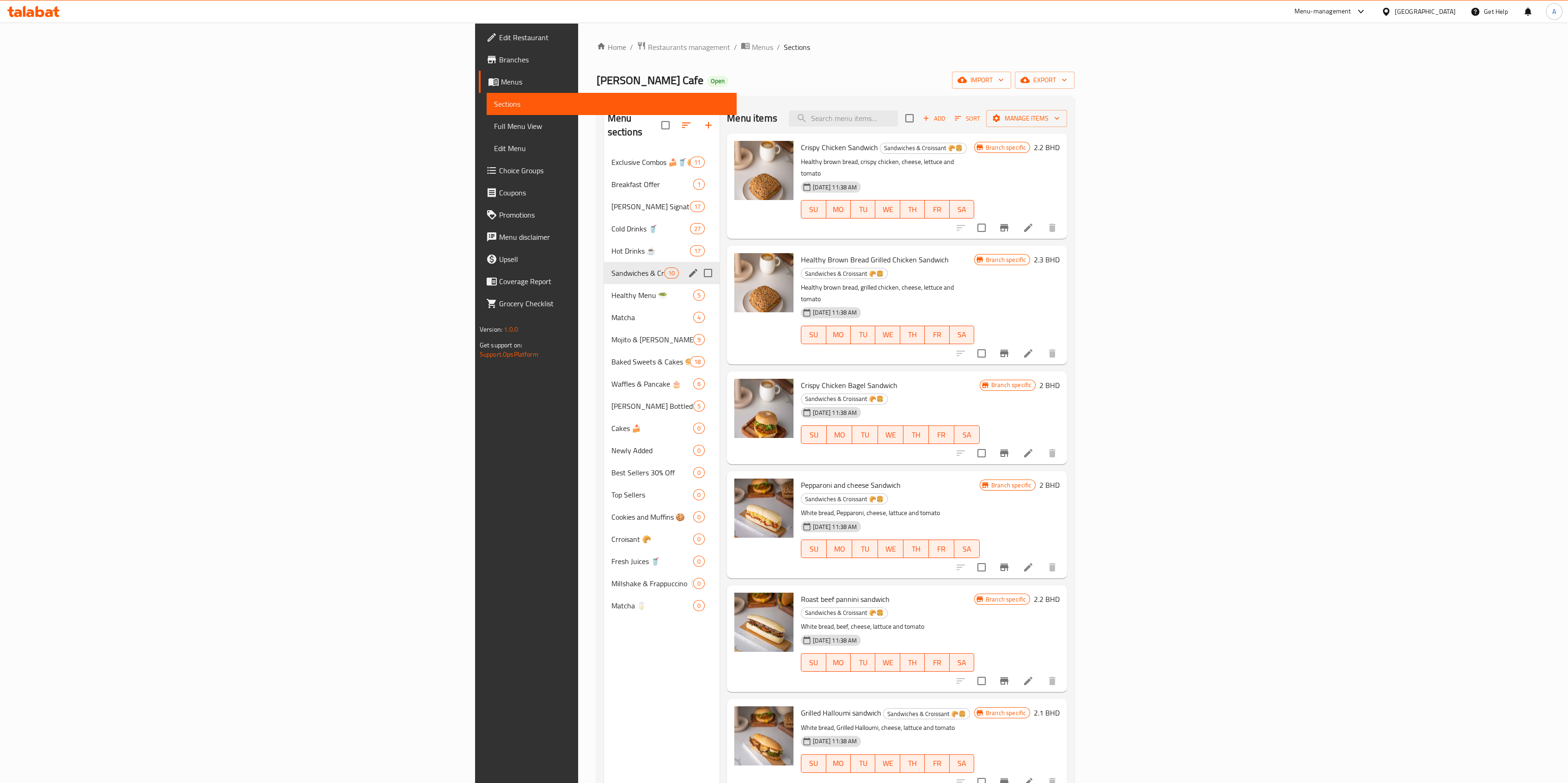
click at [604, 284] on div "Healthy Menu 🥗 5" at bounding box center [661, 295] width 116 height 22
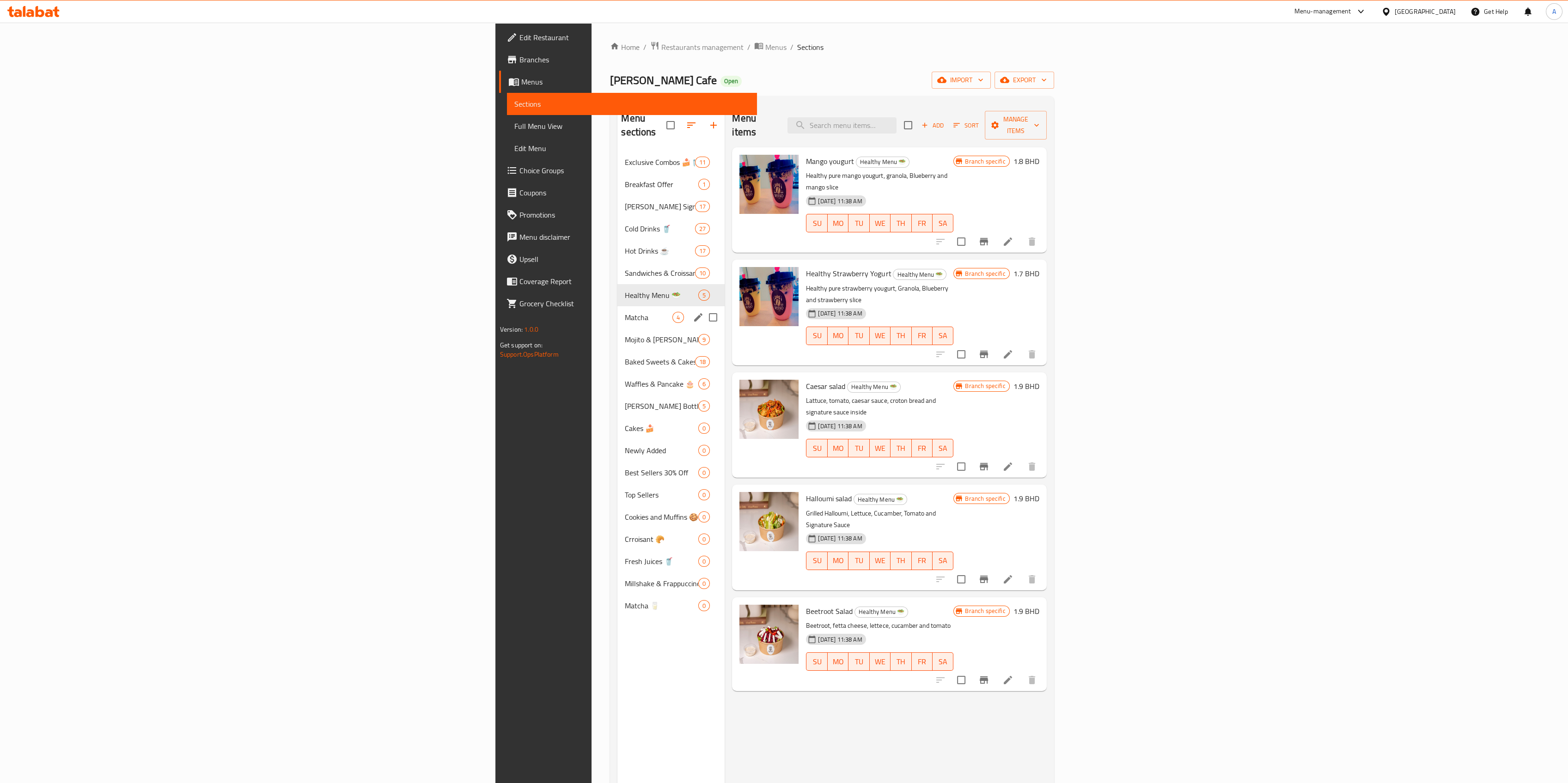
click at [617, 309] on div "Matcha 4" at bounding box center [671, 317] width 107 height 22
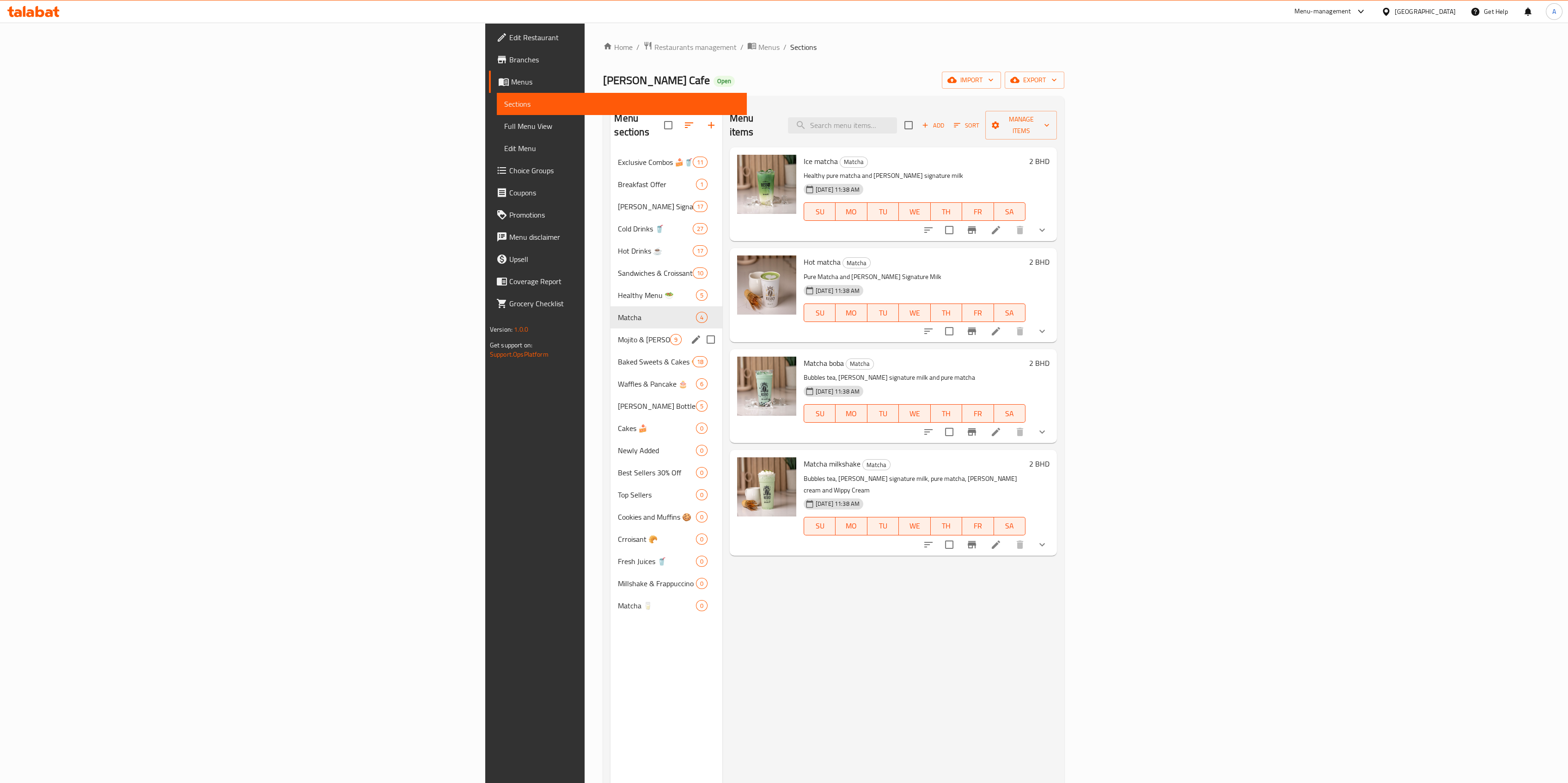
click at [618, 334] on span "Mojito & Boba Drinks 🍷" at bounding box center [644, 339] width 51 height 11
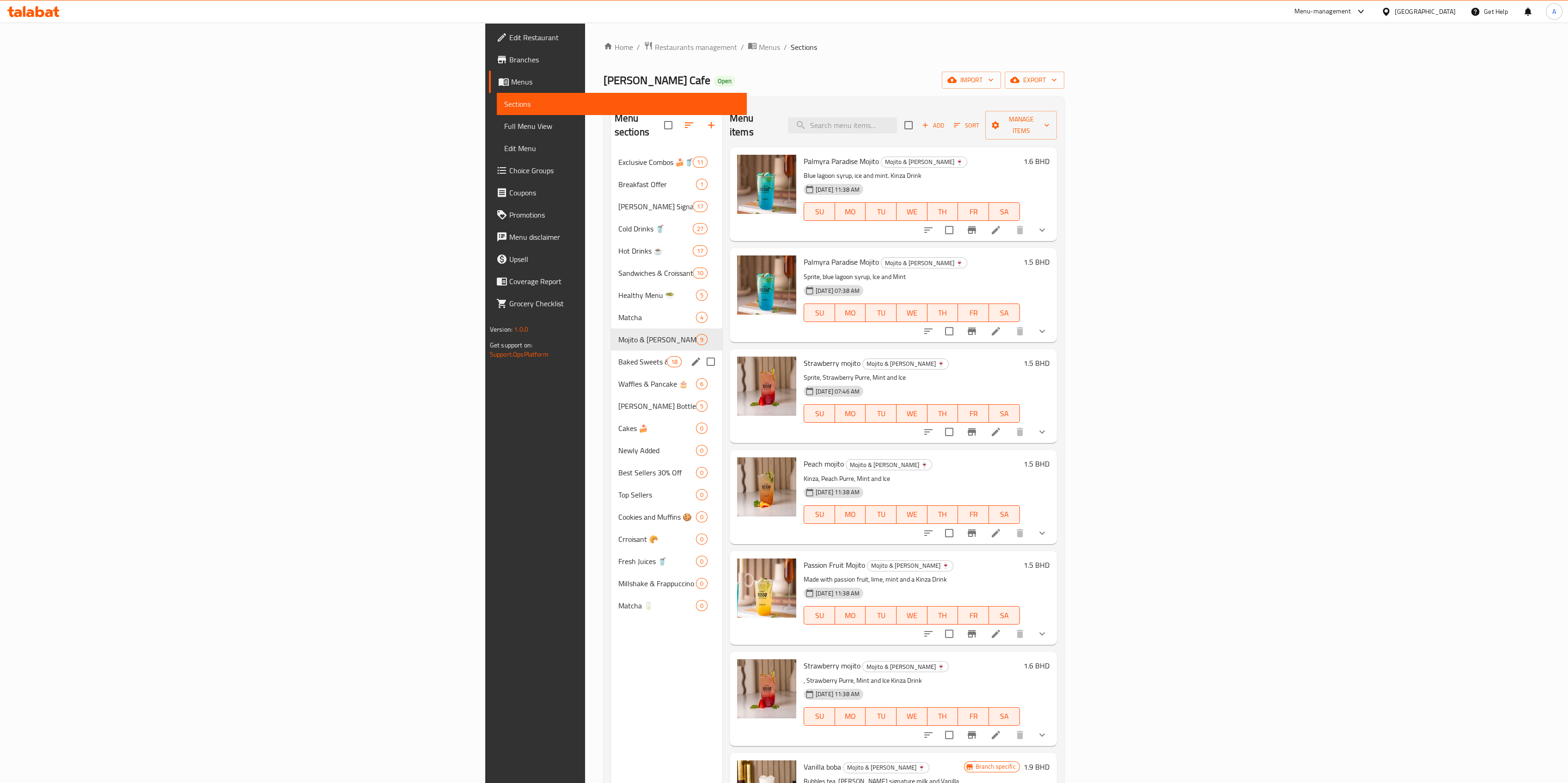
click at [618, 356] on span "Baked Sweets & Cakes 🥯" at bounding box center [642, 361] width 48 height 11
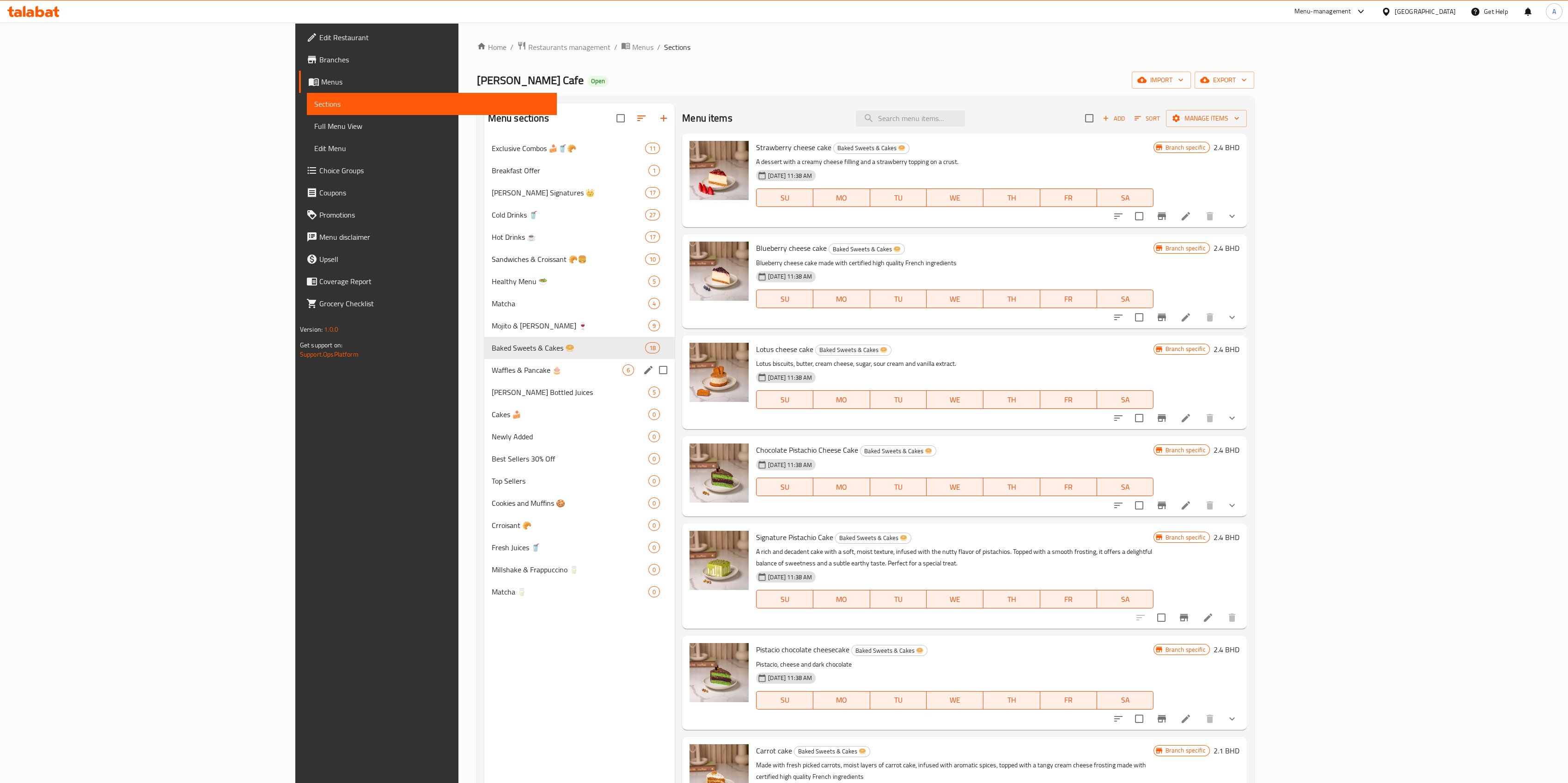
click at [492, 374] on span "Waffles & Pancake 🎂" at bounding box center [557, 370] width 131 height 11
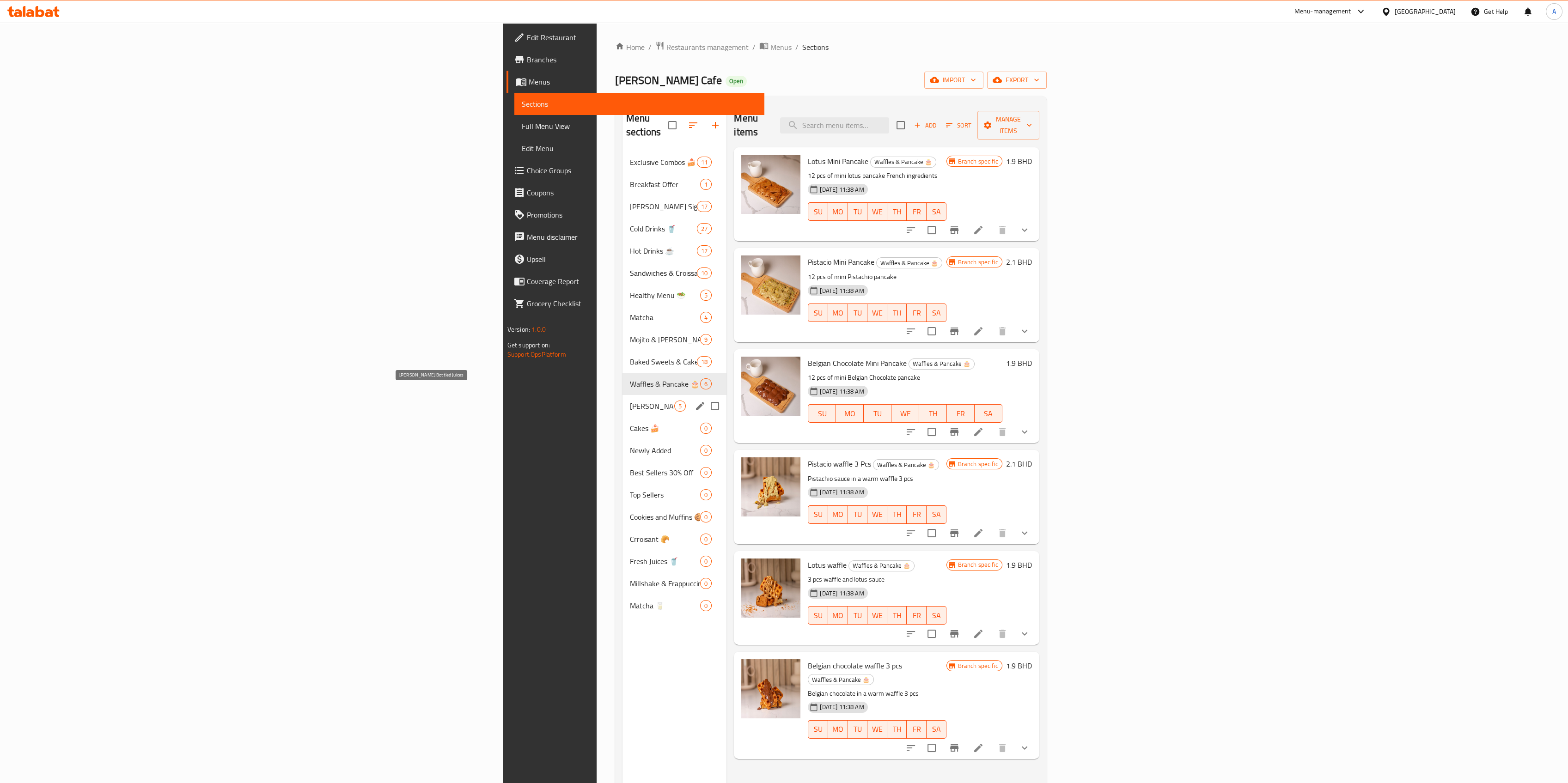
click at [630, 401] on span "Resso's Bottled Juices" at bounding box center [652, 406] width 44 height 11
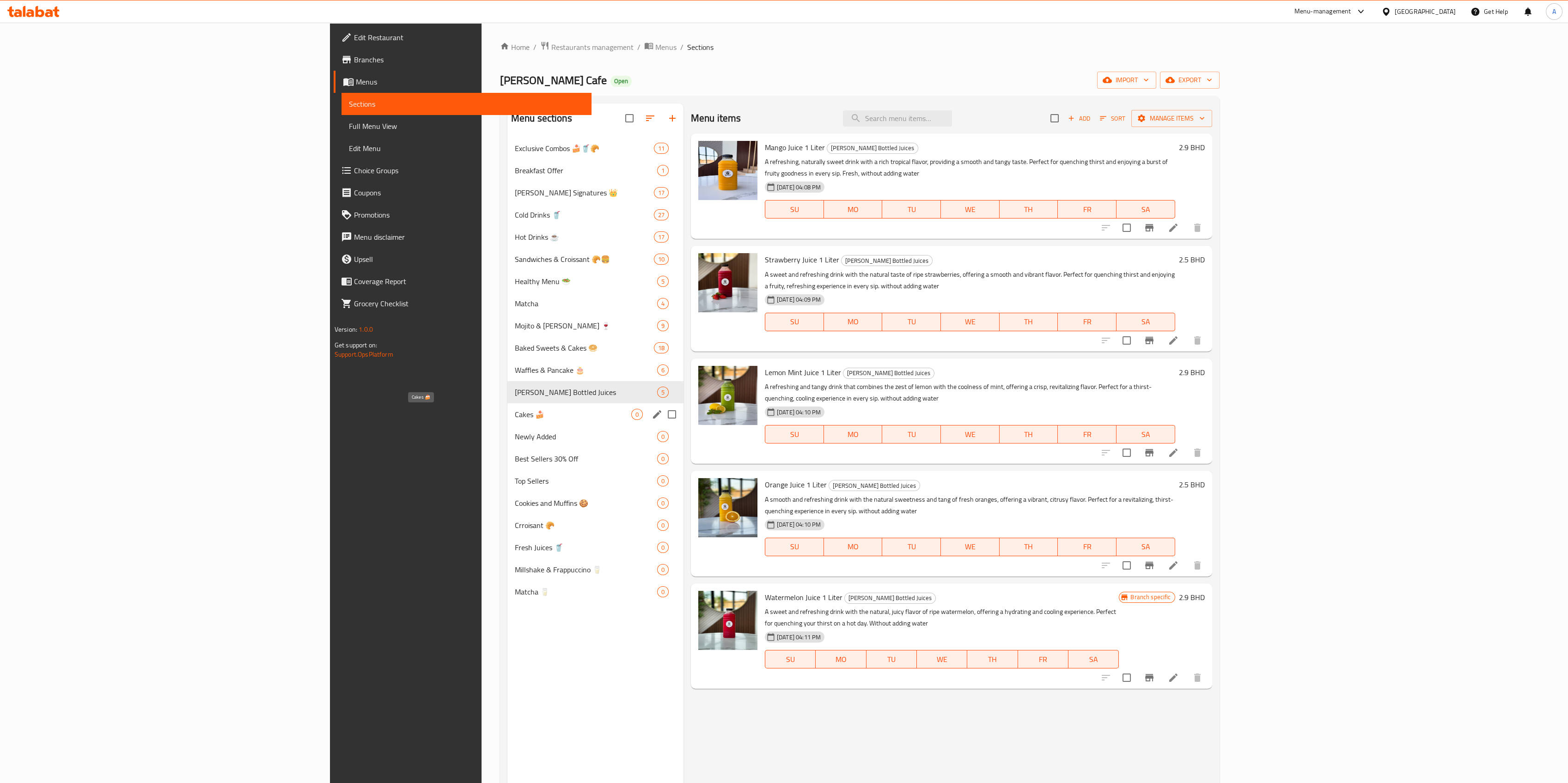
click at [515, 416] on span "Cakes 🍰" at bounding box center [573, 414] width 116 height 11
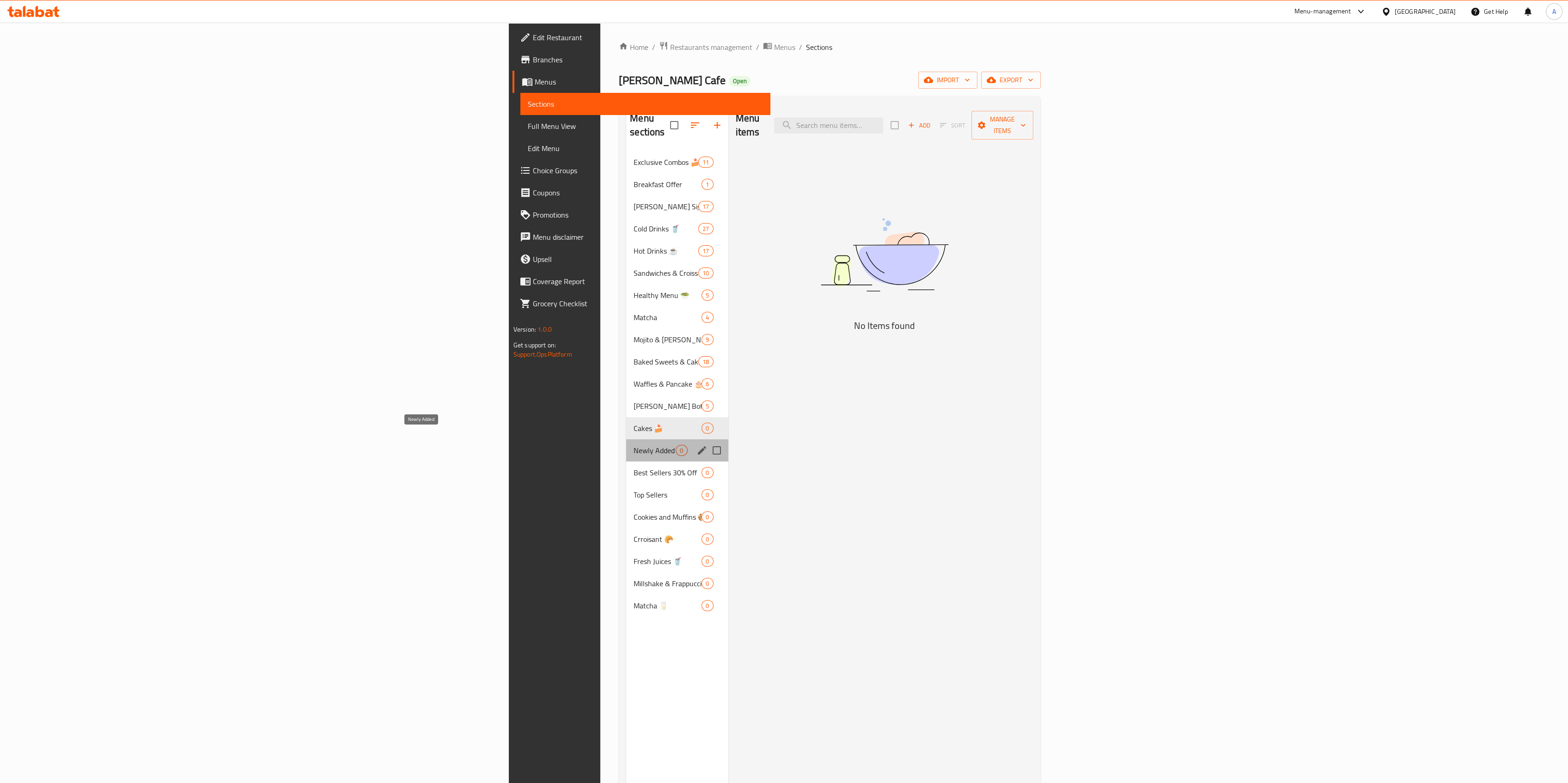
click at [634, 445] on span "Newly Added" at bounding box center [655, 450] width 42 height 11
click at [634, 467] on span "Best Sellers 30% Off" at bounding box center [655, 472] width 42 height 11
click at [626, 487] on div "Top Sellers 0" at bounding box center [677, 494] width 102 height 22
click at [634, 512] on span "Cookies and Muffins 🍪" at bounding box center [655, 517] width 42 height 11
click at [626, 461] on div "Best Sellers 30% Off 0" at bounding box center [677, 472] width 102 height 22
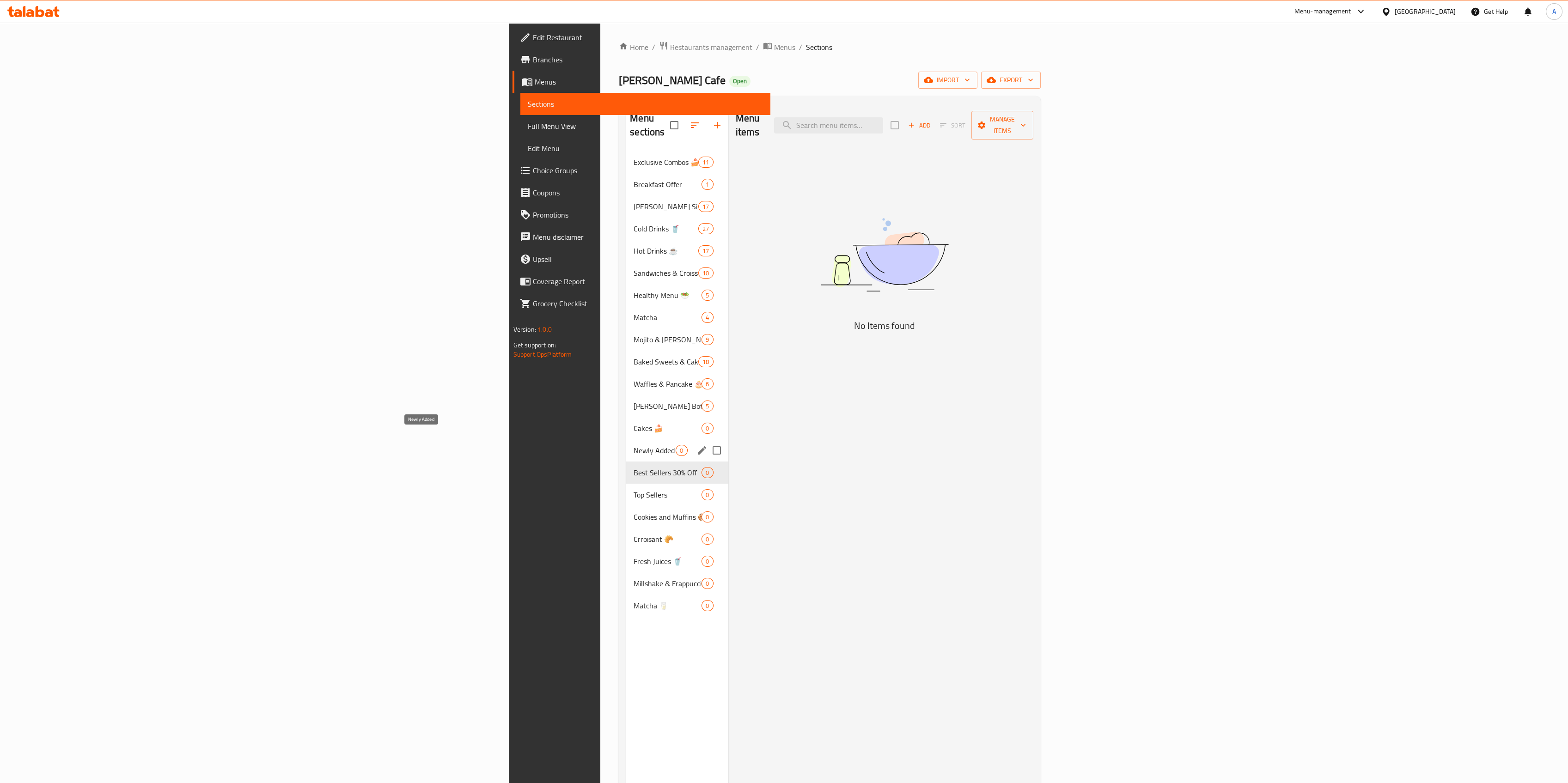
click at [634, 445] on span "Newly Added" at bounding box center [655, 450] width 42 height 11
click at [626, 417] on div "Cakes 🍰 0" at bounding box center [677, 428] width 102 height 22
click at [626, 379] on div "Waffles & Pancake 🎂 6" at bounding box center [677, 384] width 102 height 22
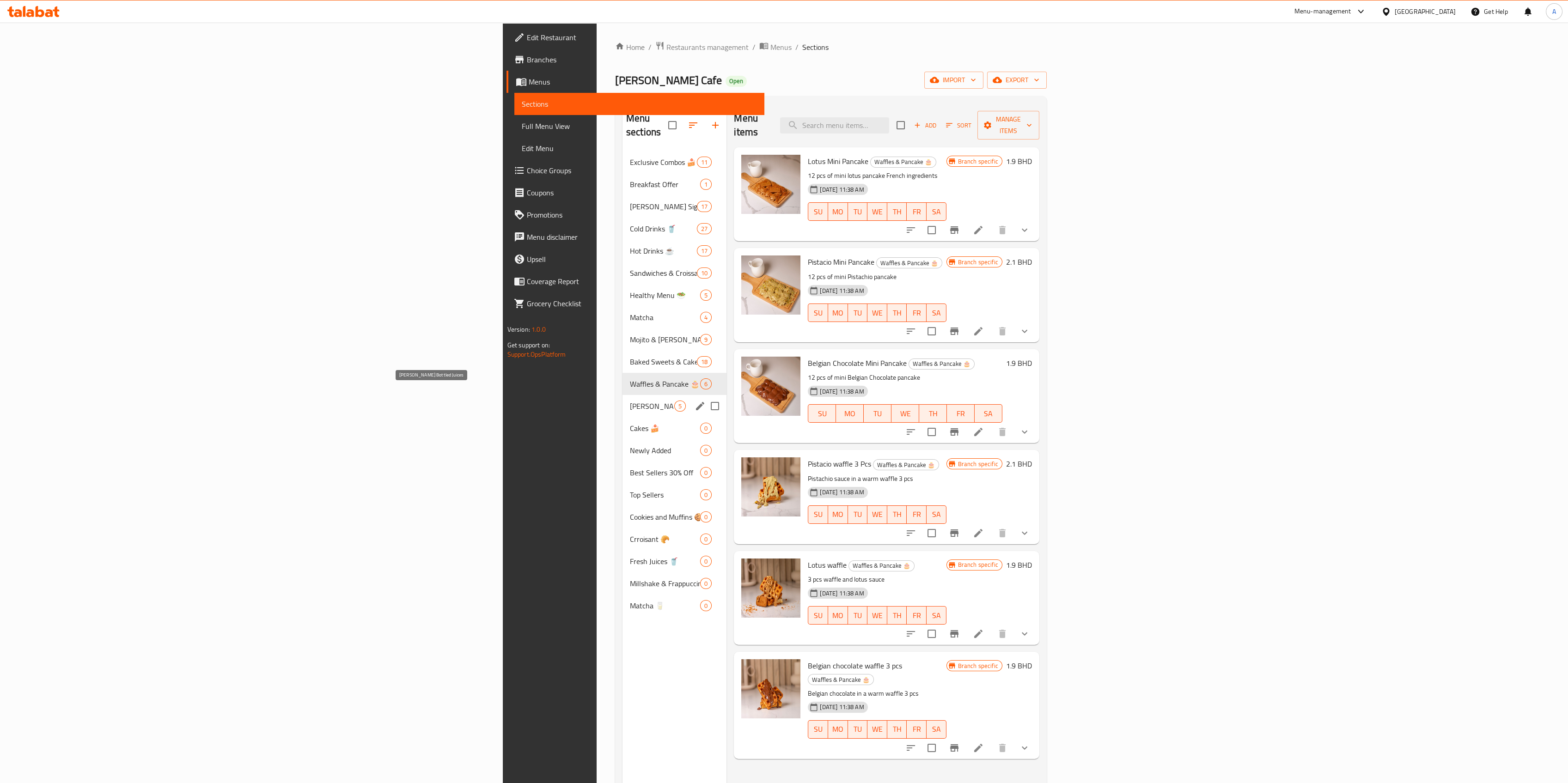
click at [630, 401] on span "Resso's Bottled Juices" at bounding box center [652, 406] width 44 height 11
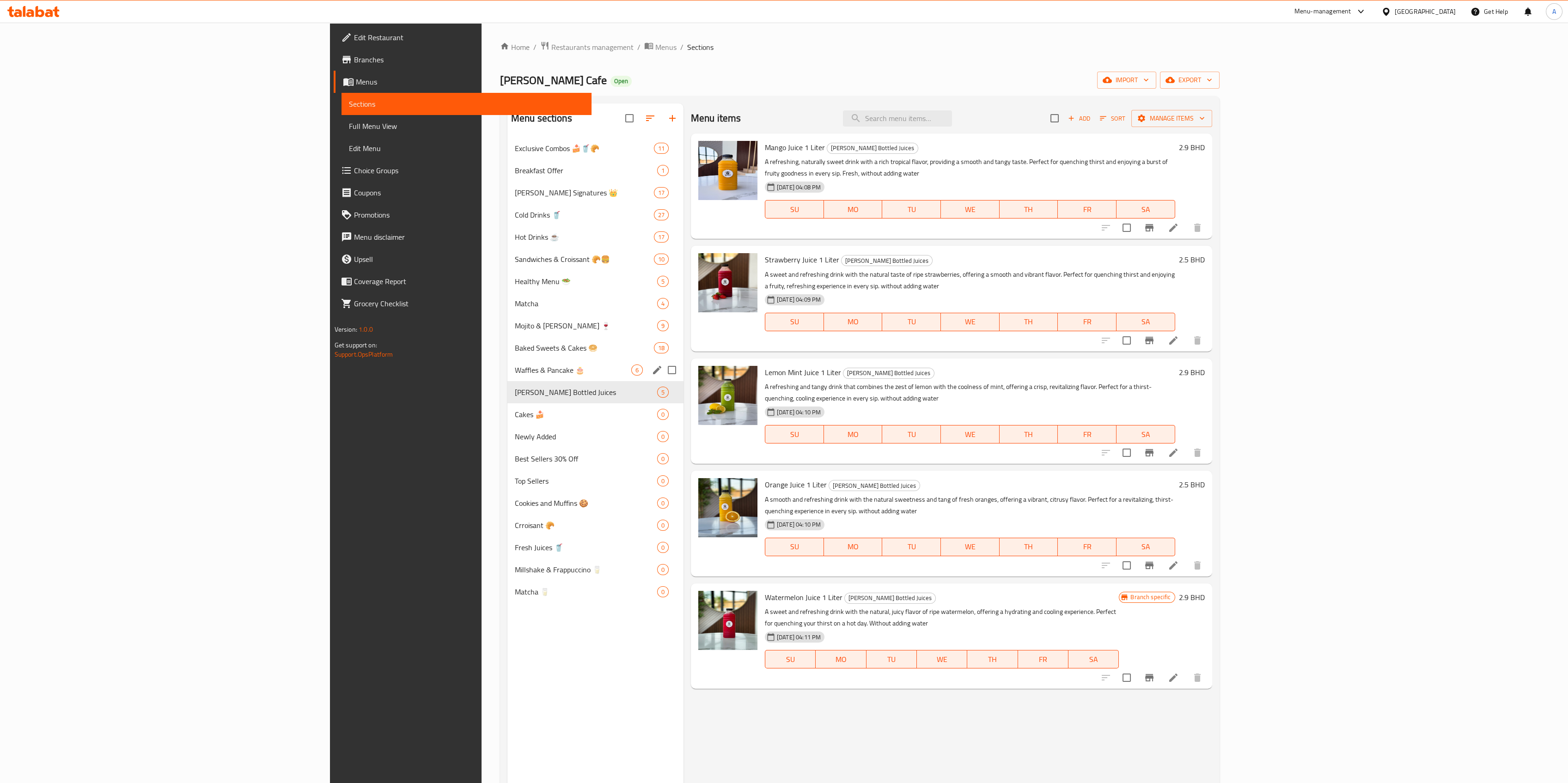
click at [508, 363] on div "Waffles & Pancake 🎂 6" at bounding box center [595, 370] width 176 height 22
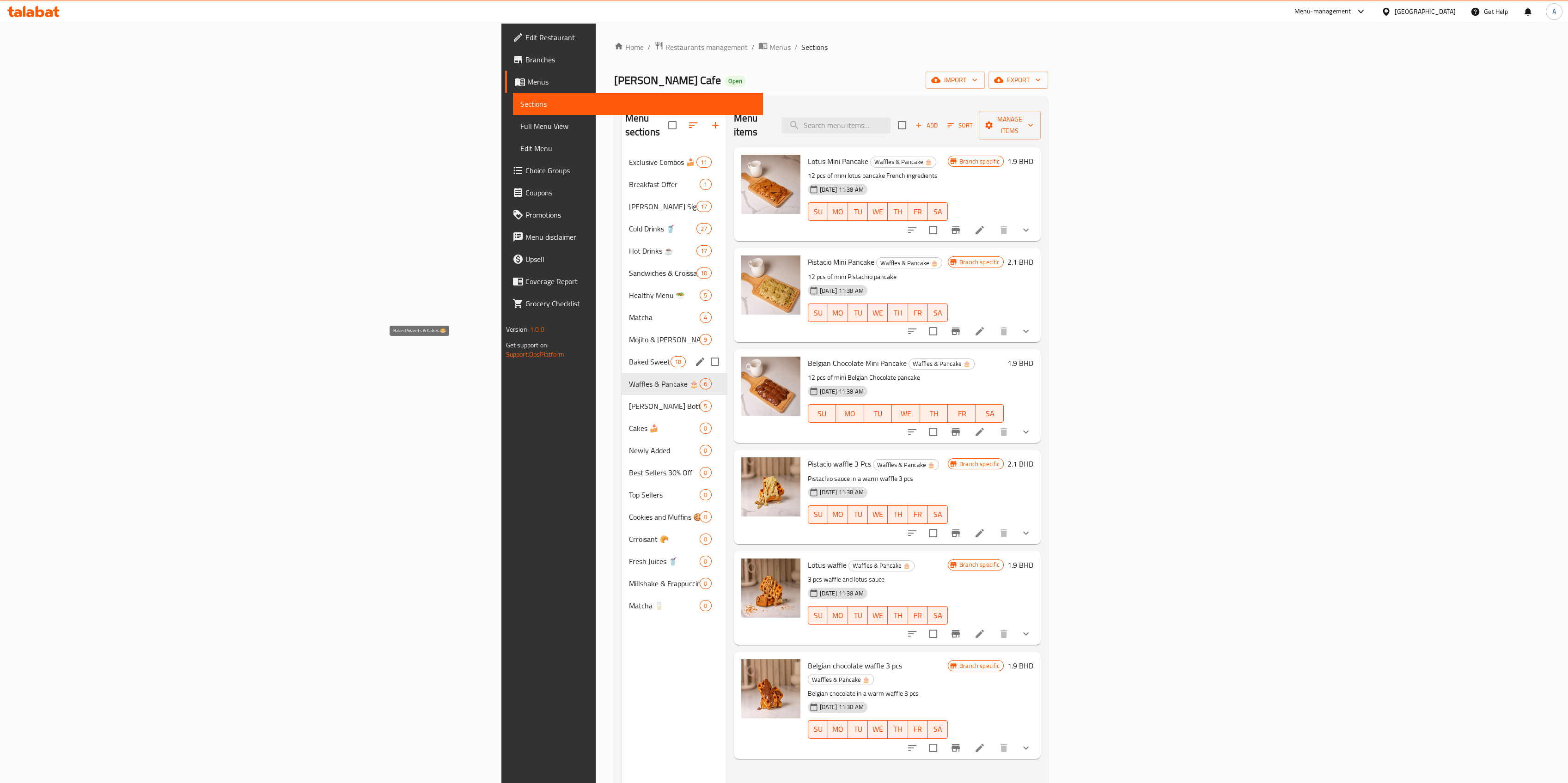
click at [629, 356] on span "Baked Sweets & Cakes 🥯" at bounding box center [650, 361] width 42 height 11
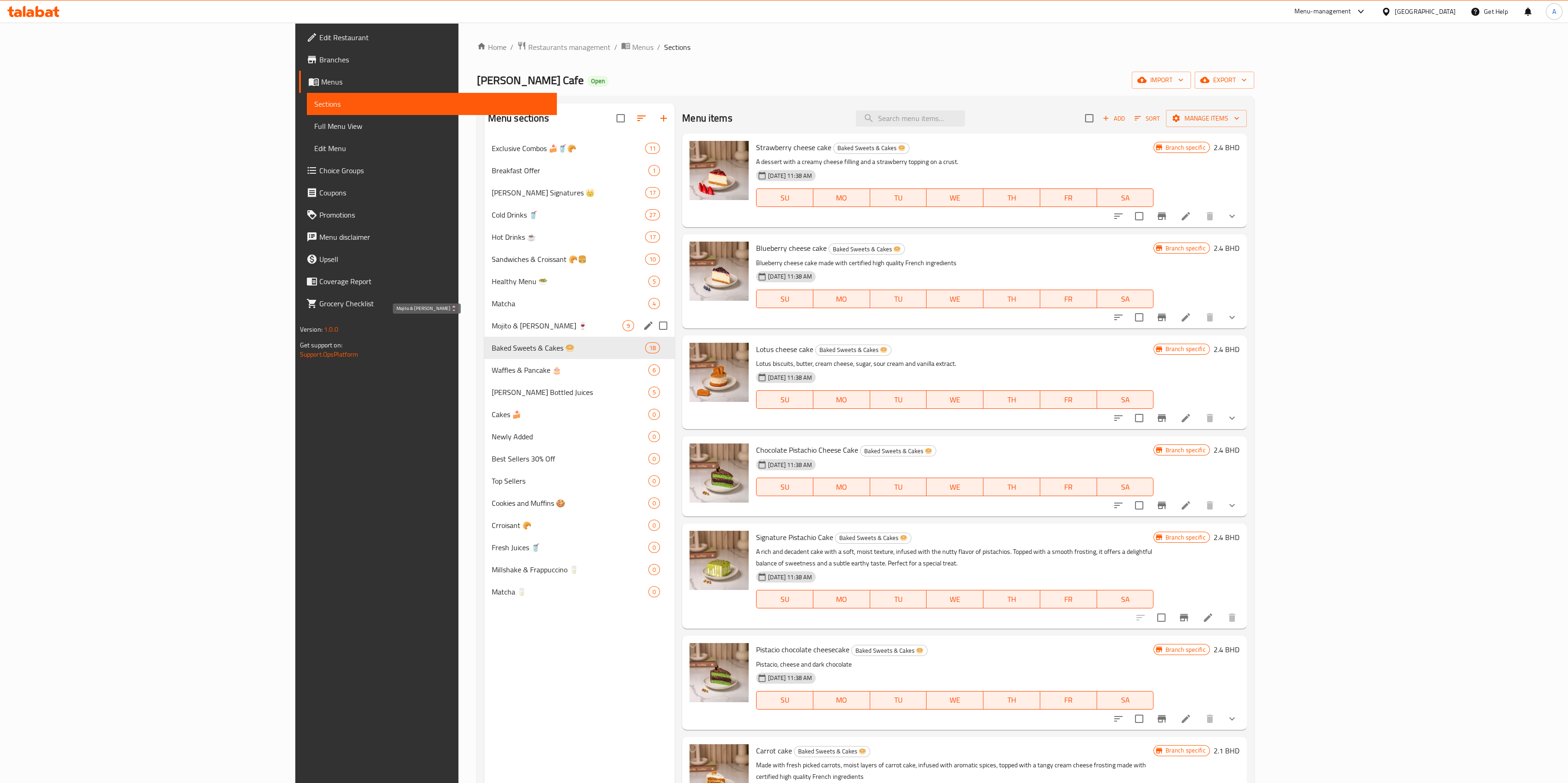
click at [492, 330] on span "Mojito & Boba Drinks 🍷" at bounding box center [557, 325] width 131 height 11
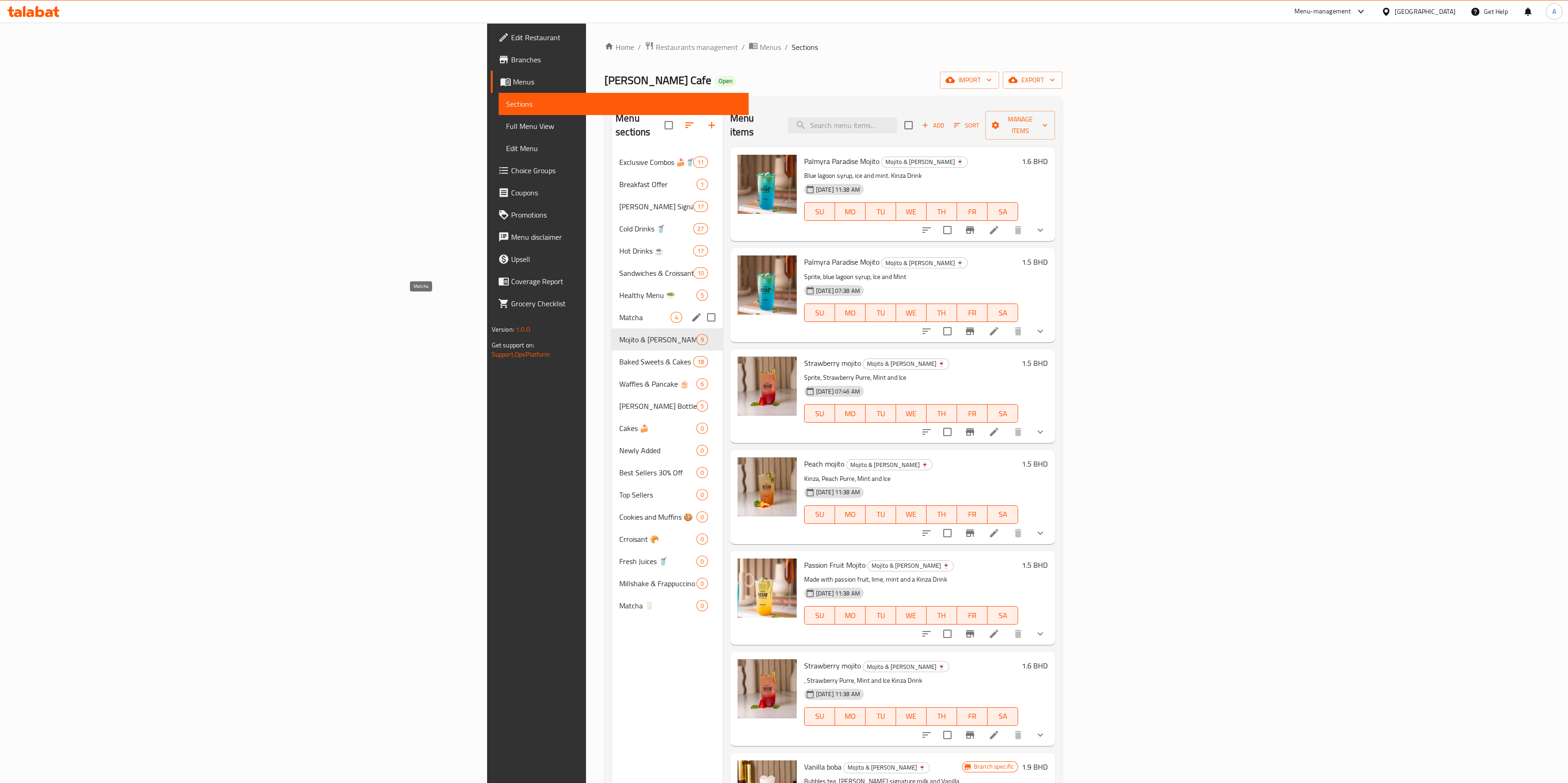
click at [612, 306] on div "Matcha 4" at bounding box center [667, 317] width 111 height 22
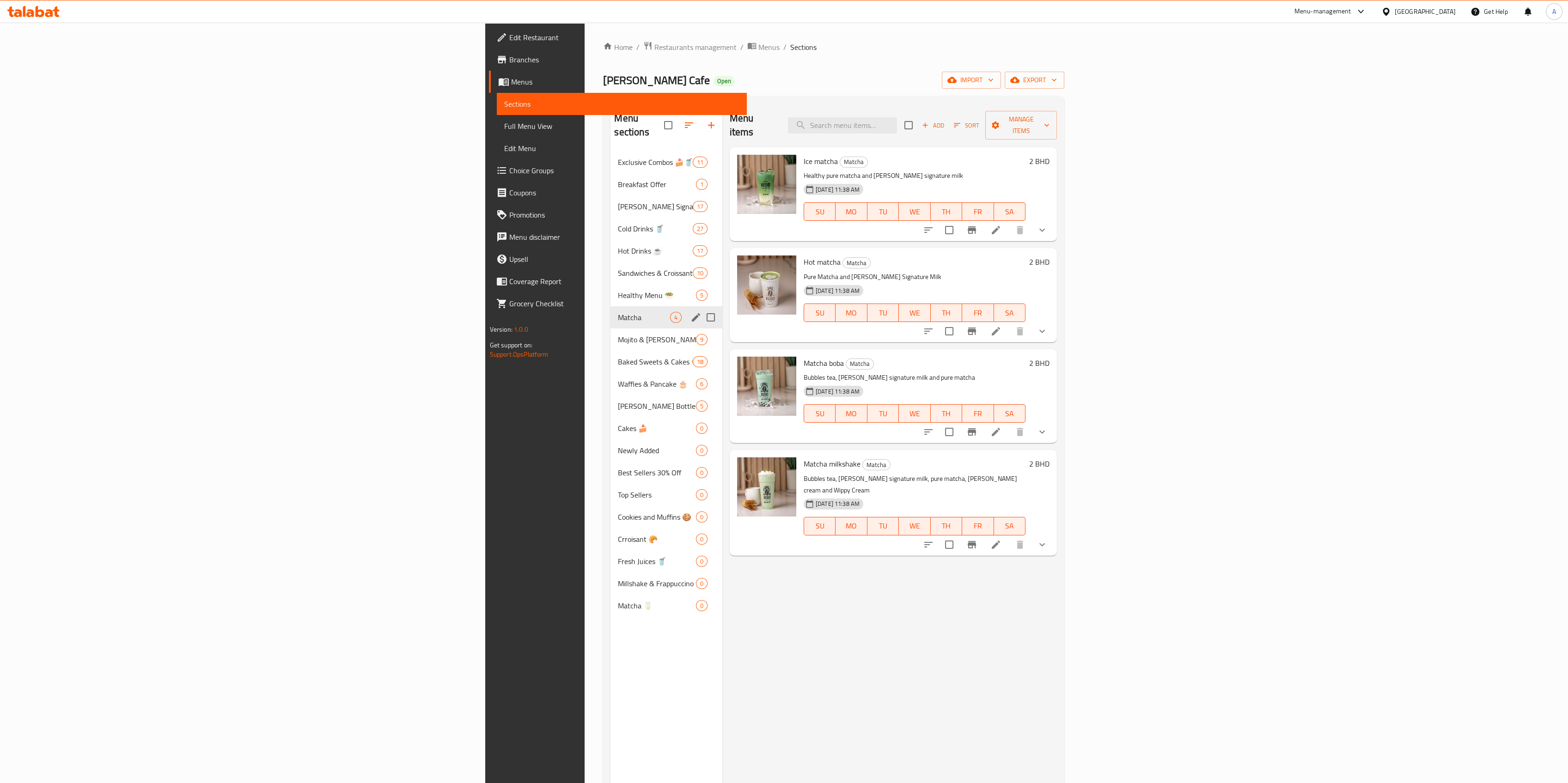
click at [611, 284] on div "Healthy Menu 🥗 5" at bounding box center [666, 295] width 112 height 22
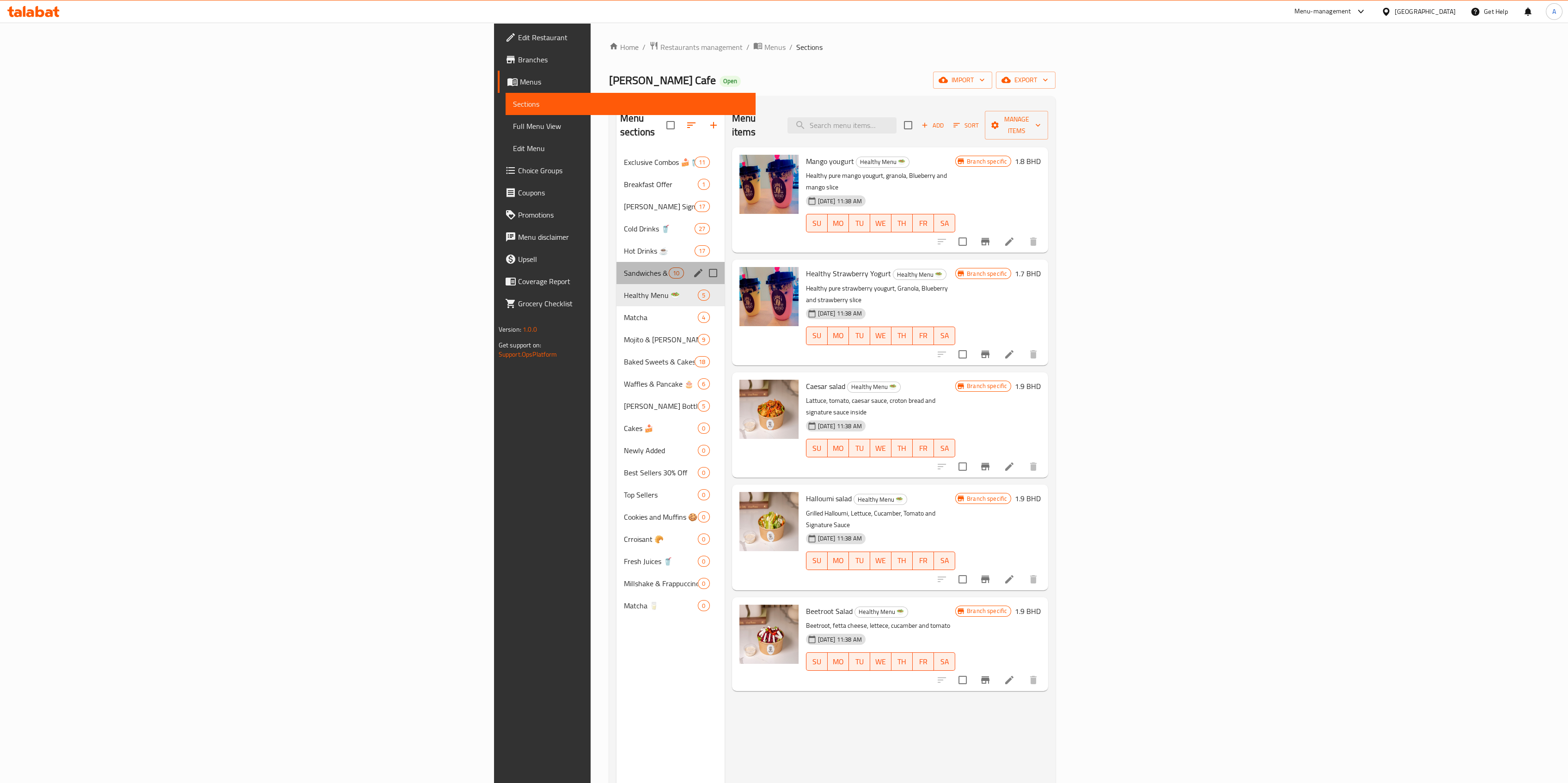
click at [617, 262] on div "Sandwiches & Croissant 🥐🍔 10" at bounding box center [671, 273] width 108 height 22
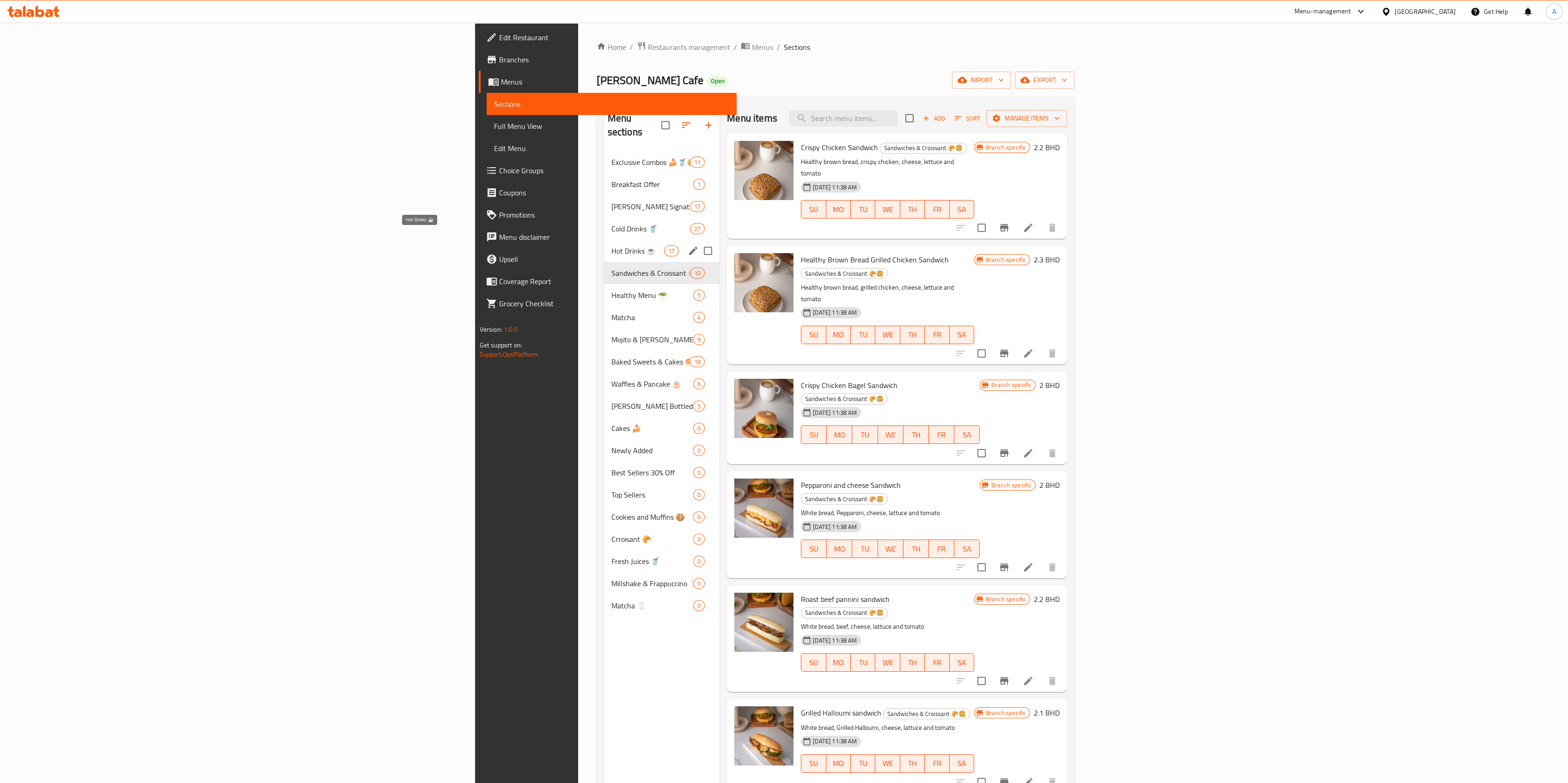
click at [604, 240] on div "Hot Drinks ☕ 17" at bounding box center [661, 251] width 116 height 22
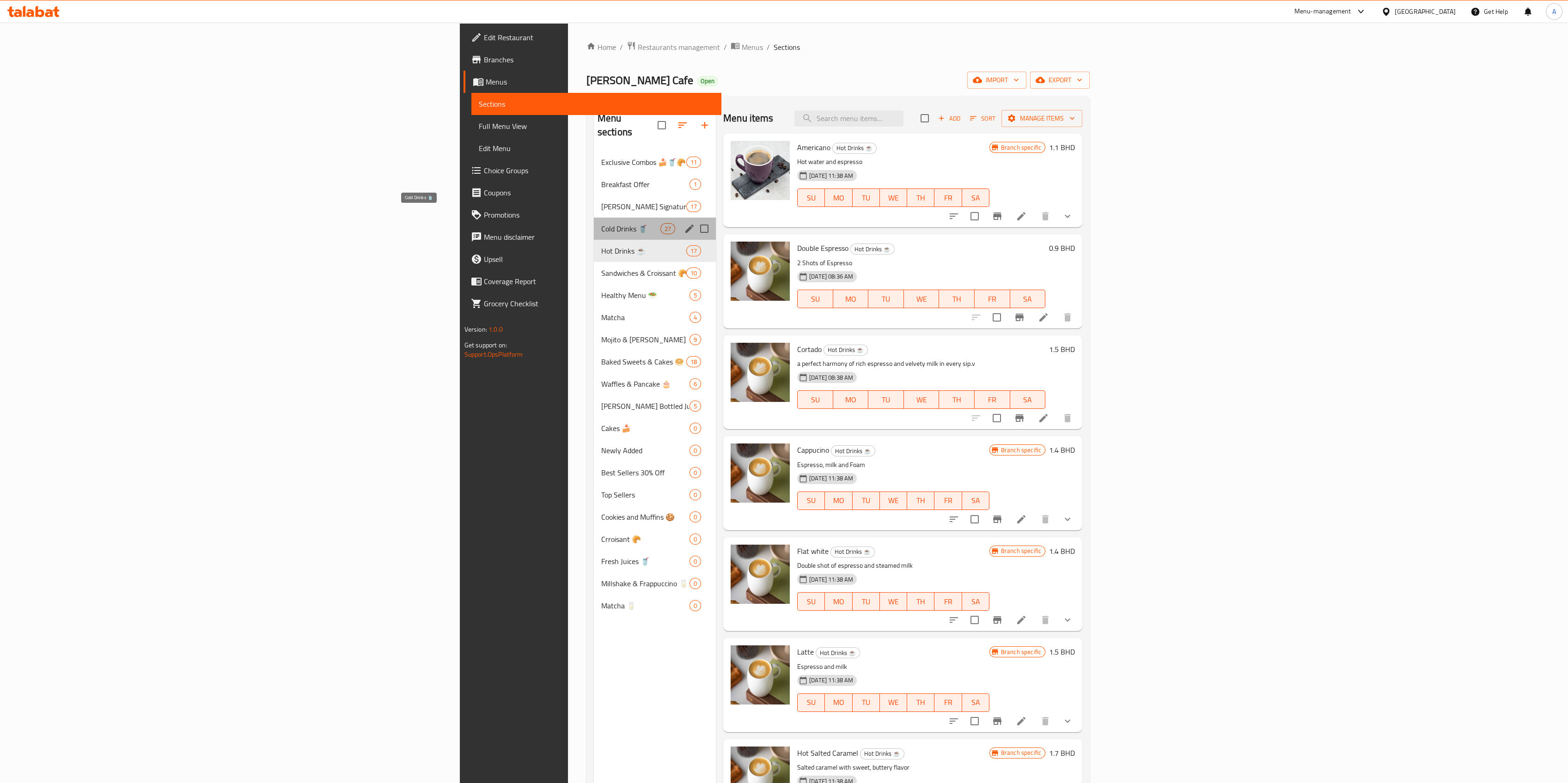
click at [601, 223] on span "Cold Drinks 🥤" at bounding box center [631, 229] width 59 height 11
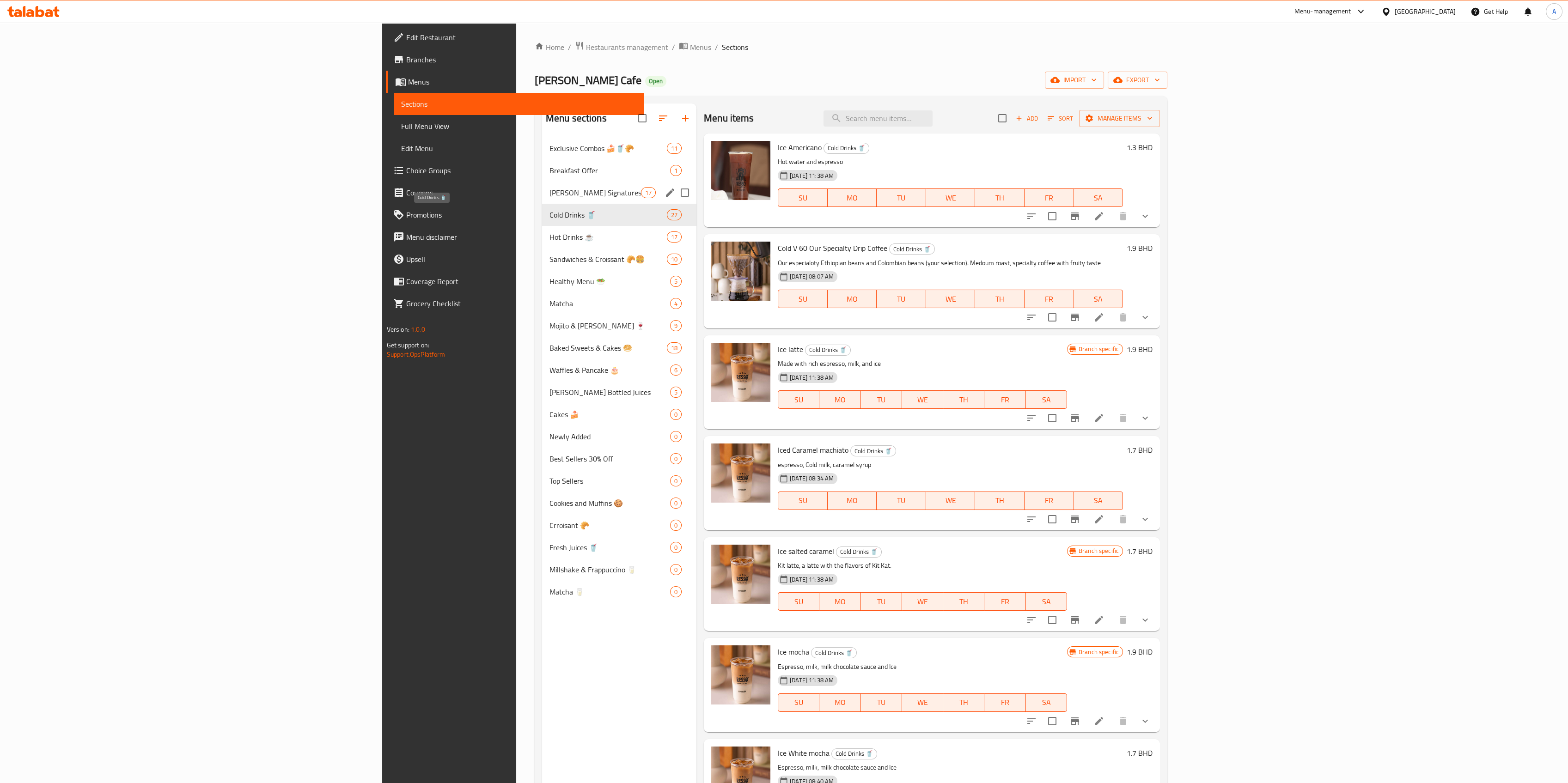
click at [549, 193] on span "Resso's Signatures 👑" at bounding box center [595, 192] width 91 height 11
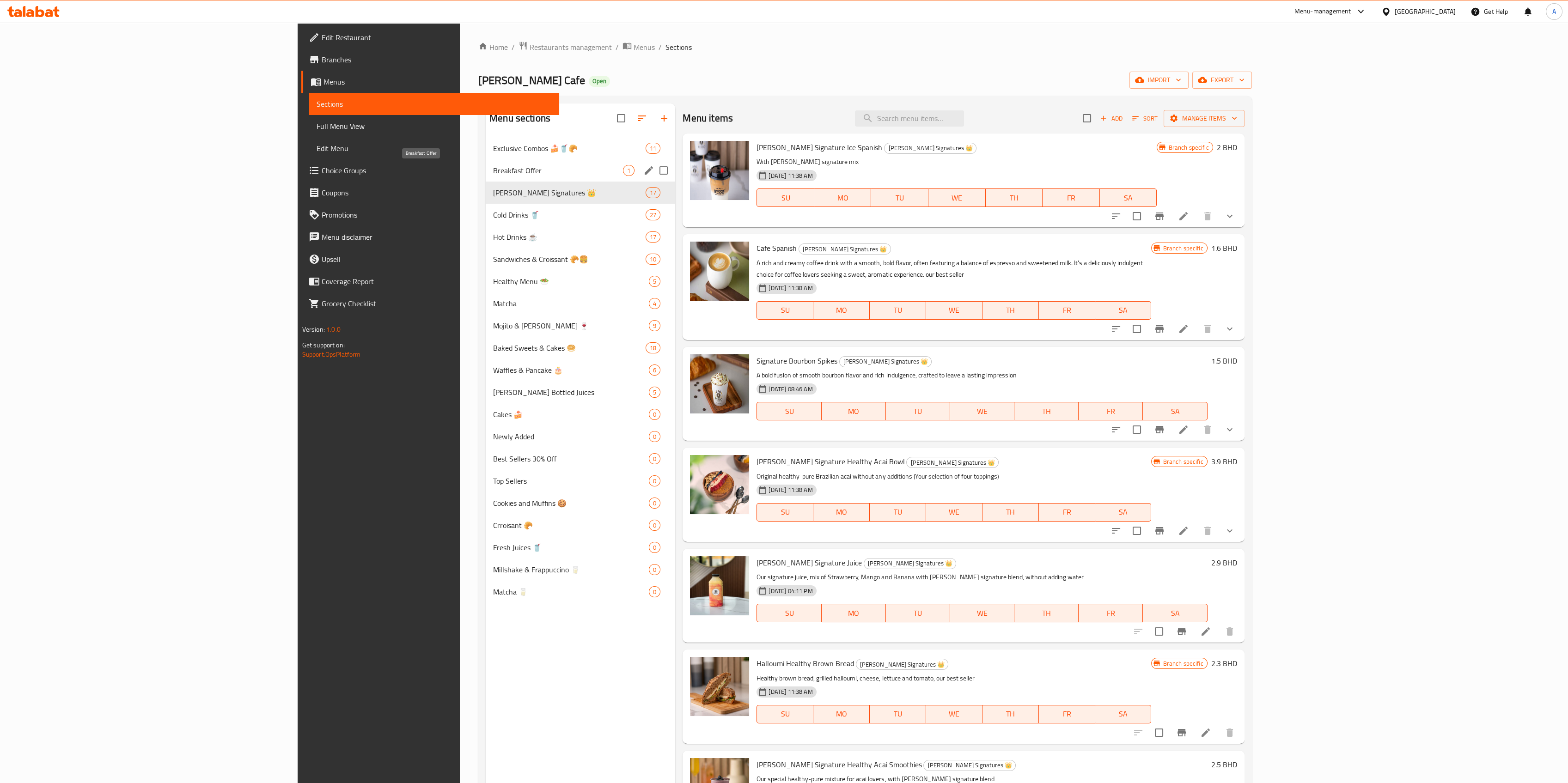
click at [493, 168] on span "Breakfast Offer" at bounding box center [558, 170] width 130 height 11
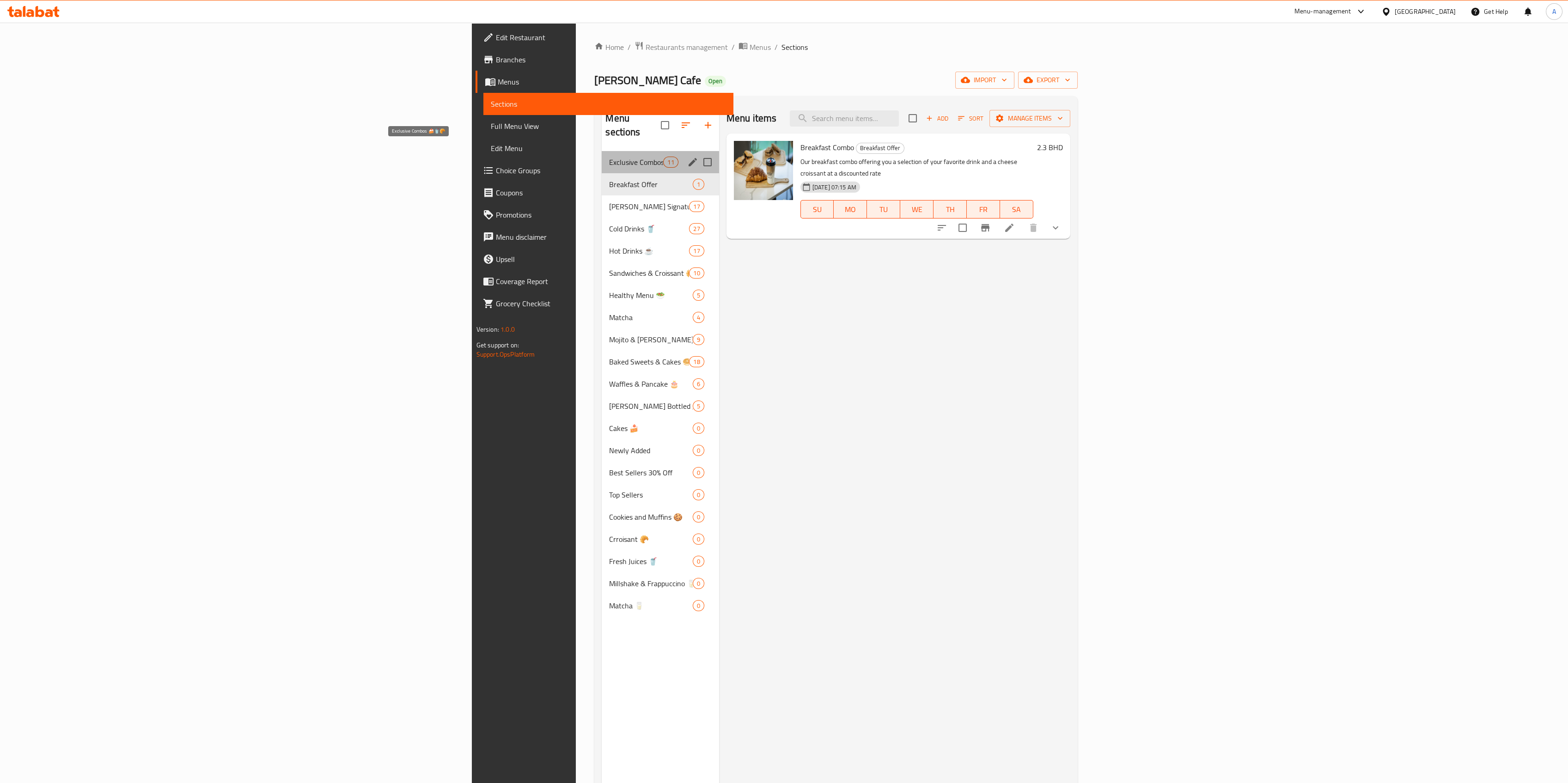
click at [609, 157] on span "Exclusive Combos 🍰🥤🥐" at bounding box center [636, 162] width 54 height 11
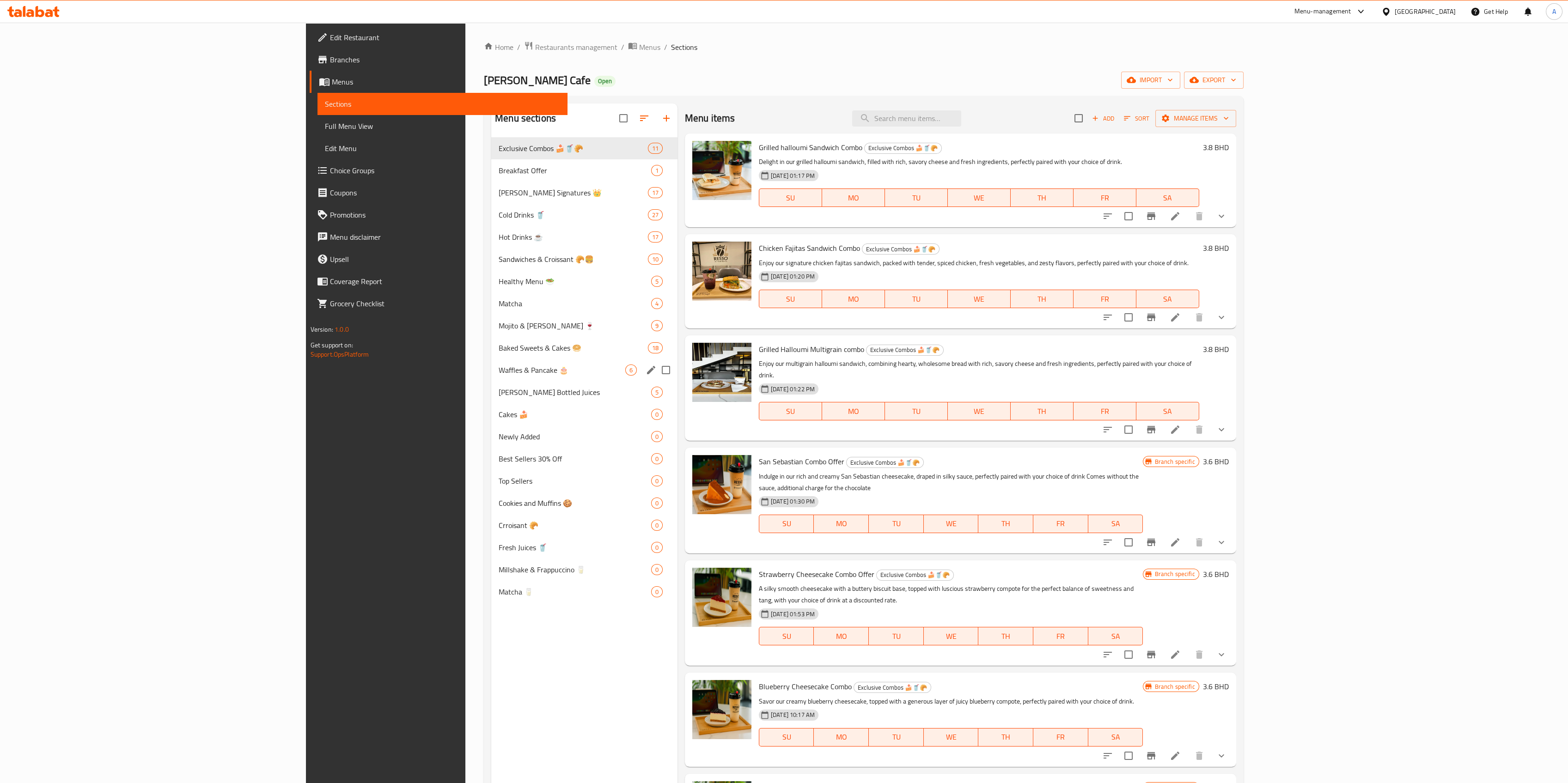
click at [491, 382] on div "Resso's Bottled Juices 5" at bounding box center [584, 392] width 186 height 22
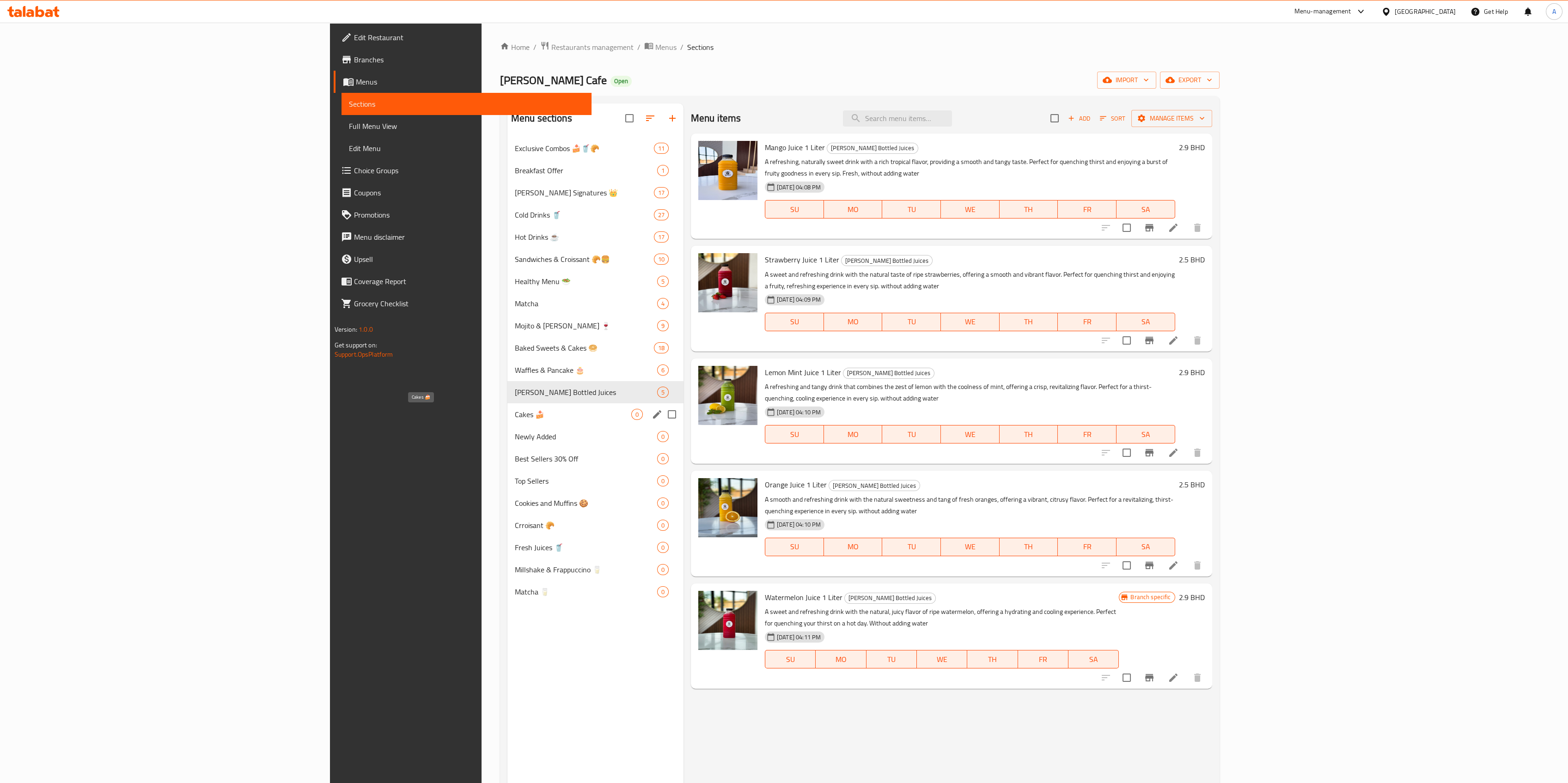
click at [515, 415] on span "Cakes 🍰" at bounding box center [573, 414] width 116 height 11
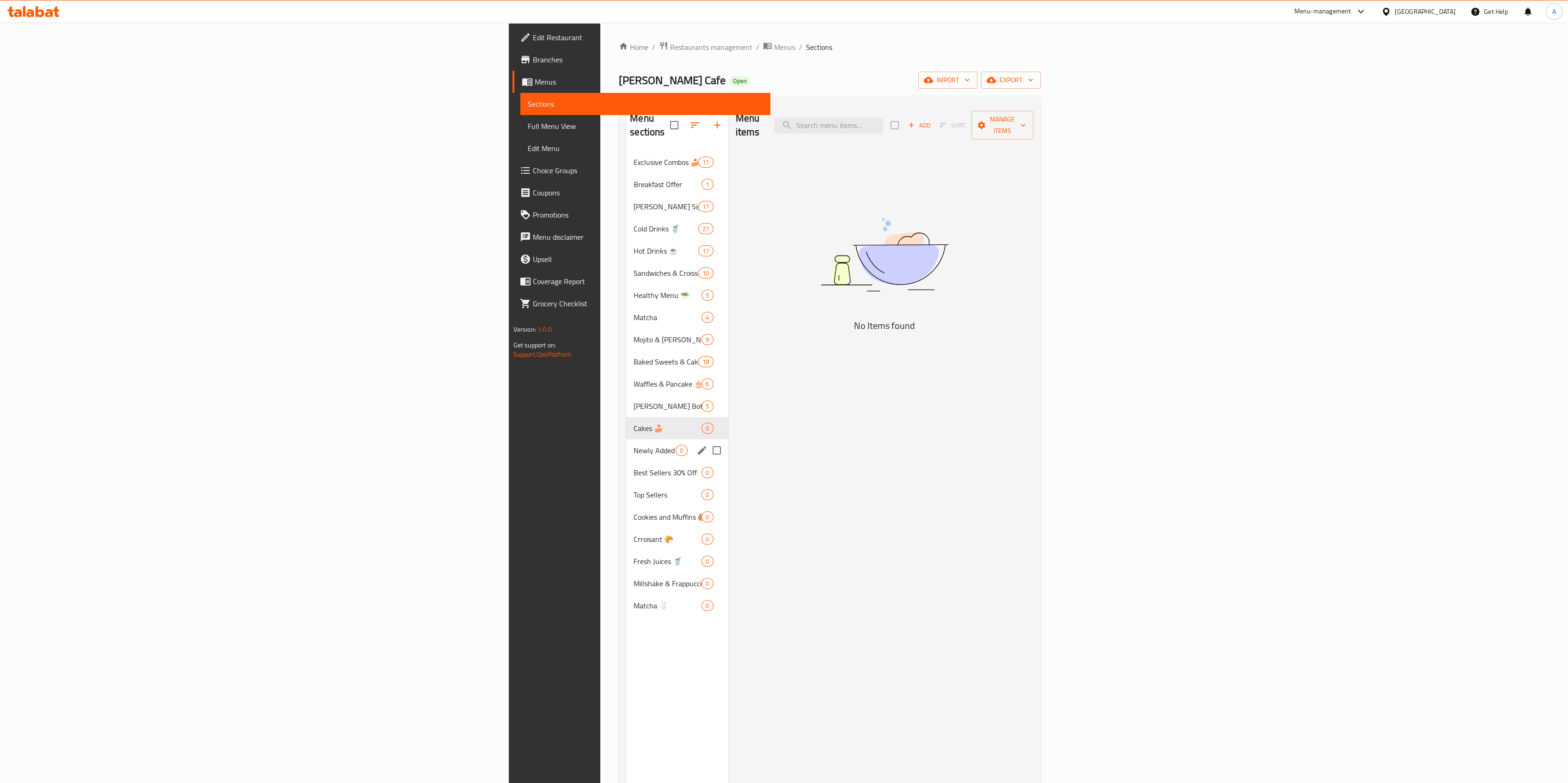
click at [626, 439] on div "Newly Added 0" at bounding box center [677, 450] width 102 height 22
click at [634, 467] on span "Best Sellers 30% Off" at bounding box center [655, 472] width 42 height 11
click at [634, 489] on span "Top Sellers" at bounding box center [655, 494] width 42 height 11
click at [626, 509] on div "Cookies and Muffins 🍪 0" at bounding box center [677, 517] width 102 height 22
click at [626, 528] on div "Crroisant 🥐 0" at bounding box center [677, 539] width 102 height 22
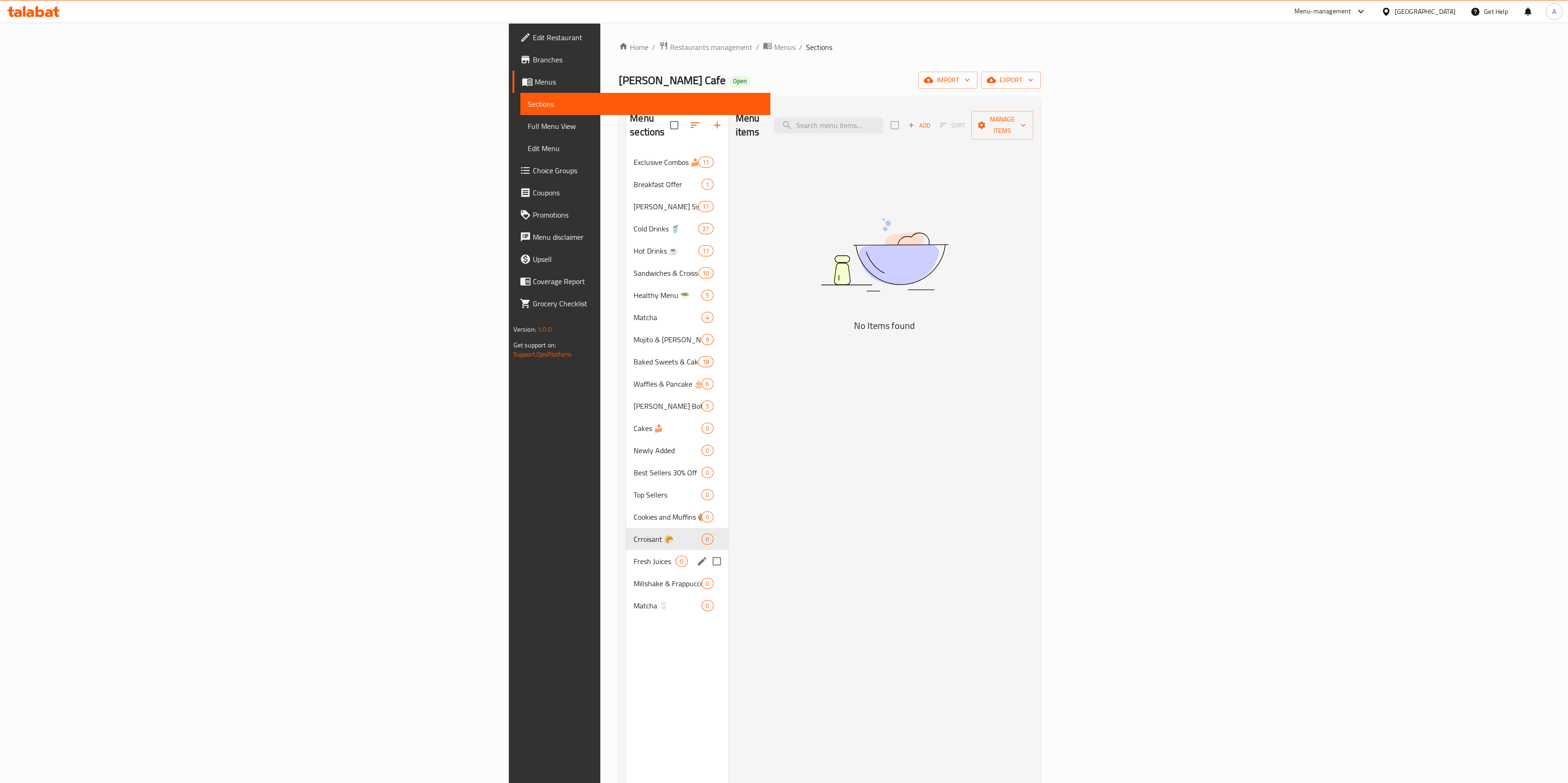
click at [634, 556] on span "Fresh Juices 🥤" at bounding box center [655, 561] width 42 height 11
click at [626, 575] on div "Millshake & Frappuccino 🥛 0" at bounding box center [677, 583] width 102 height 22
click at [634, 600] on span "Matcha 🥛" at bounding box center [655, 605] width 42 height 11
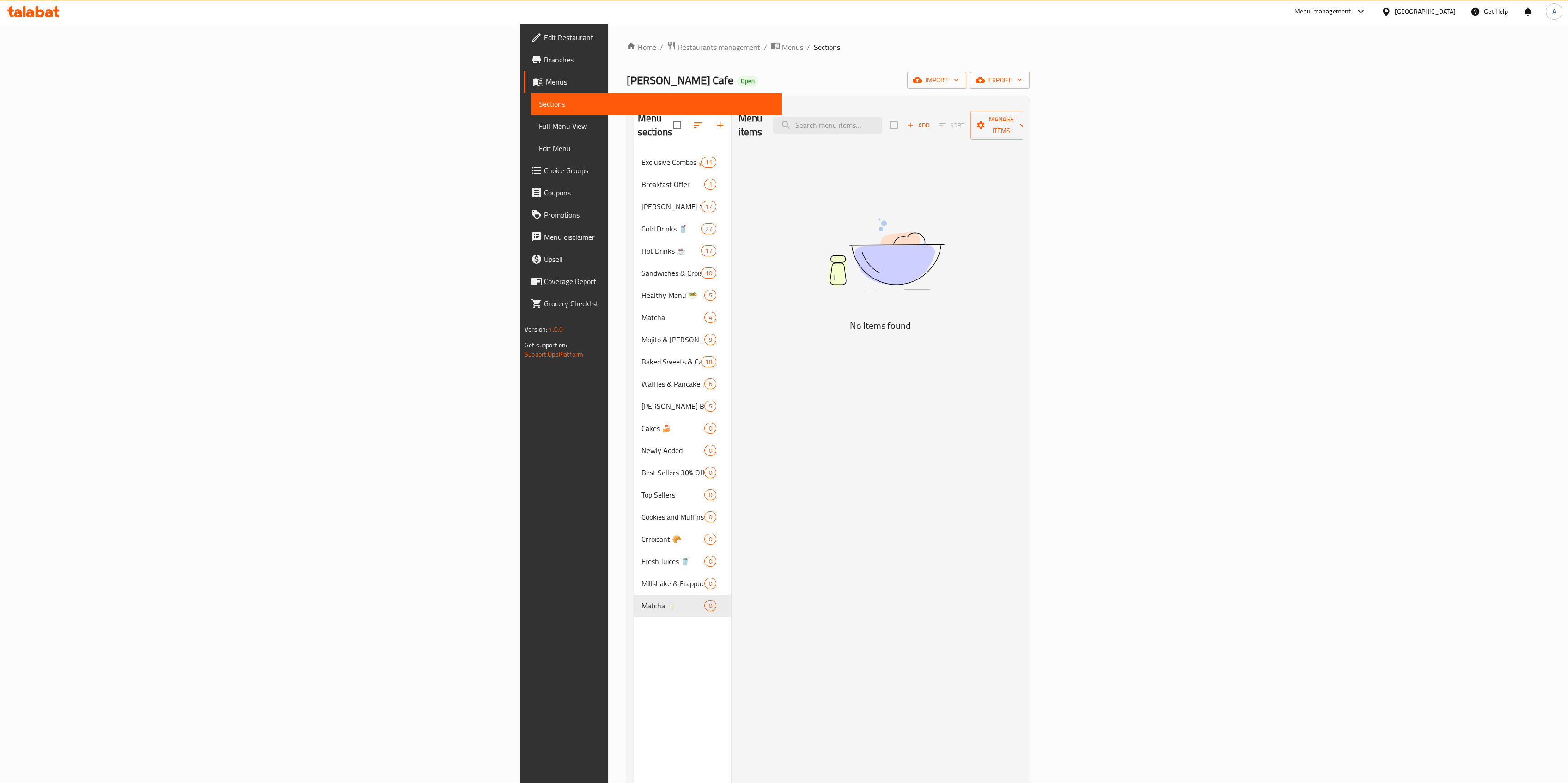
click at [51, 13] on icon at bounding box center [49, 13] width 8 height 8
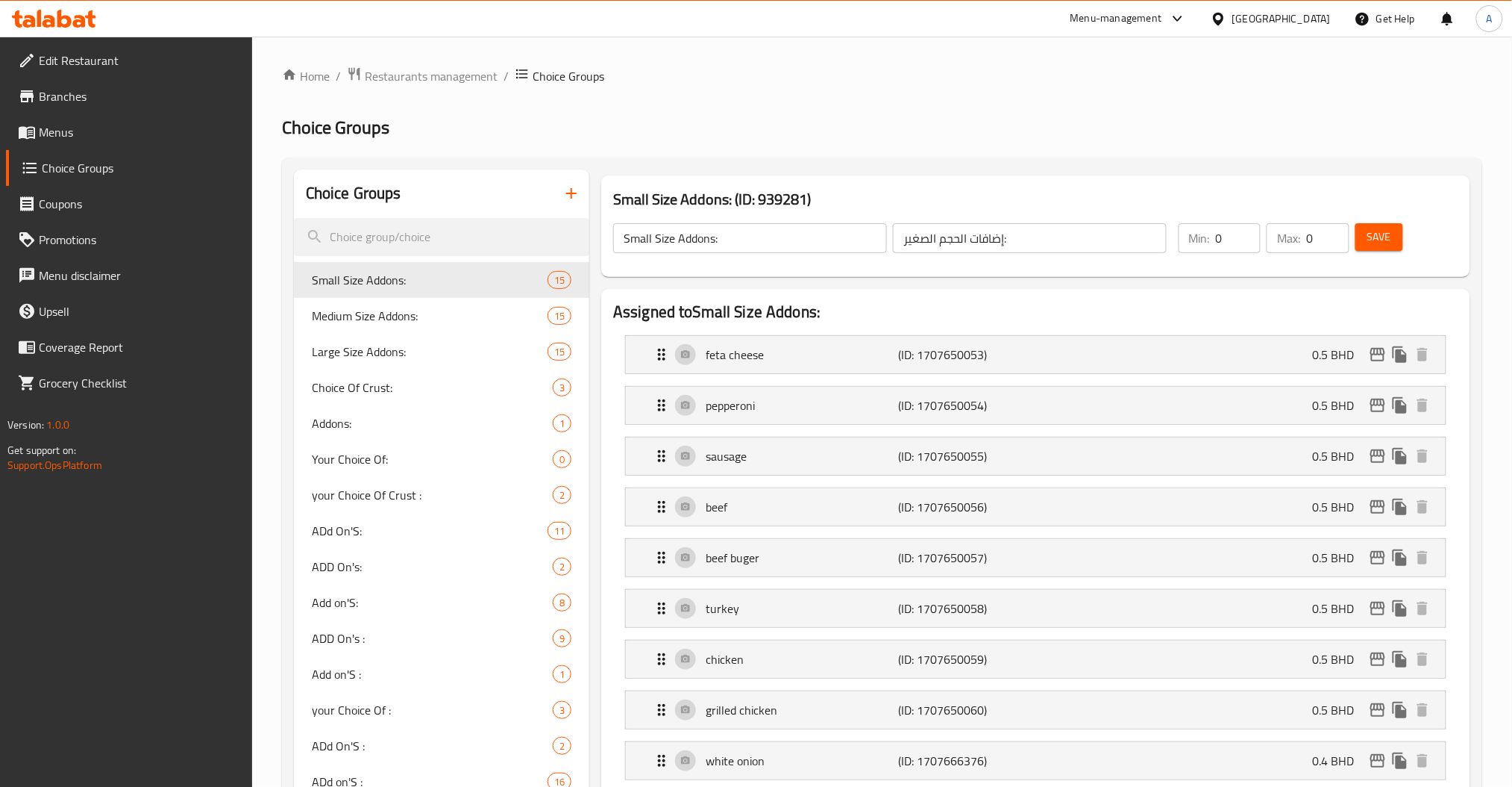
click at [60, 8] on div at bounding box center [53, 19] width 108 height 30
click at [76, 35] on div "Menu-management Bahrain Get Help A" at bounding box center [756, 19] width 1512 height 36
click at [74, 25] on icon at bounding box center [79, 21] width 13 height 13
